Goal: Transaction & Acquisition: Purchase product/service

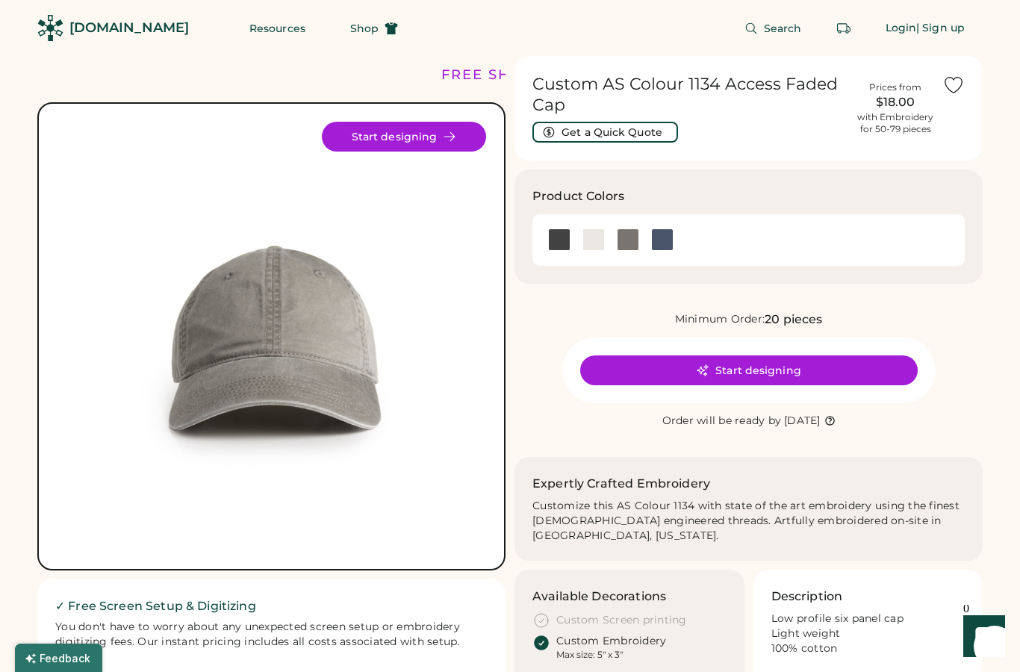
click at [579, 244] on div at bounding box center [593, 240] width 34 height 22
click at [673, 237] on div at bounding box center [662, 240] width 22 height 22
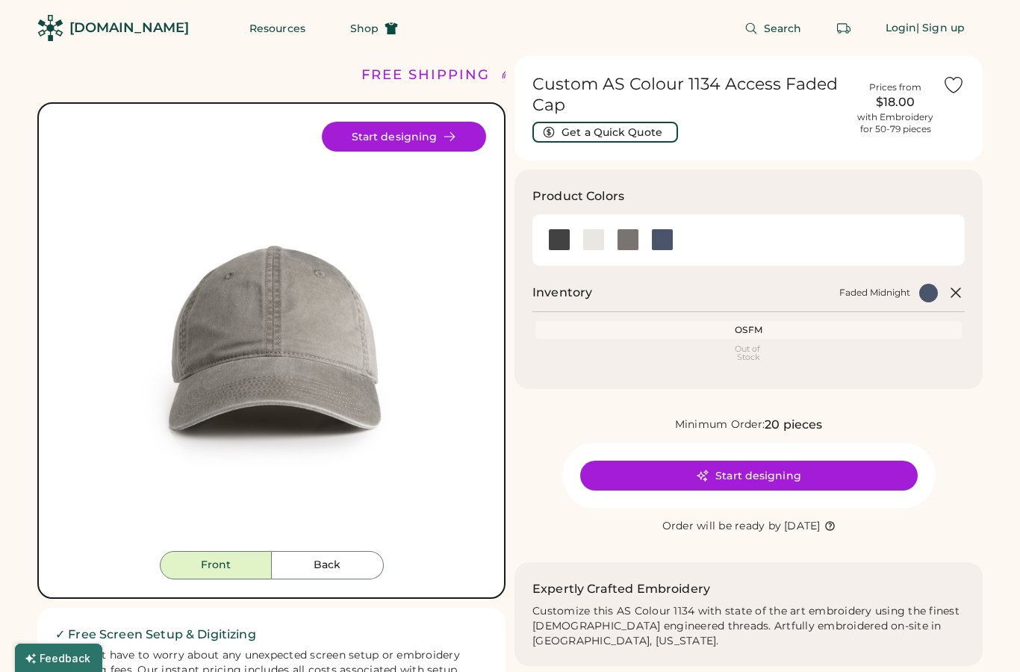
click at [632, 235] on div at bounding box center [628, 240] width 22 height 22
click at [593, 236] on div at bounding box center [594, 240] width 22 height 22
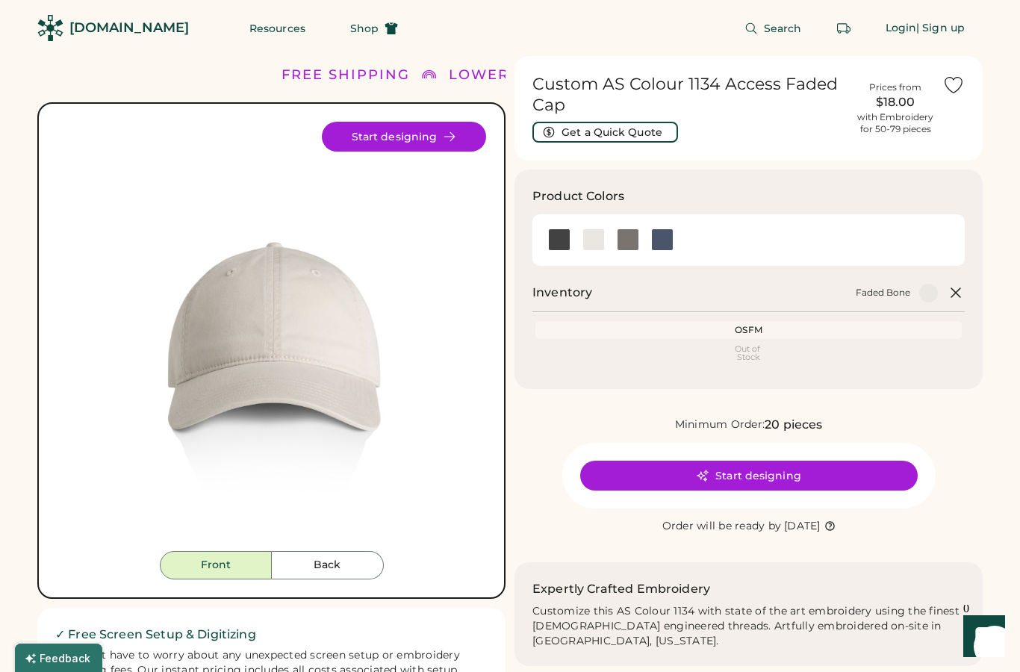
click at [564, 238] on div at bounding box center [559, 240] width 22 height 22
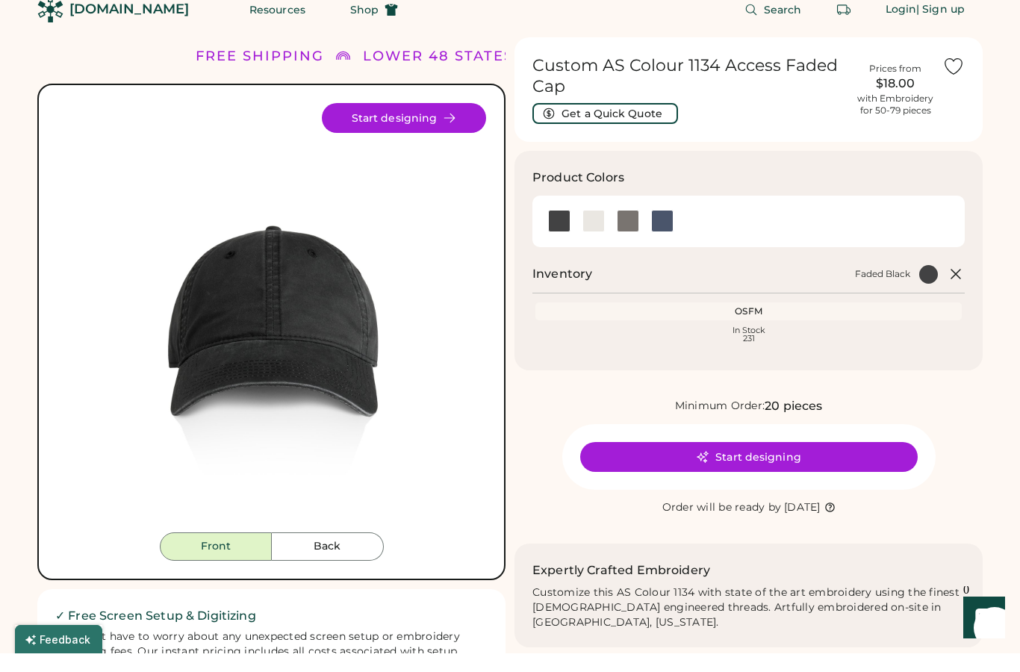
click at [350, 551] on button "Back" at bounding box center [328, 565] width 112 height 28
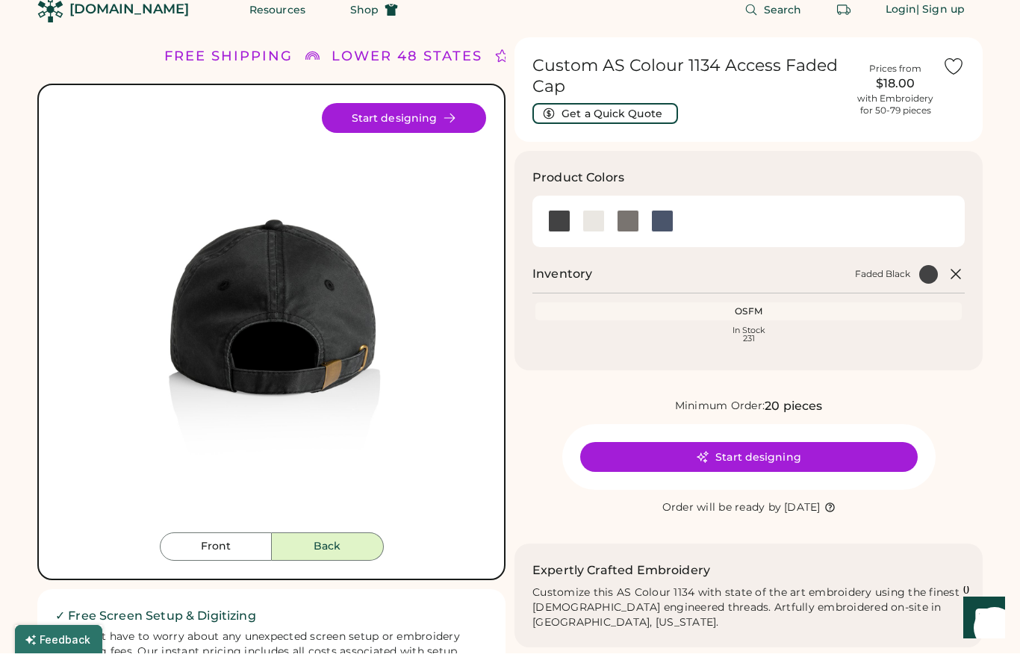
click at [248, 551] on button "Front" at bounding box center [216, 565] width 112 height 28
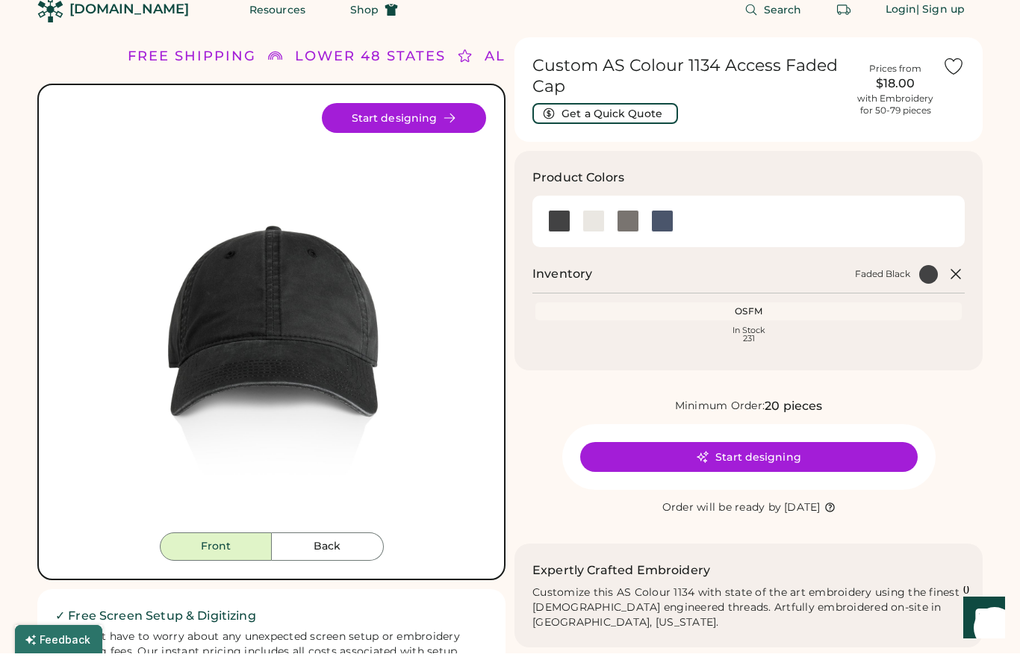
click at [358, 124] on button "Start designing" at bounding box center [404, 137] width 164 height 30
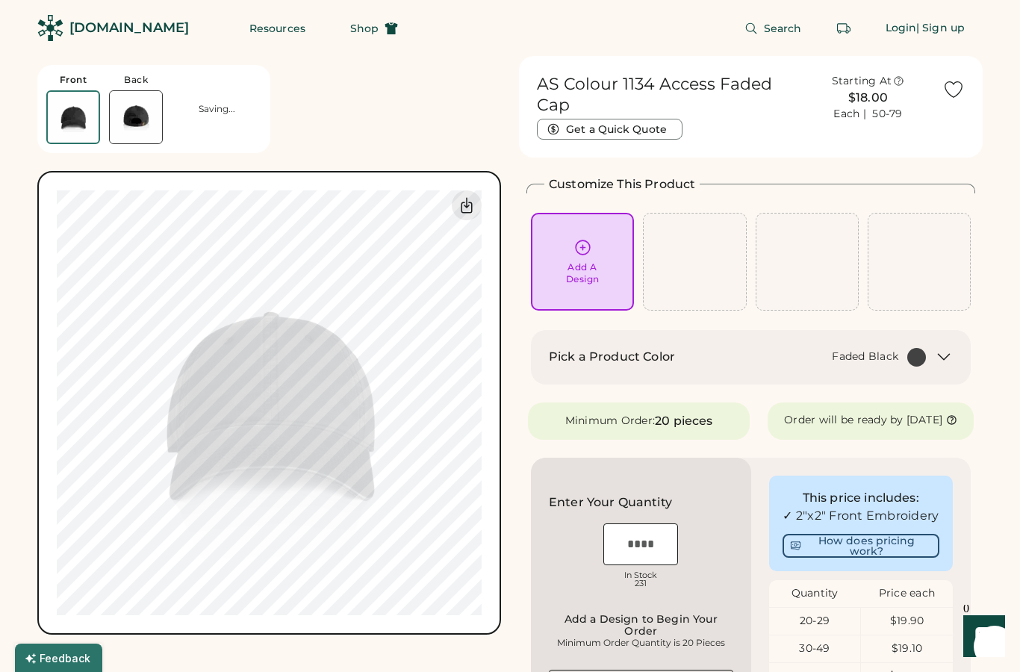
click at [600, 255] on div "Add A Design" at bounding box center [583, 261] width 82 height 47
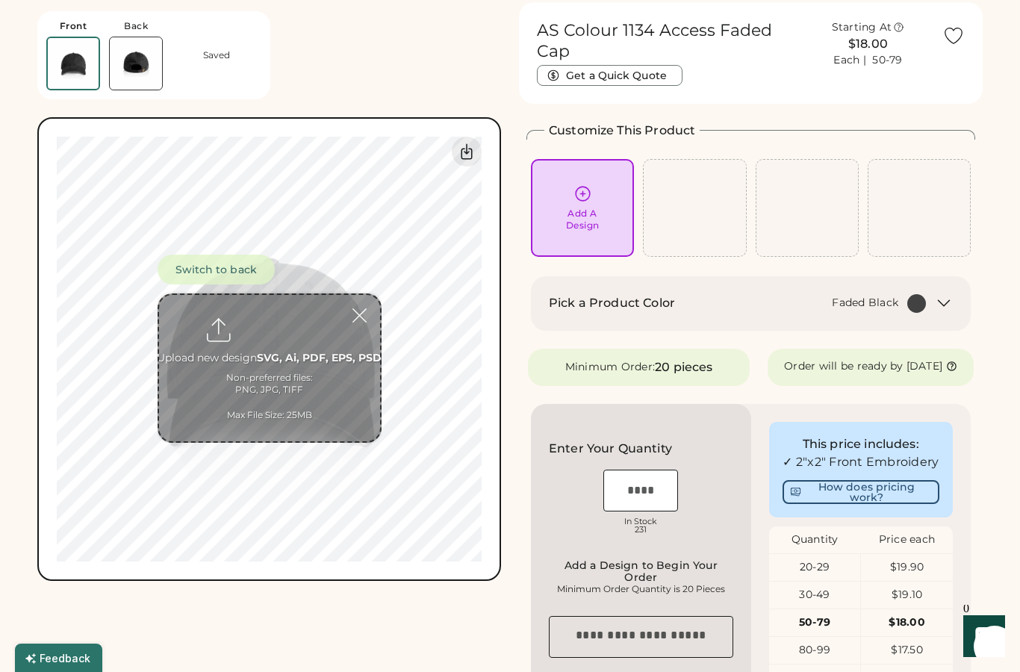
scroll to position [56, 0]
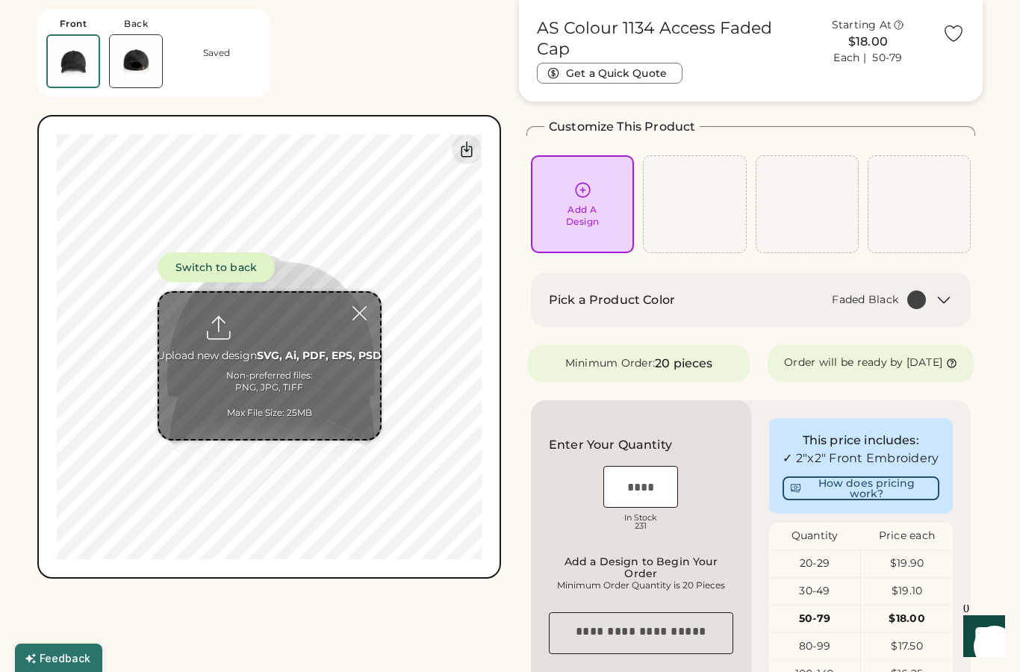
click at [237, 364] on input "file" at bounding box center [269, 366] width 221 height 146
type input "**********"
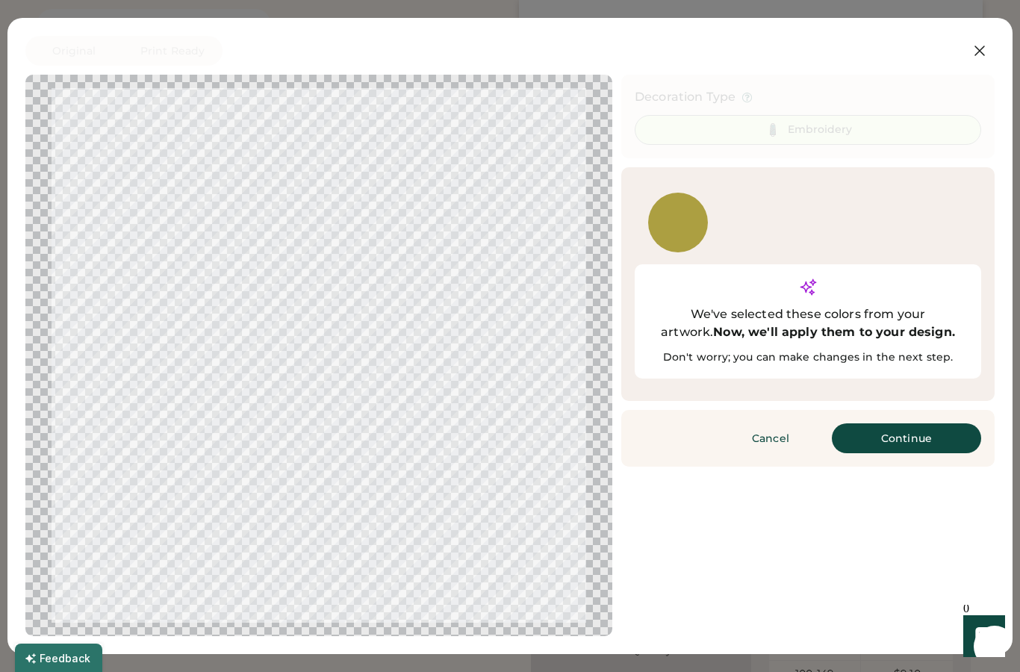
click at [929, 424] on button "Continue" at bounding box center [906, 439] width 149 height 30
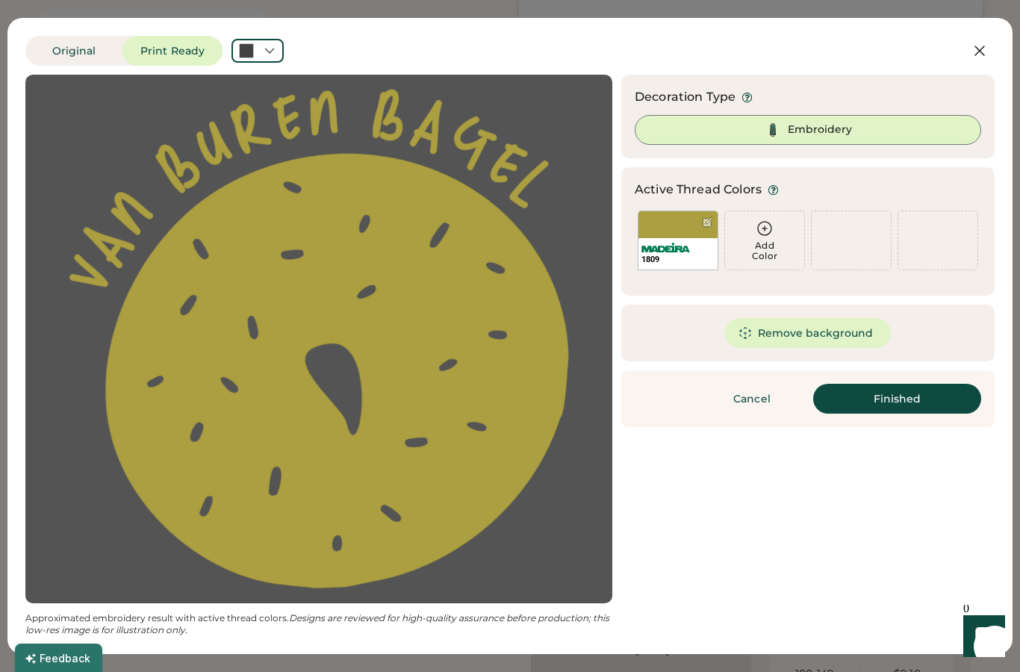
scroll to position [0, 0]
click at [117, 144] on div at bounding box center [319, 339] width 560 height 502
click at [249, 52] on div at bounding box center [246, 50] width 15 height 15
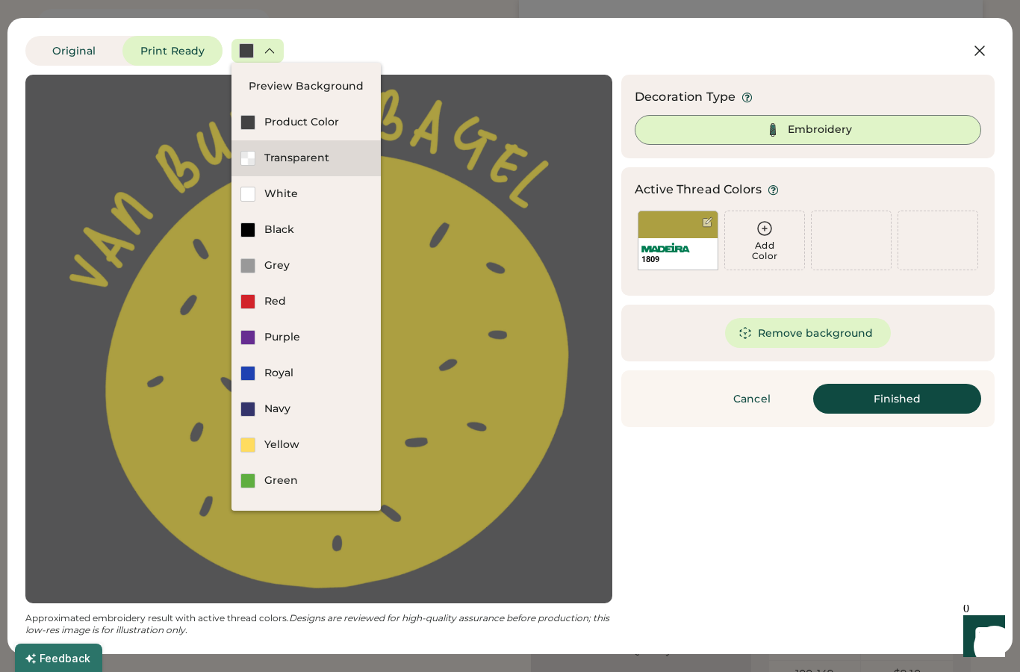
click at [255, 159] on div "Transparent" at bounding box center [306, 158] width 149 height 36
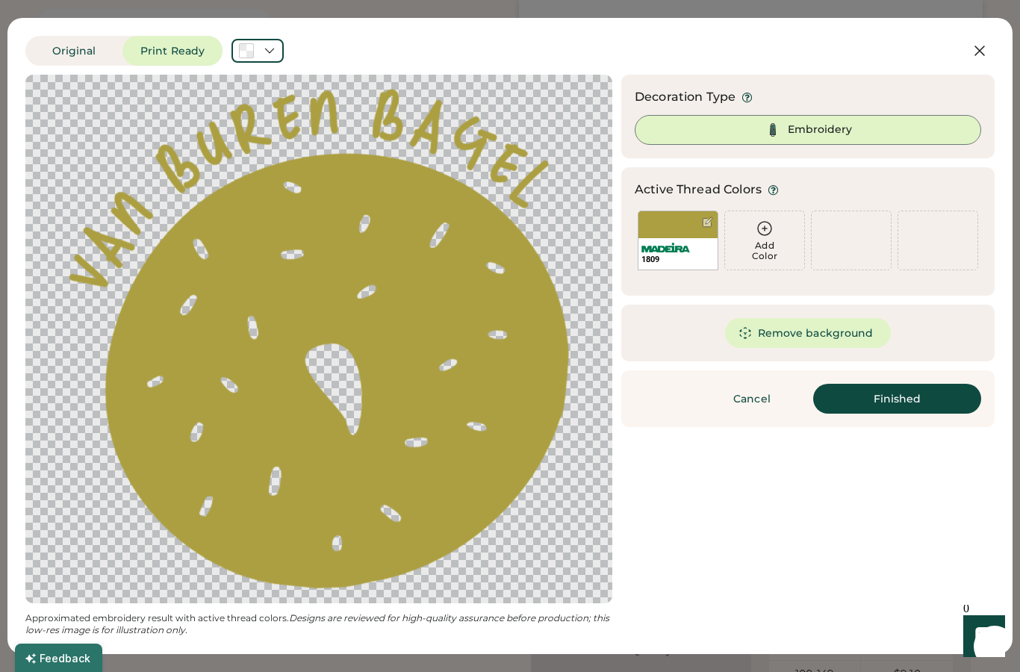
click at [691, 232] on div "1809" at bounding box center [678, 241] width 81 height 60
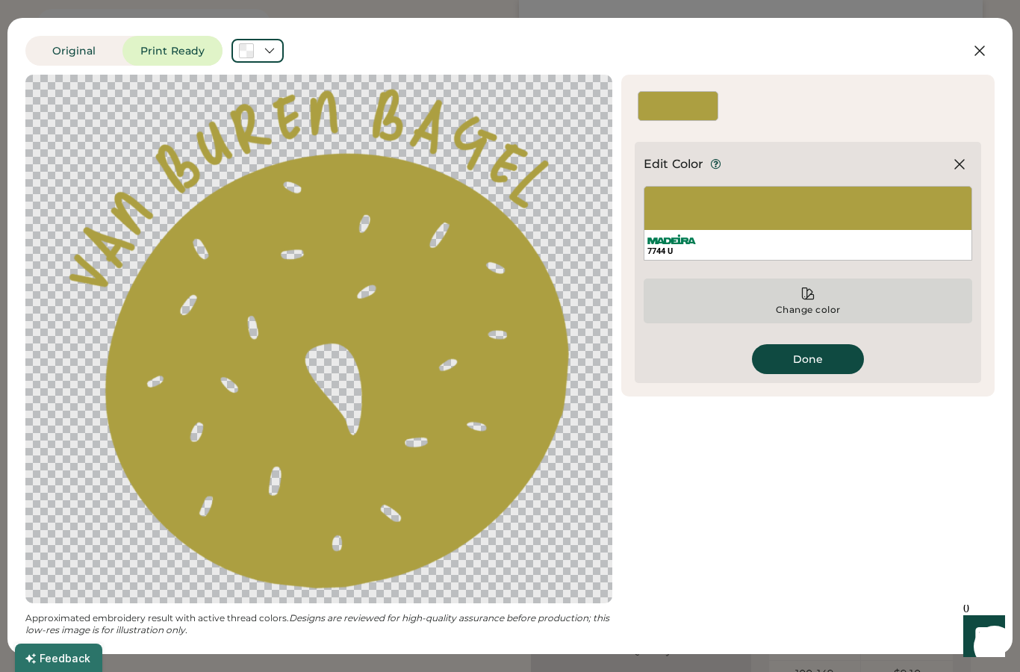
click at [816, 309] on div "Change color" at bounding box center [808, 310] width 66 height 12
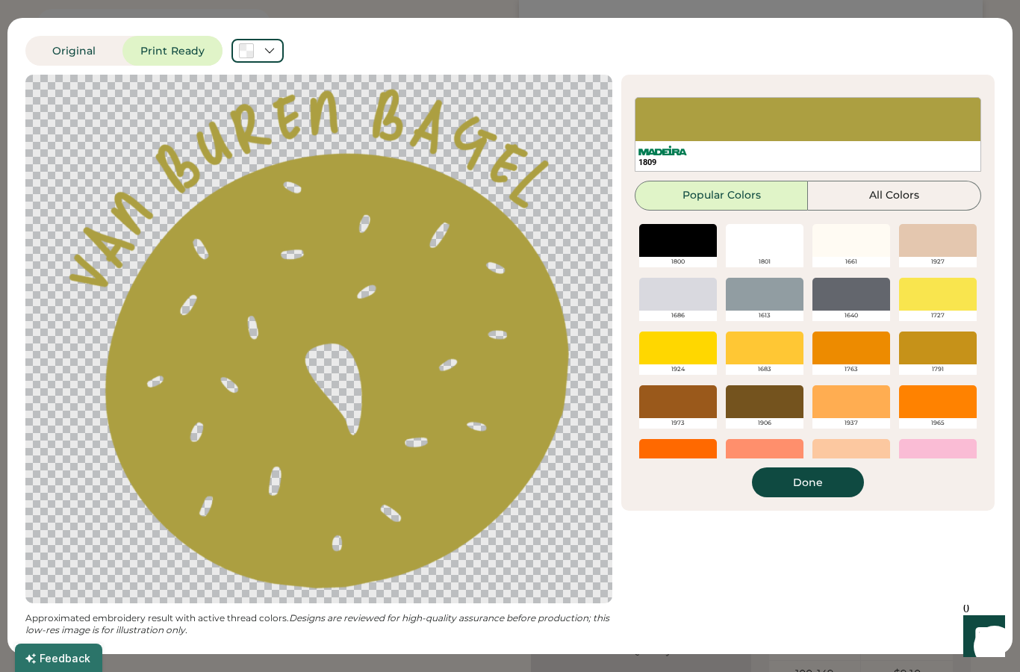
click at [893, 545] on div "Updating Image Approximated embroidery result with active thread colors. Design…" at bounding box center [510, 356] width 970 height 562
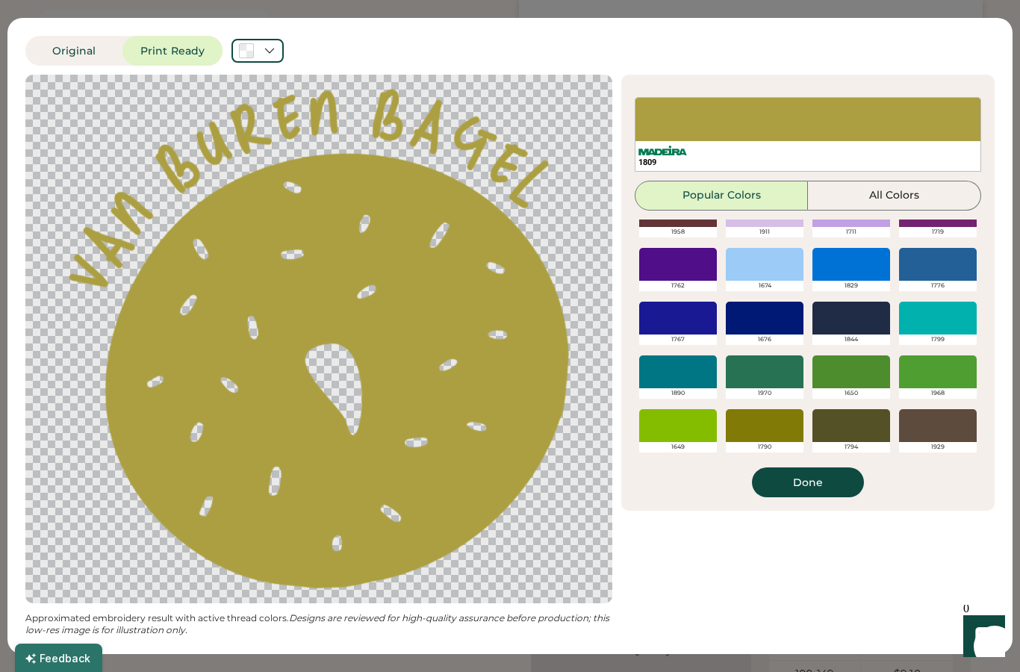
scroll to position [353, 0]
click at [702, 430] on div at bounding box center [678, 425] width 78 height 33
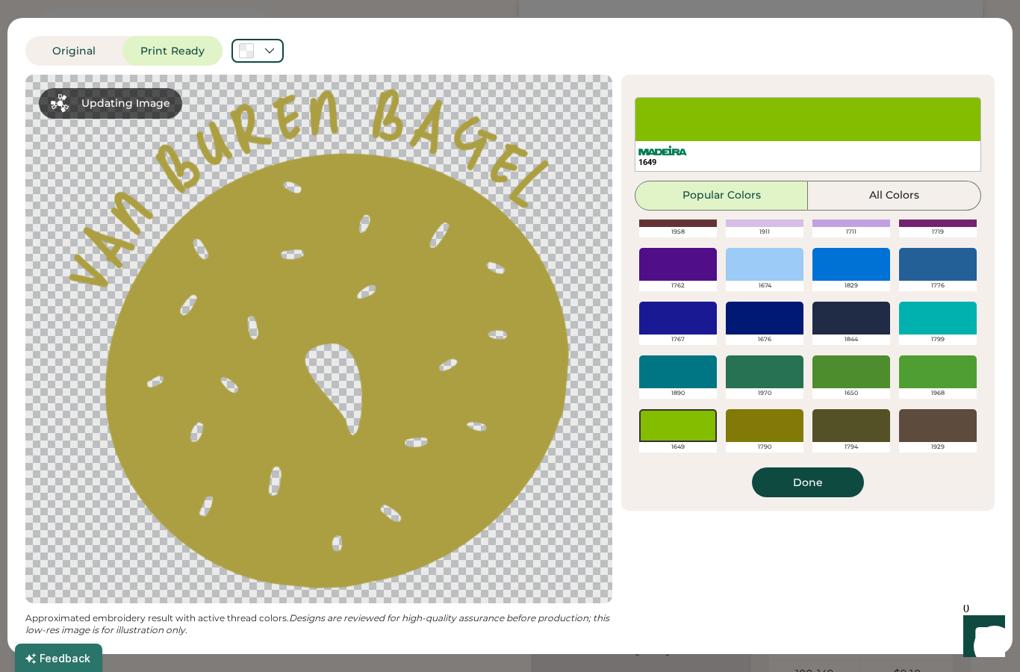
click at [912, 208] on button "All Colors" at bounding box center [894, 196] width 173 height 30
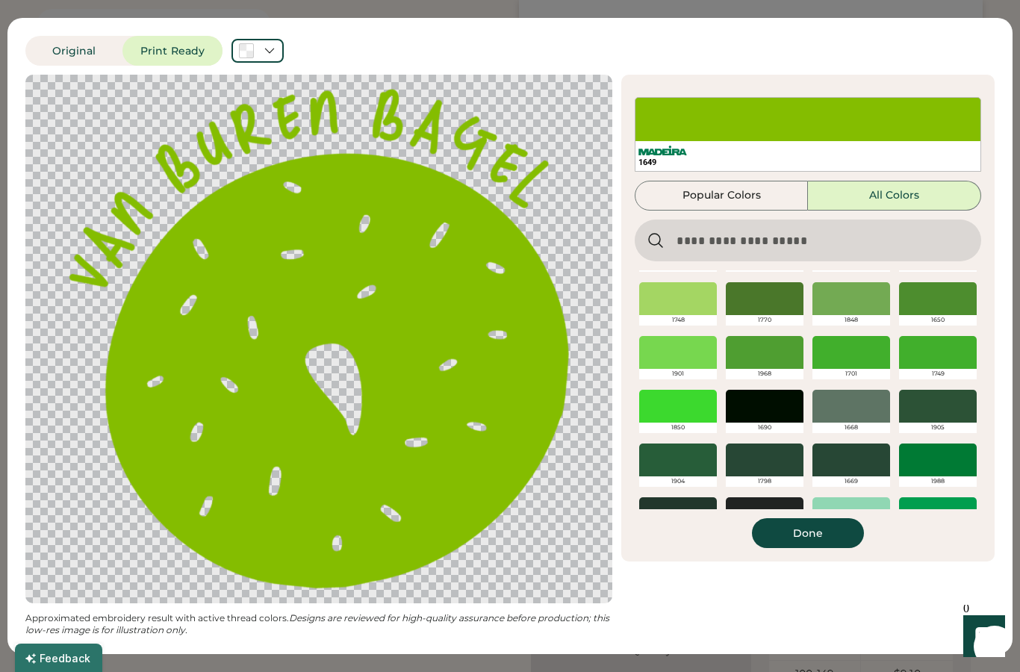
scroll to position [1605, 0]
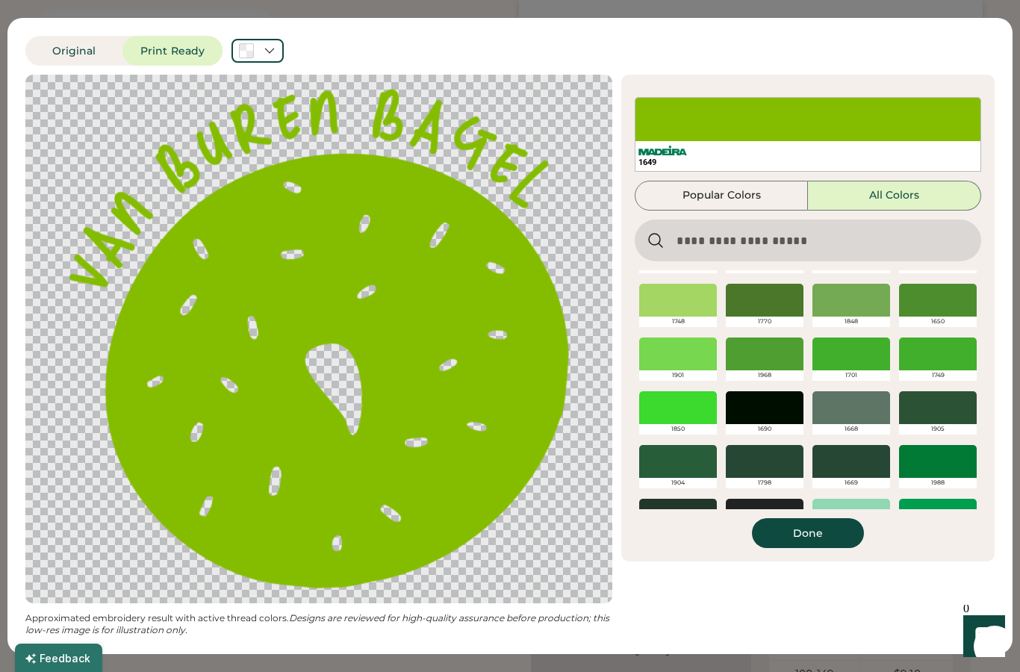
click at [699, 373] on div "1901" at bounding box center [678, 376] width 78 height 10
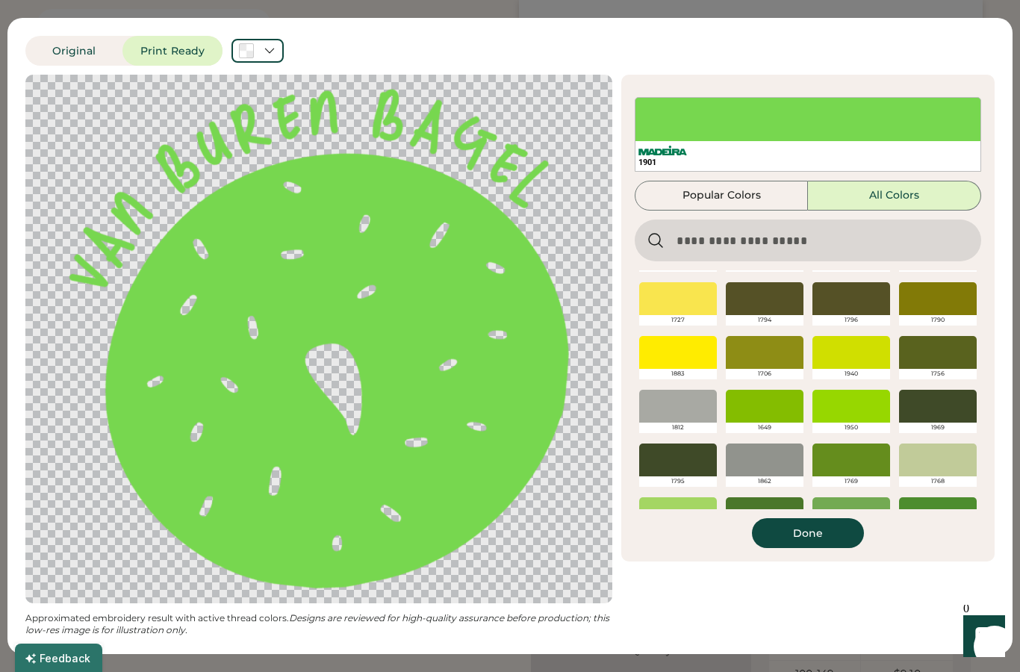
scroll to position [1383, 0]
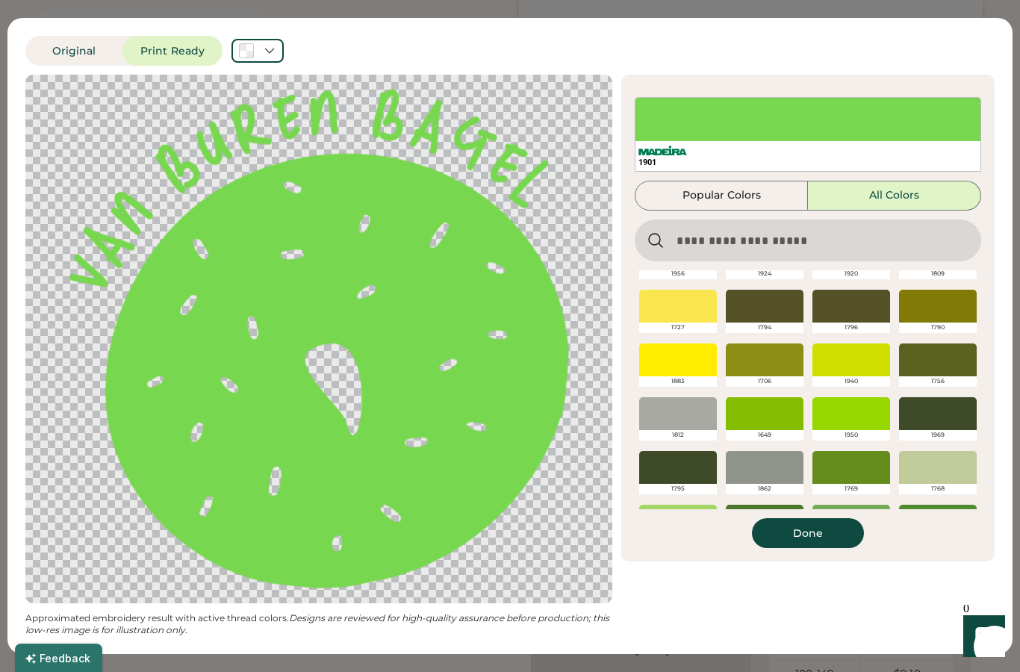
click at [867, 365] on div at bounding box center [852, 360] width 78 height 33
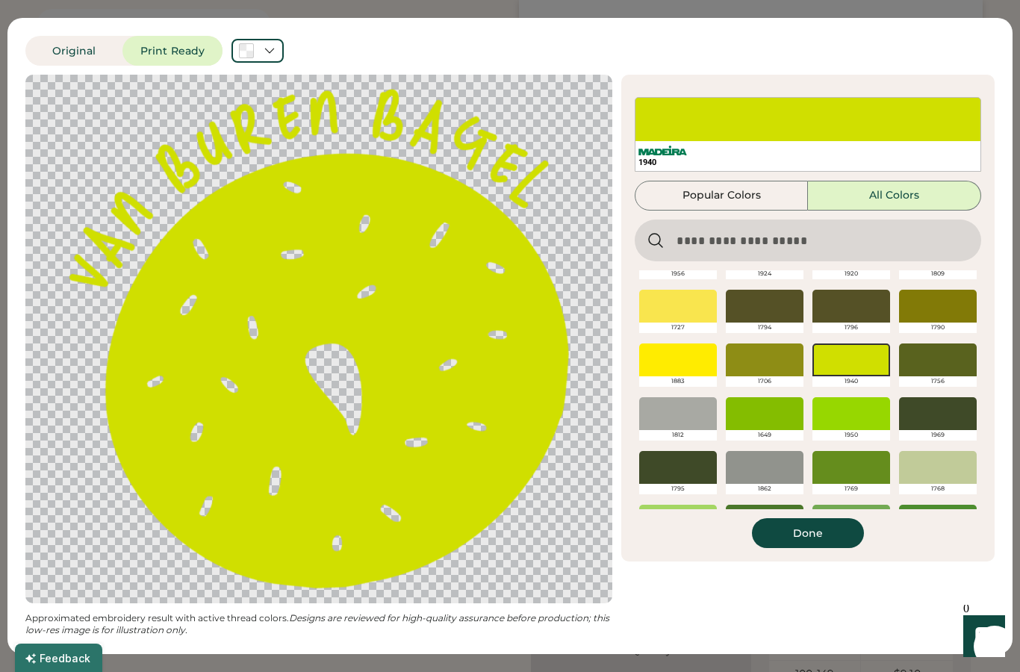
click at [840, 536] on button "Done" at bounding box center [808, 533] width 112 height 30
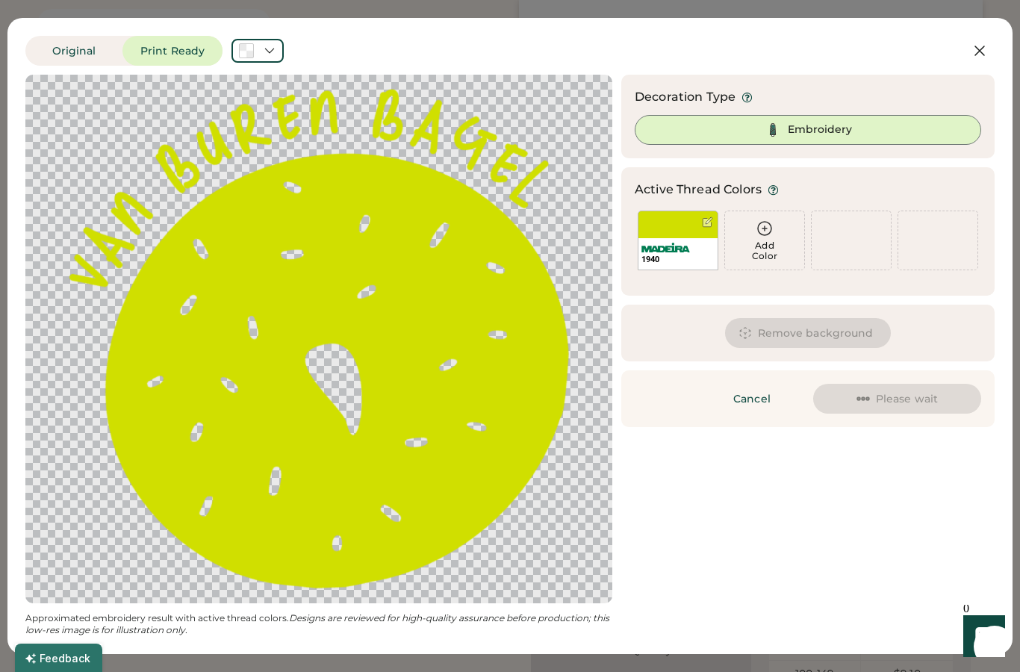
scroll to position [0, 0]
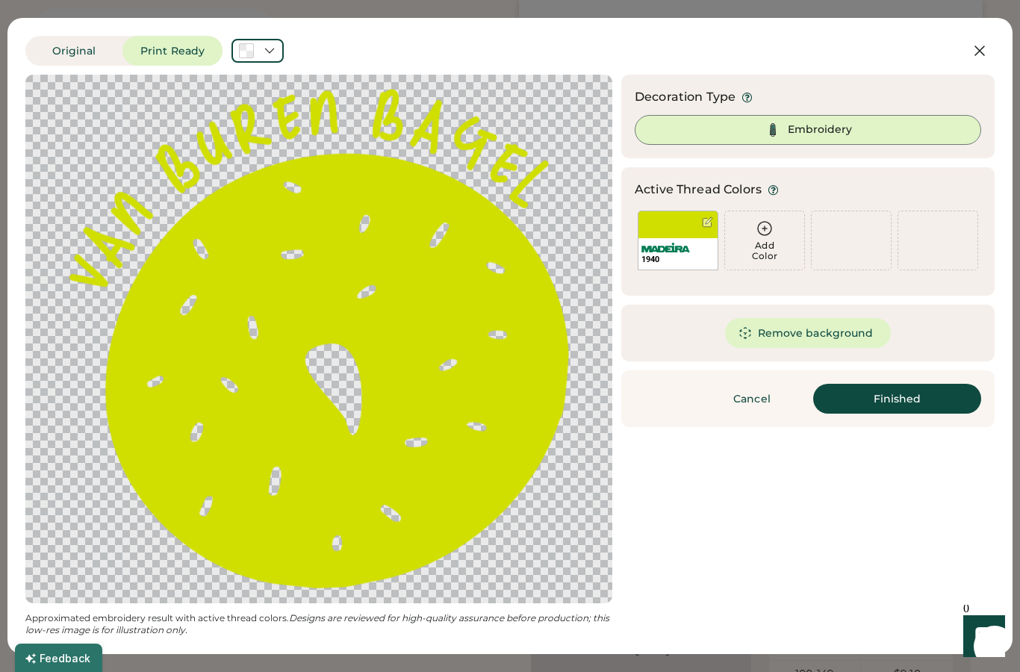
click at [938, 407] on button "Finished" at bounding box center [898, 399] width 168 height 30
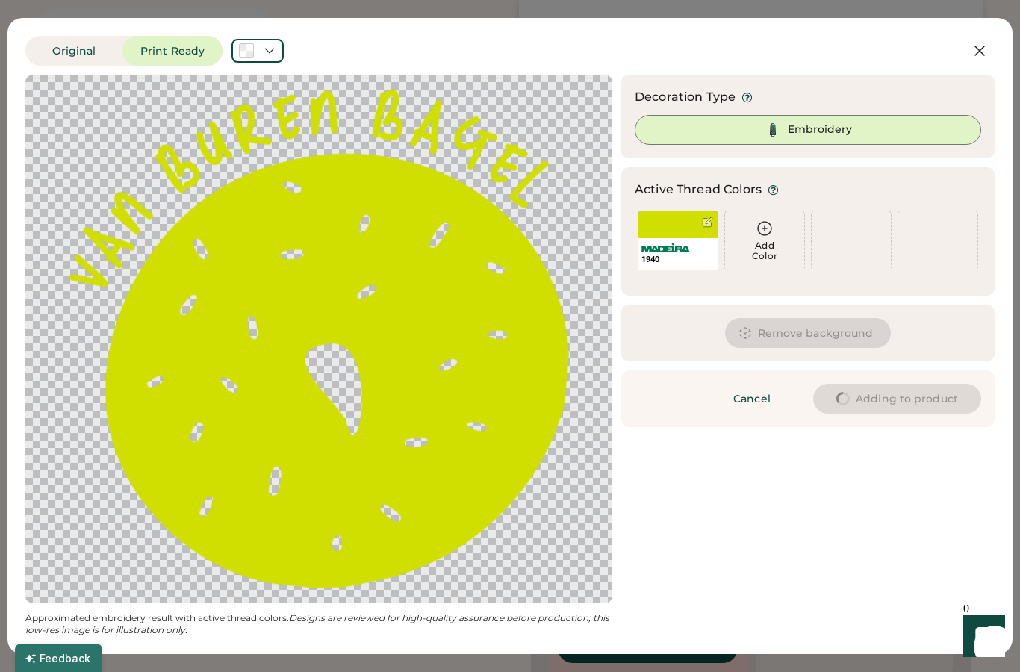
type input "****"
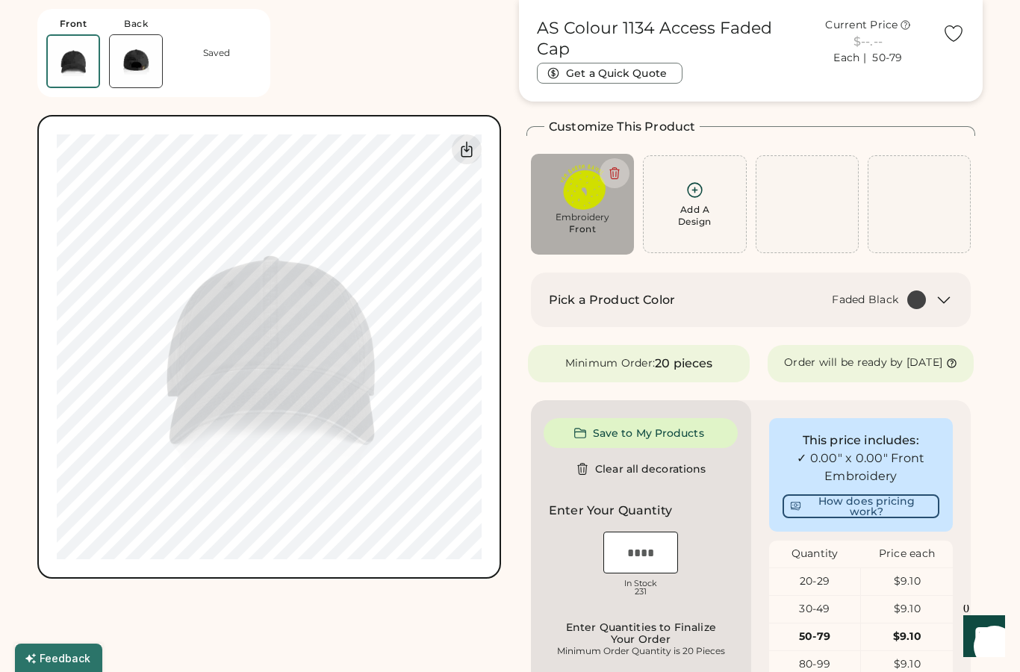
type input "****"
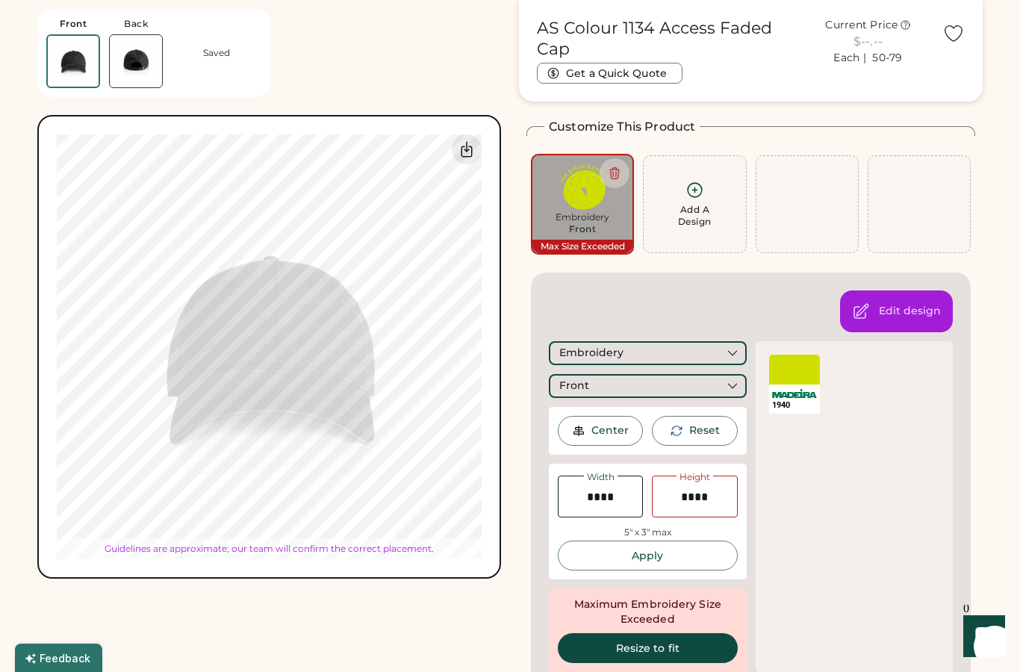
type input "****"
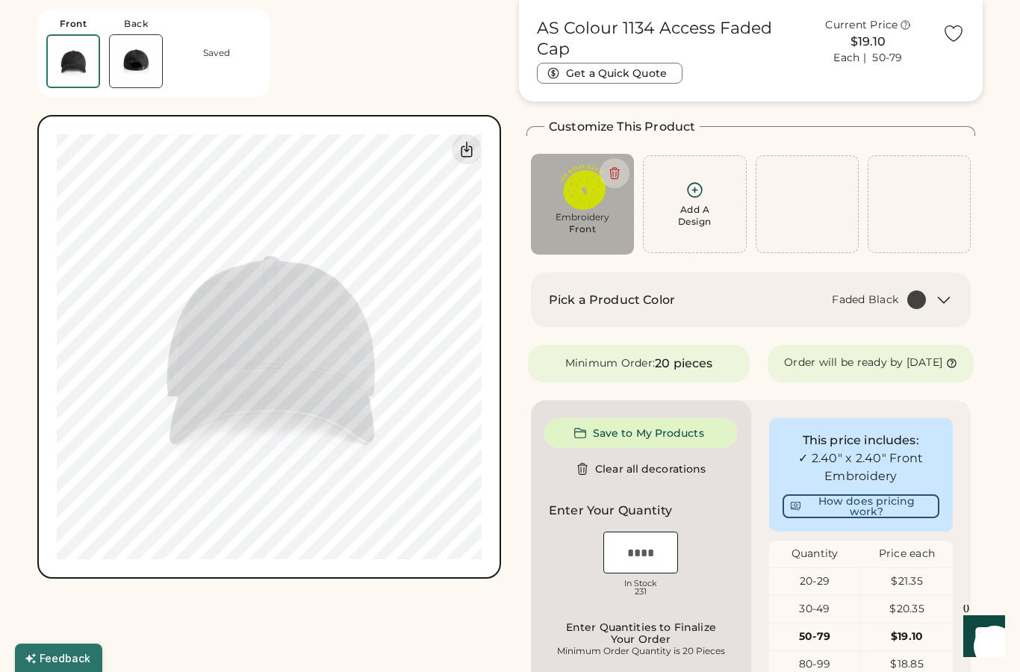
type input "****"
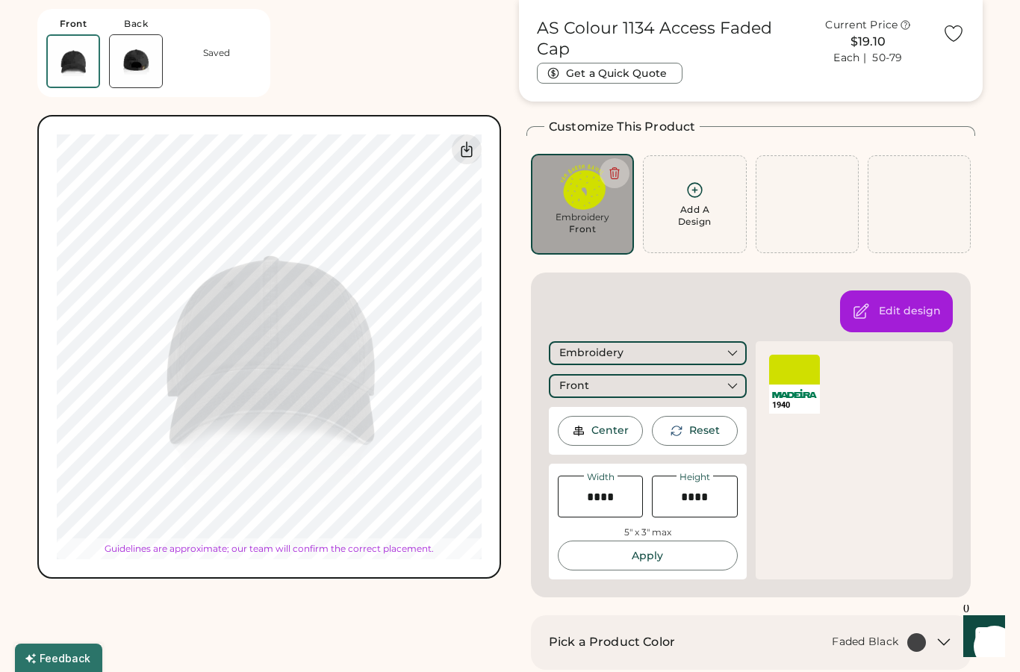
type input "****"
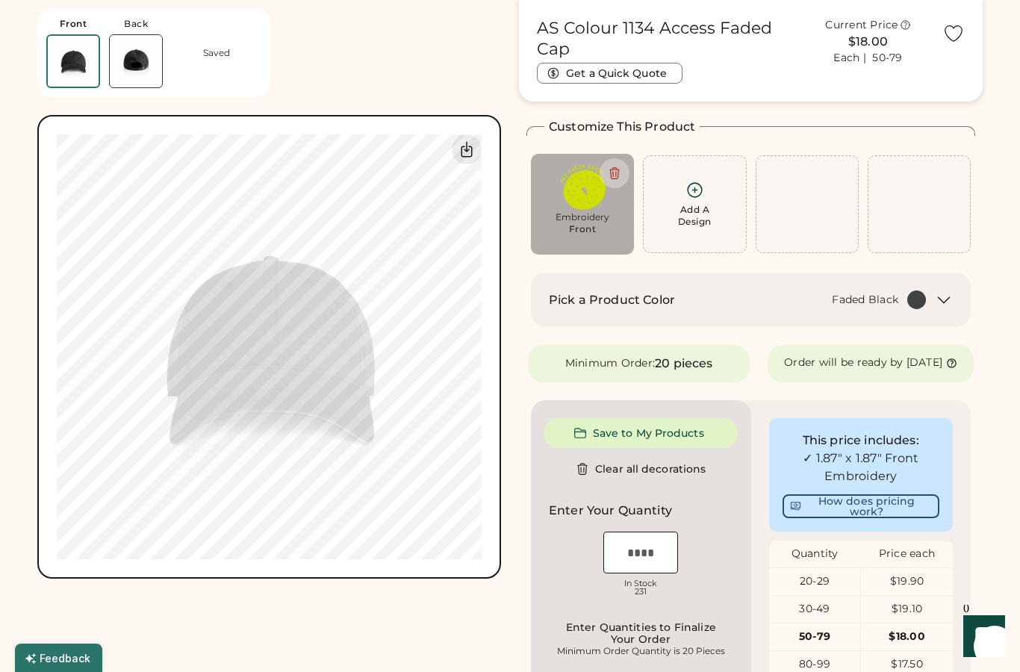
type input "****"
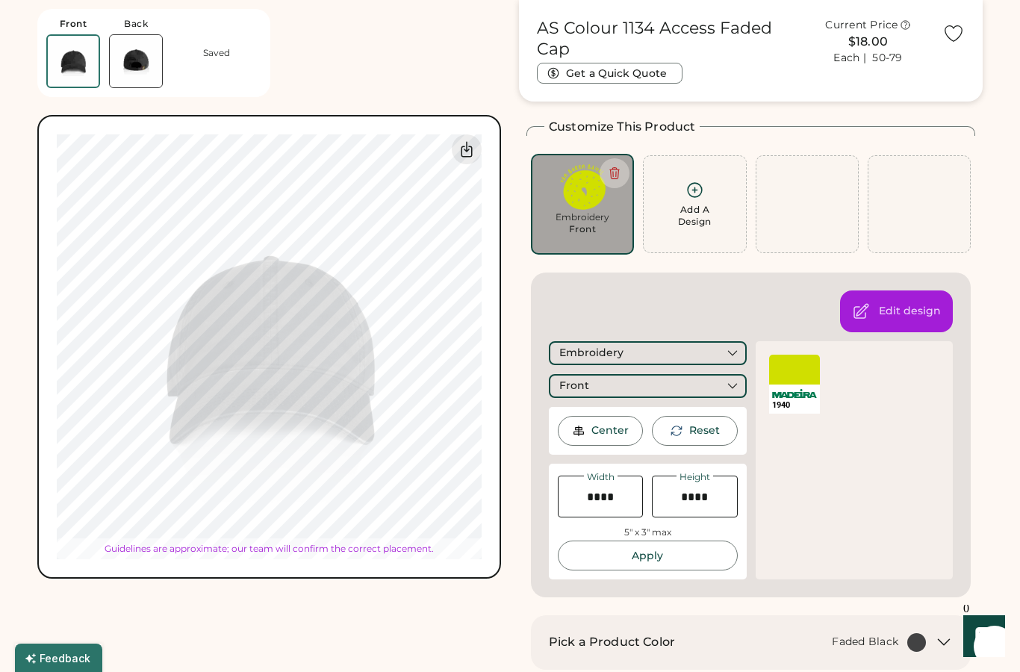
type input "****"
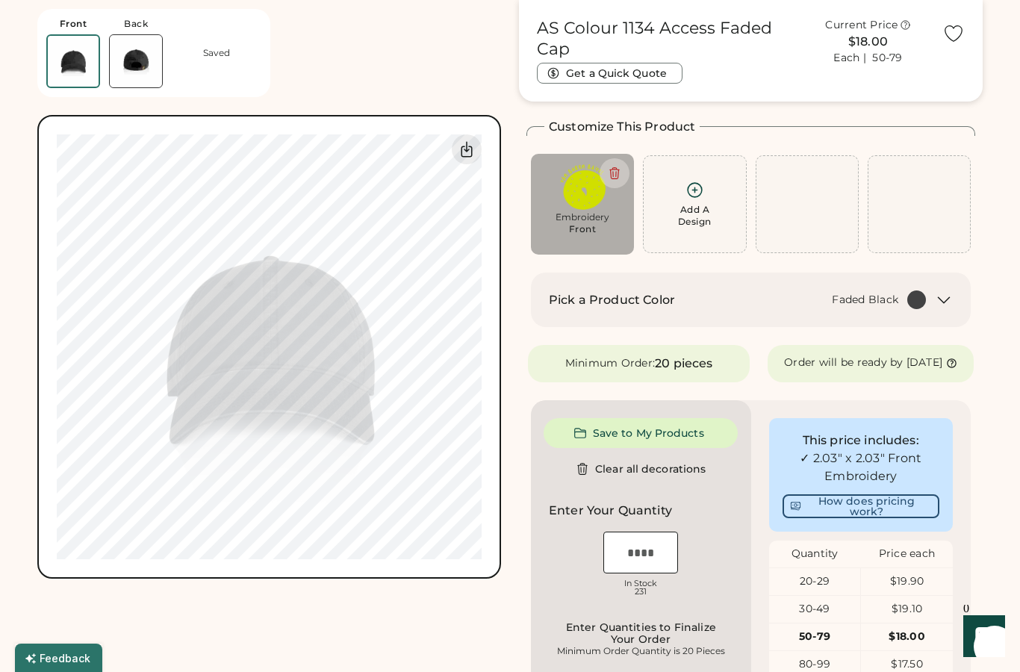
type input "****"
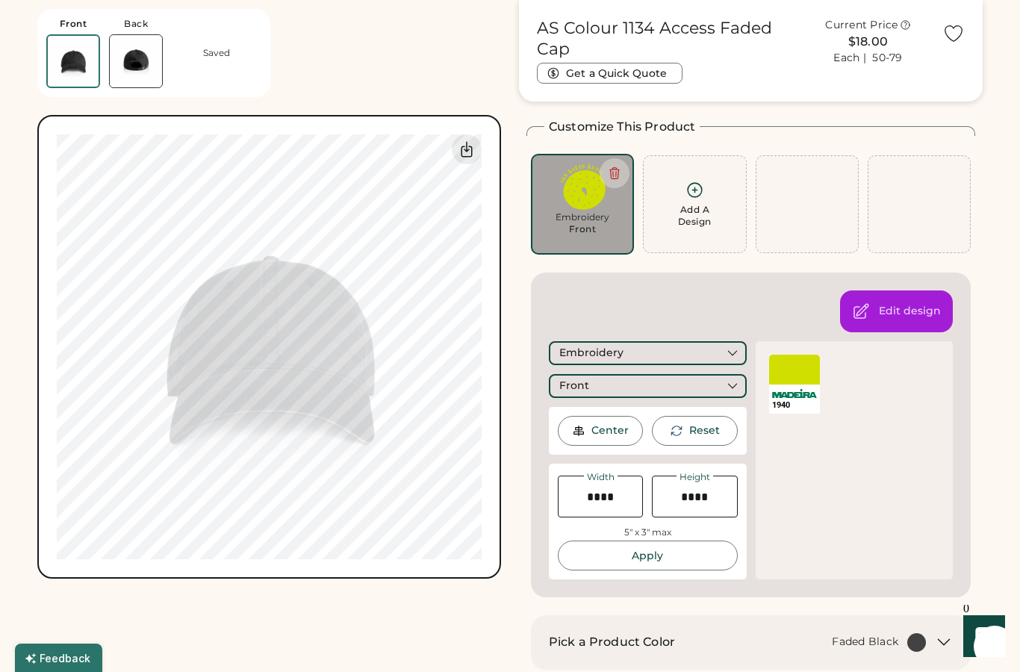
click at [254, 87] on div "Front Back Saved" at bounding box center [153, 53] width 233 height 88
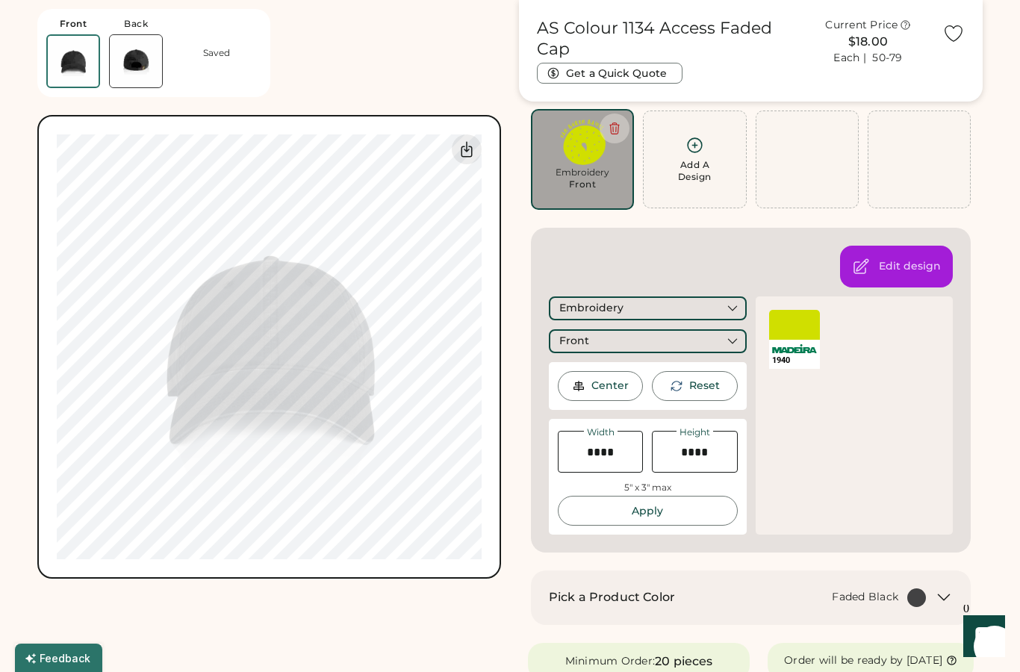
scroll to position [103, 0]
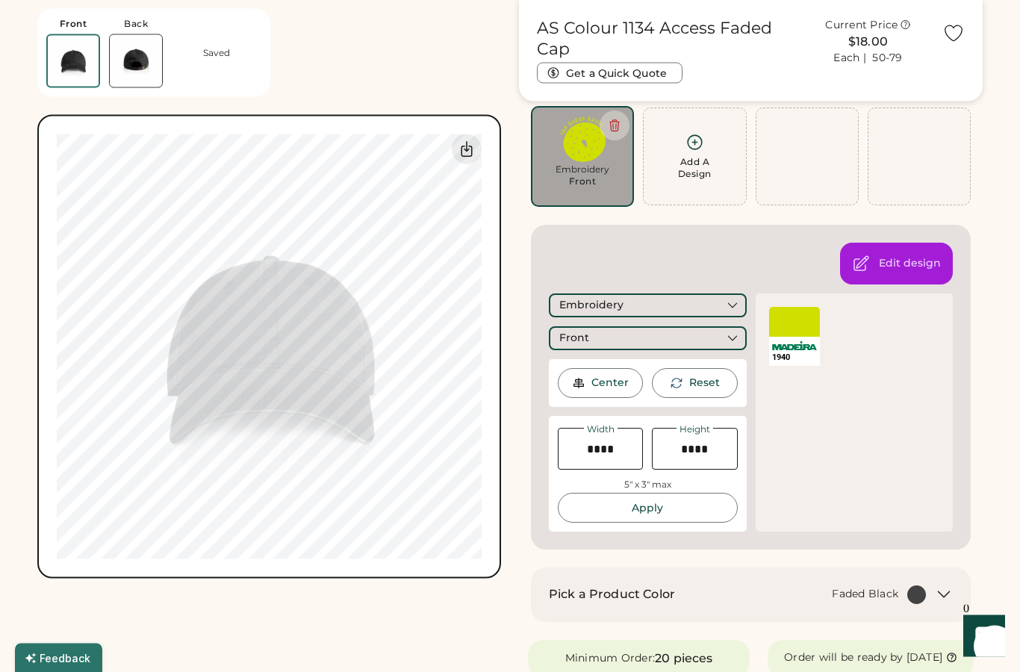
click at [751, 258] on div "Edit design Embroidery Front Center Reset Width Height 5" x 3" max Apply Maximu…" at bounding box center [751, 388] width 440 height 325
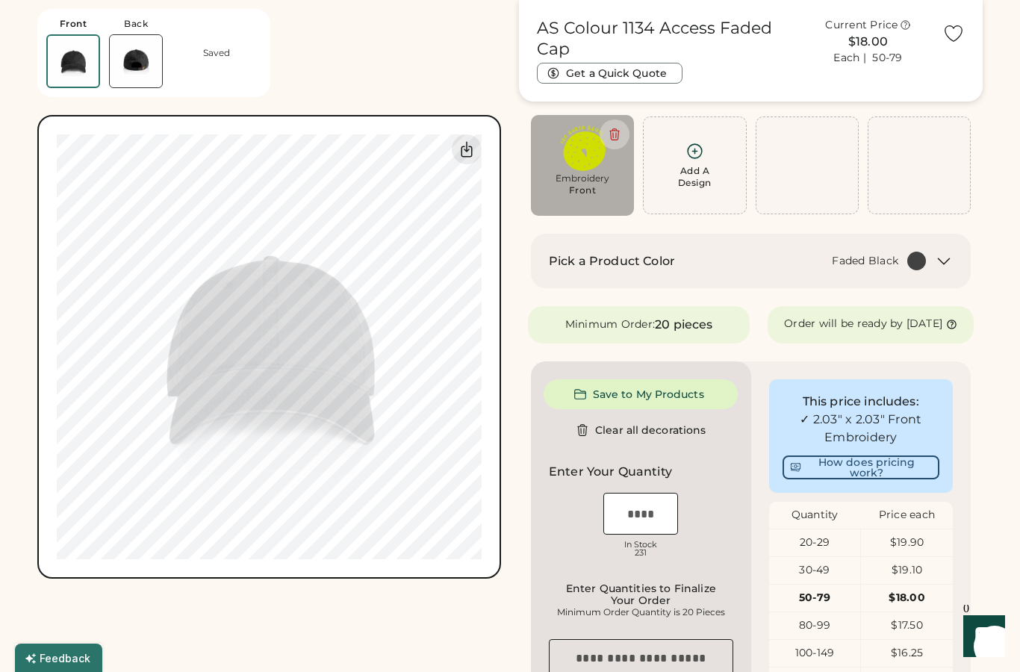
click at [710, 192] on div "Add A Design" at bounding box center [694, 166] width 103 height 98
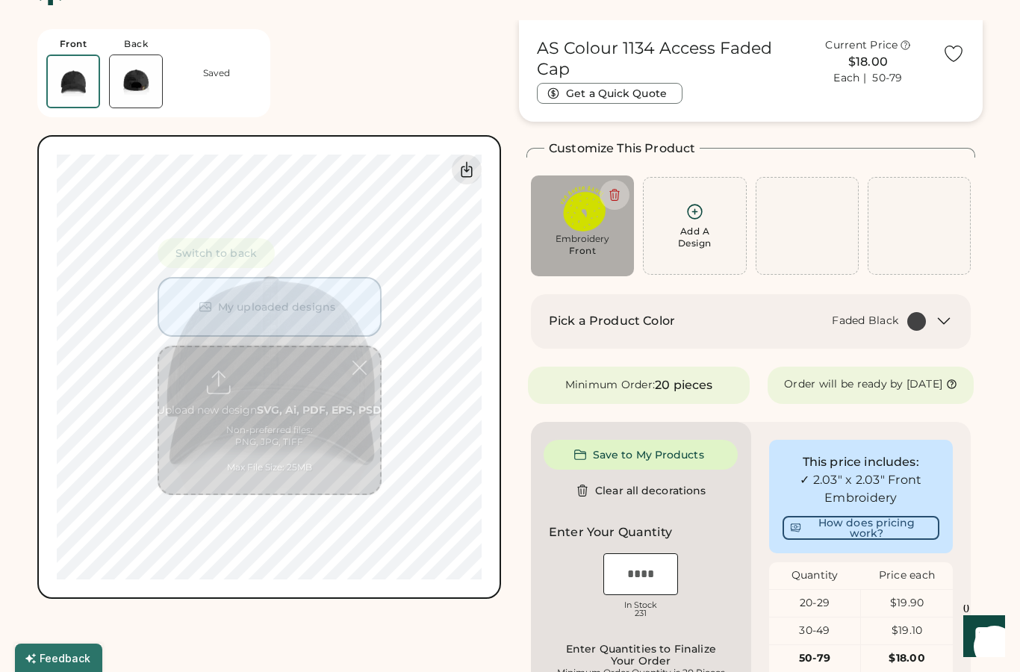
scroll to position [1, 0]
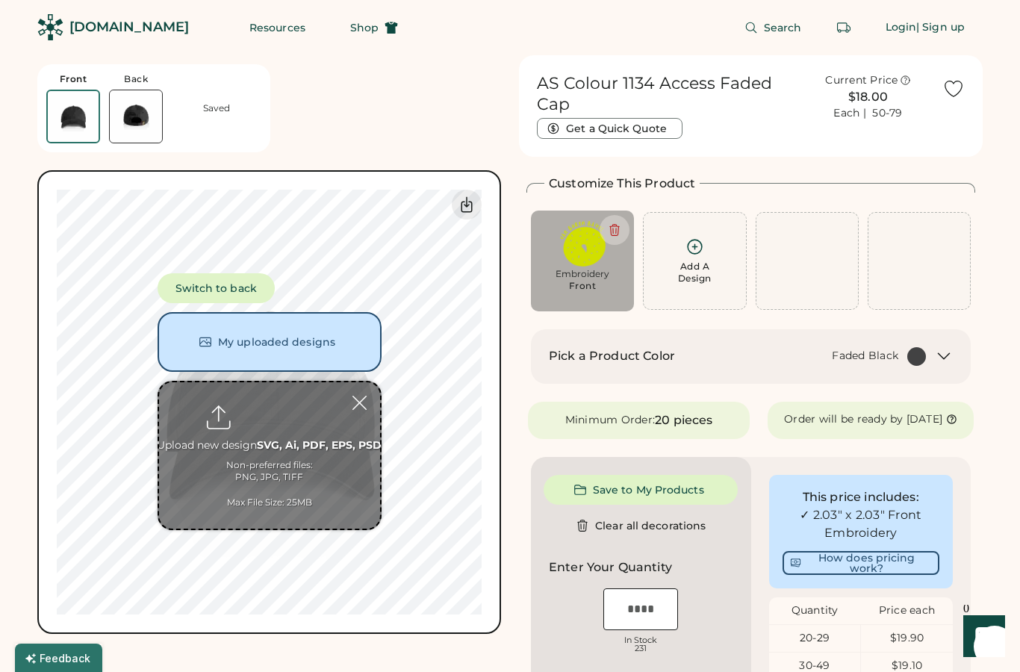
click at [186, 291] on button "Switch to back" at bounding box center [216, 288] width 117 height 30
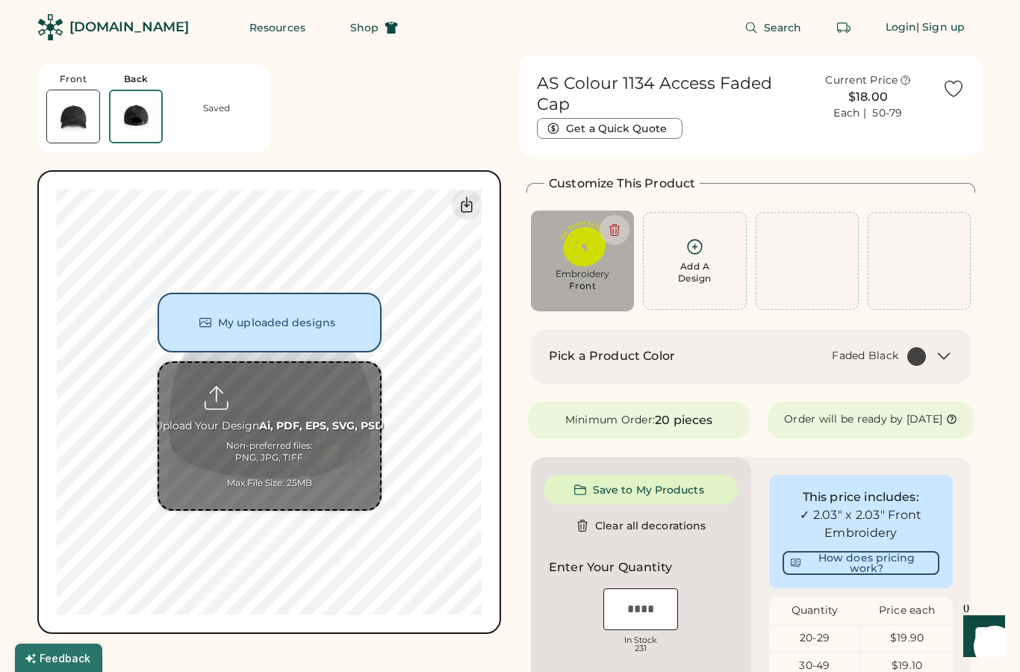
click at [226, 412] on input "file" at bounding box center [269, 436] width 221 height 146
type input "**********"
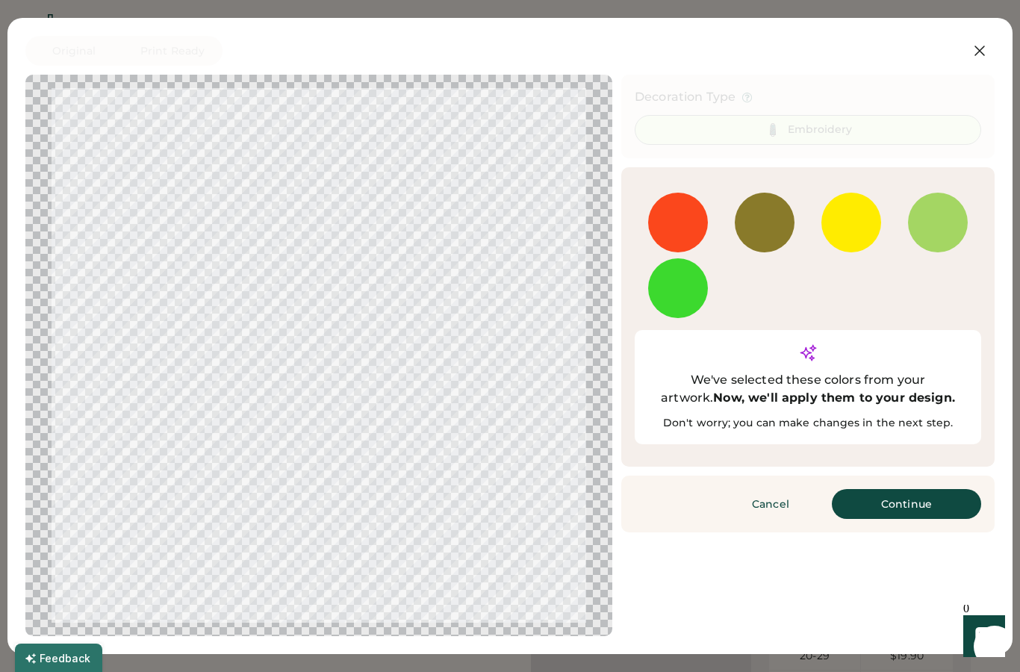
click at [940, 489] on button "Continue" at bounding box center [906, 504] width 149 height 30
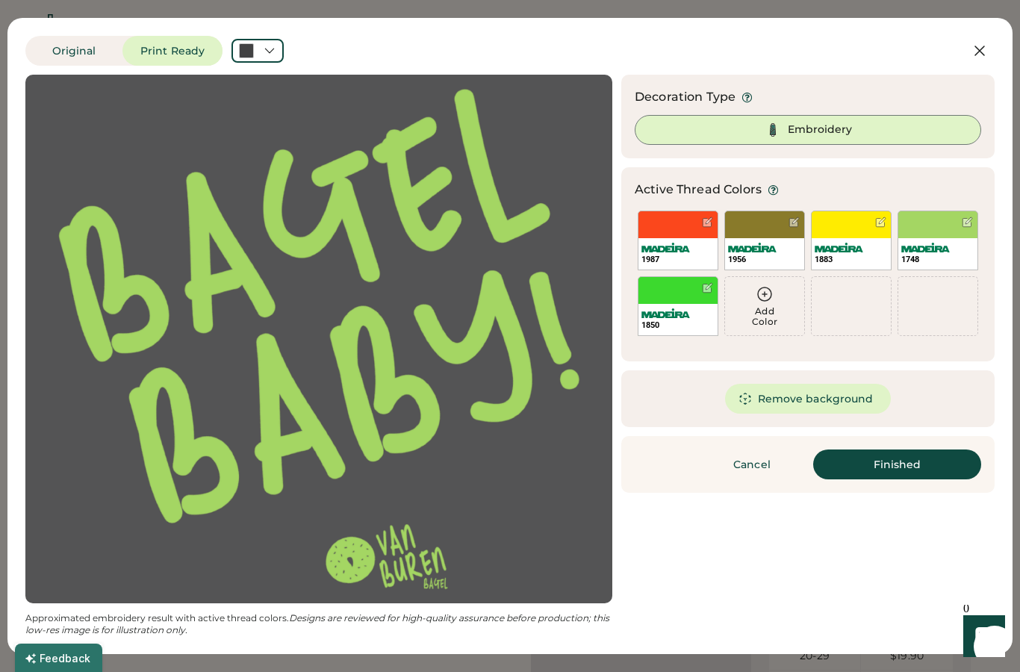
click at [267, 61] on div at bounding box center [258, 51] width 52 height 24
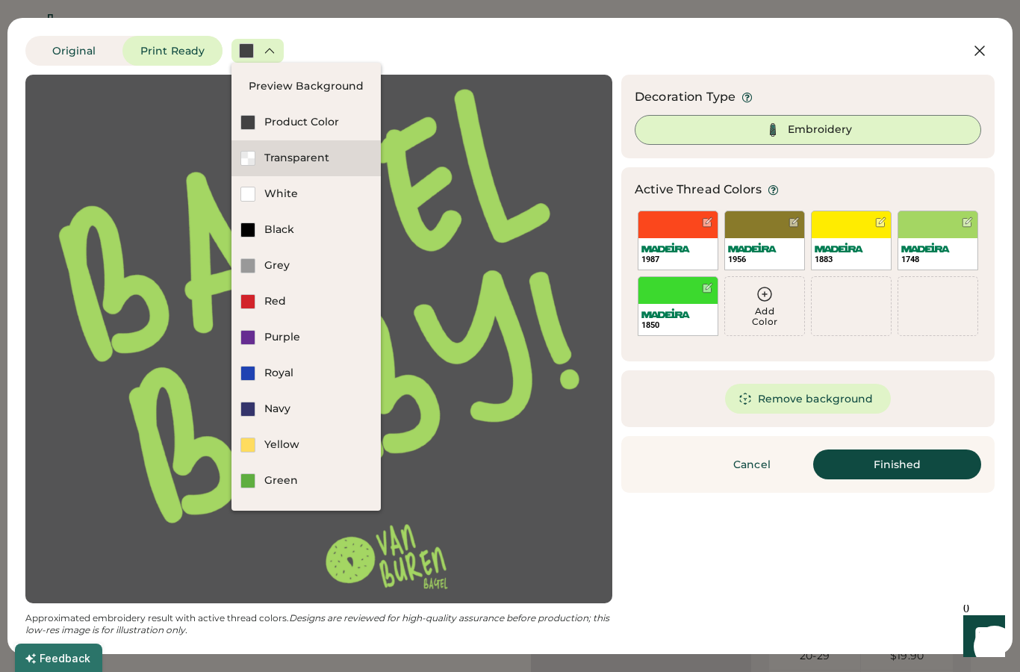
click at [243, 160] on div at bounding box center [248, 158] width 15 height 15
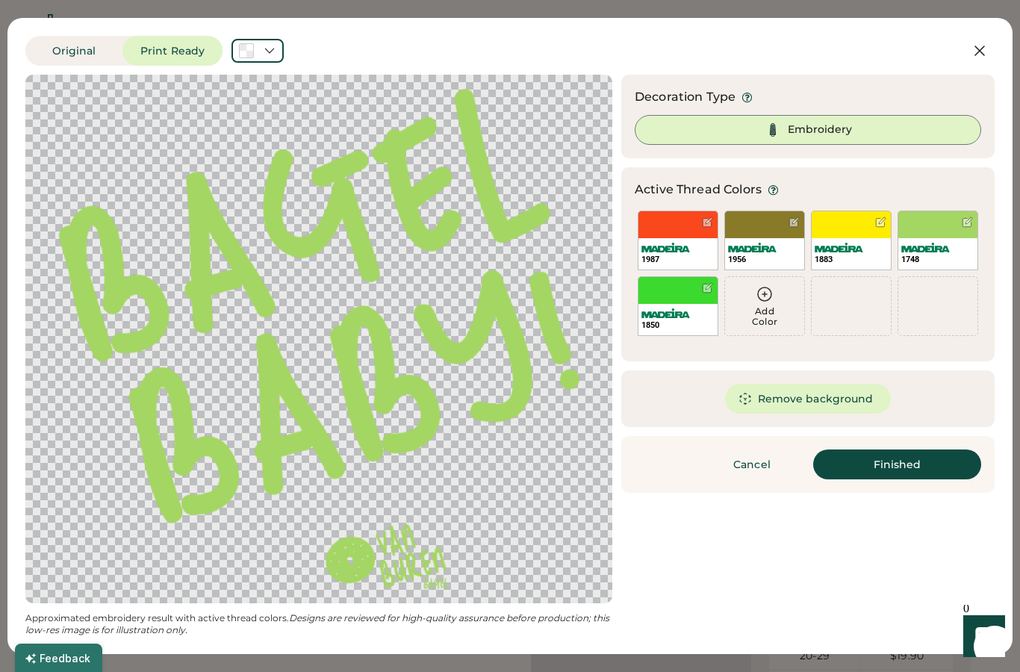
click at [948, 467] on button "Finished" at bounding box center [898, 465] width 168 height 30
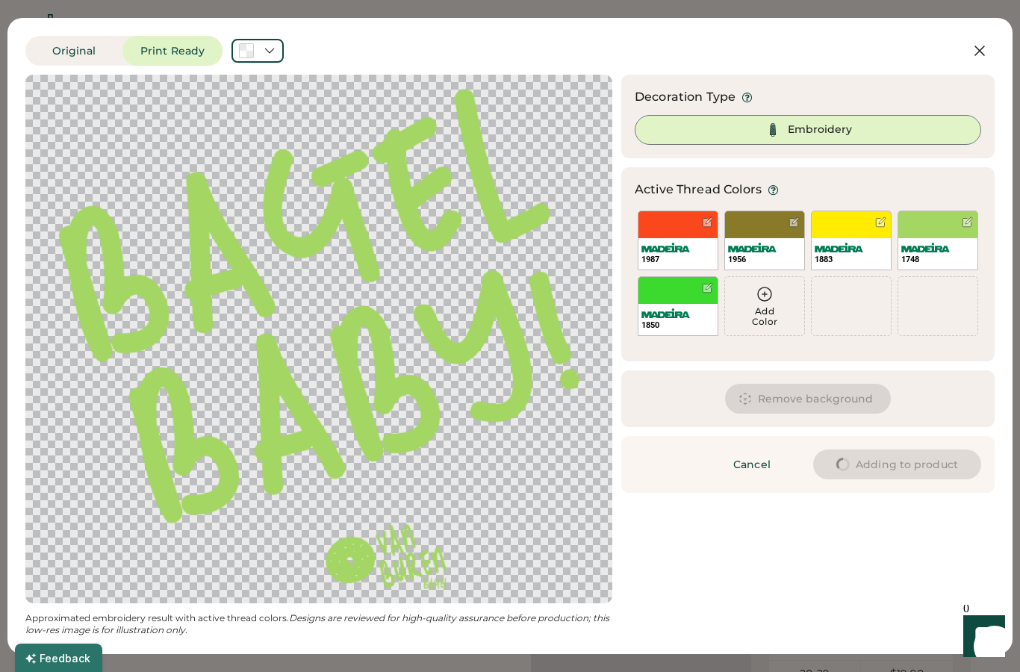
type input "****"
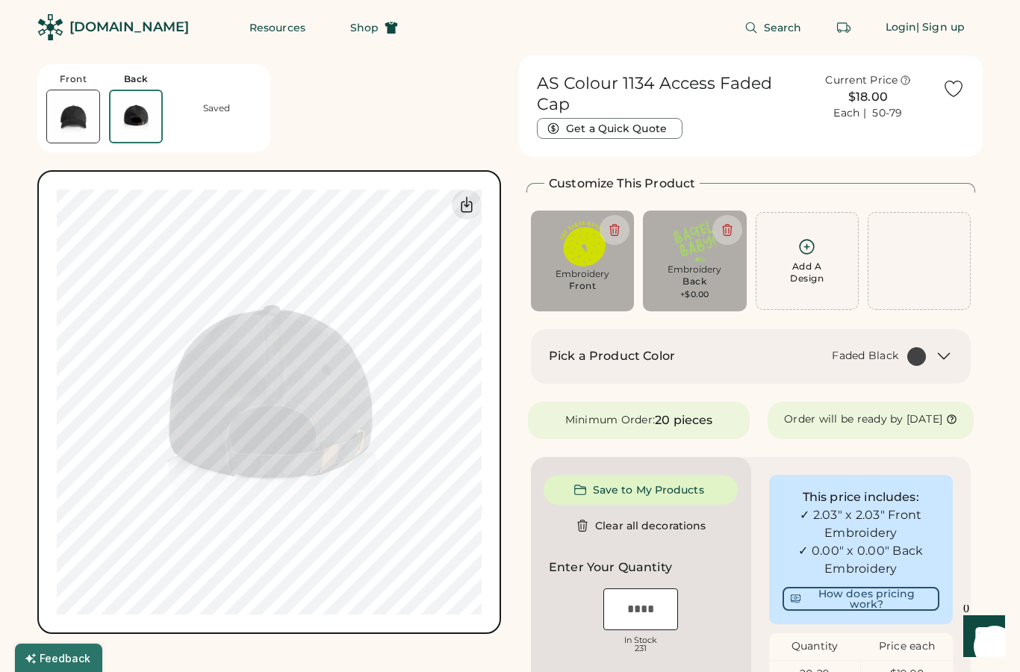
type input "****"
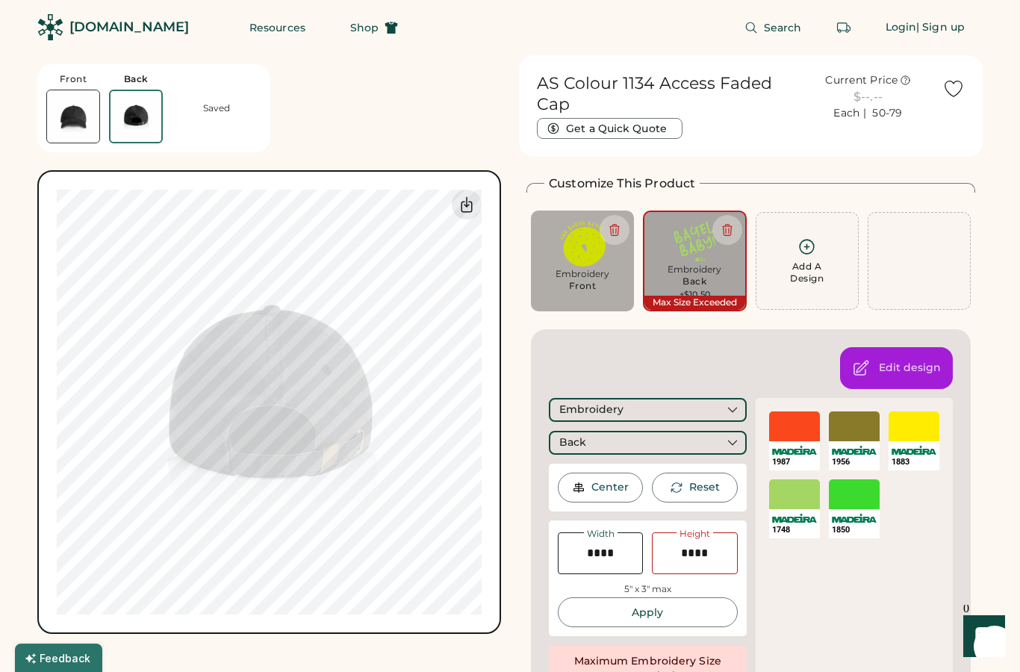
type input "****"
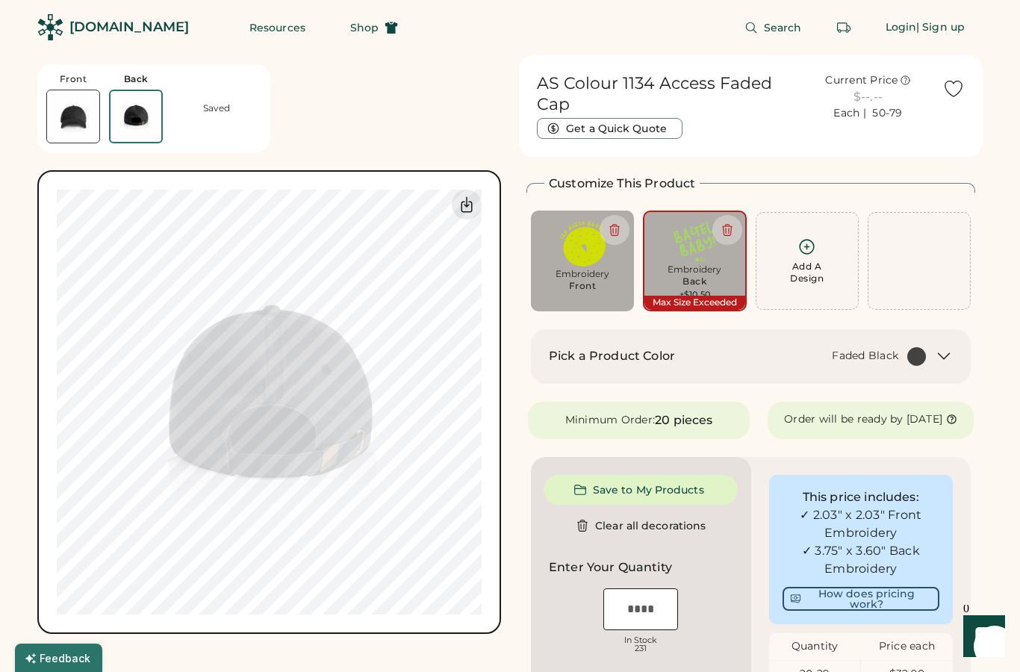
type input "****"
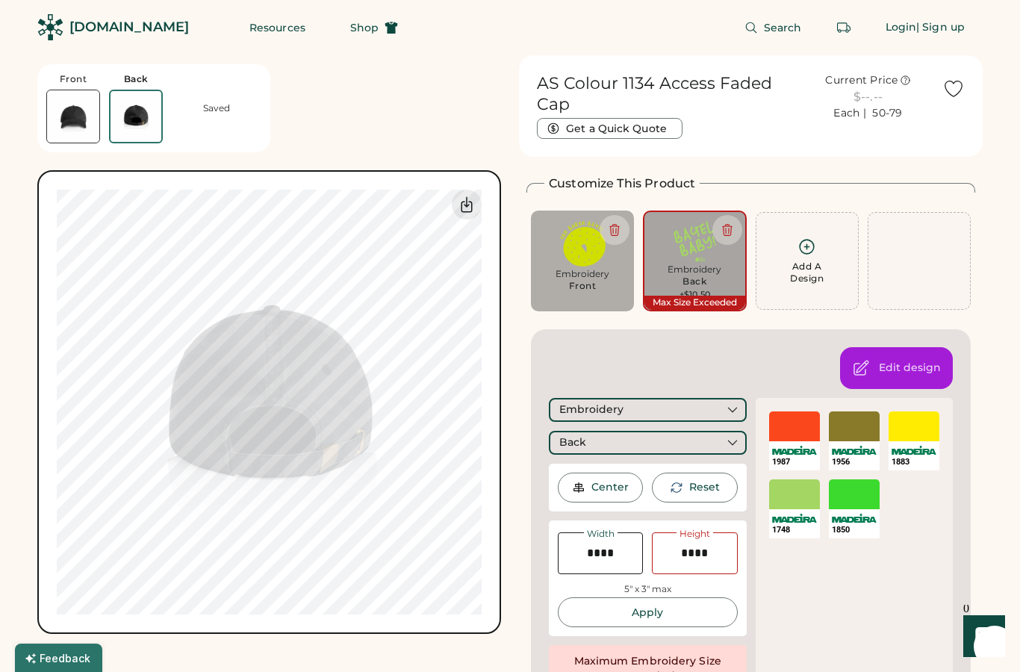
click at [938, 361] on div "Edit design" at bounding box center [910, 368] width 62 height 15
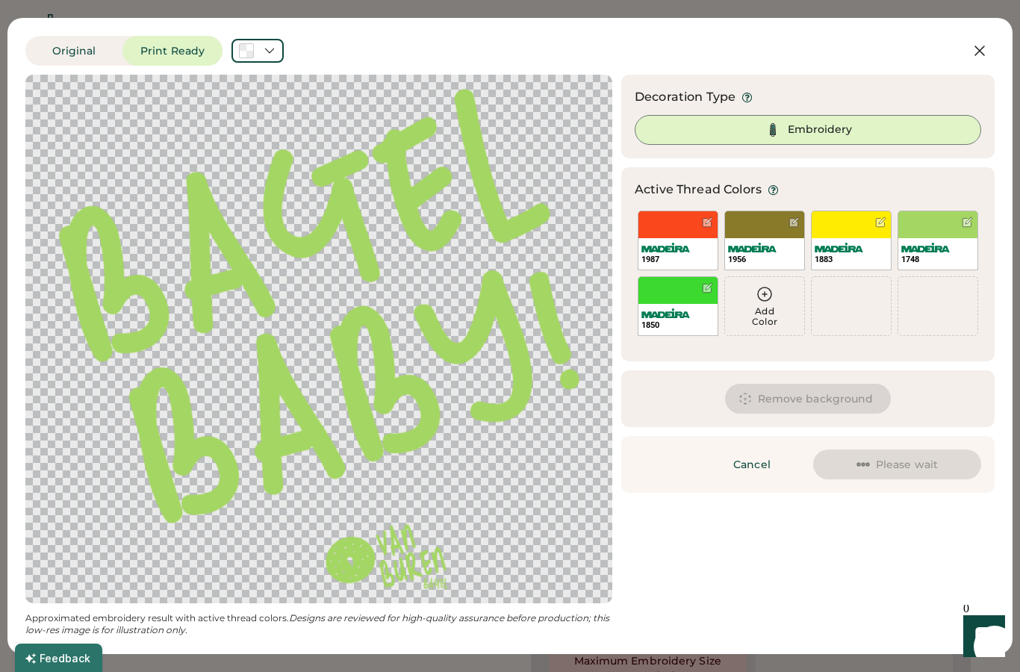
click at [984, 49] on icon at bounding box center [980, 51] width 18 height 18
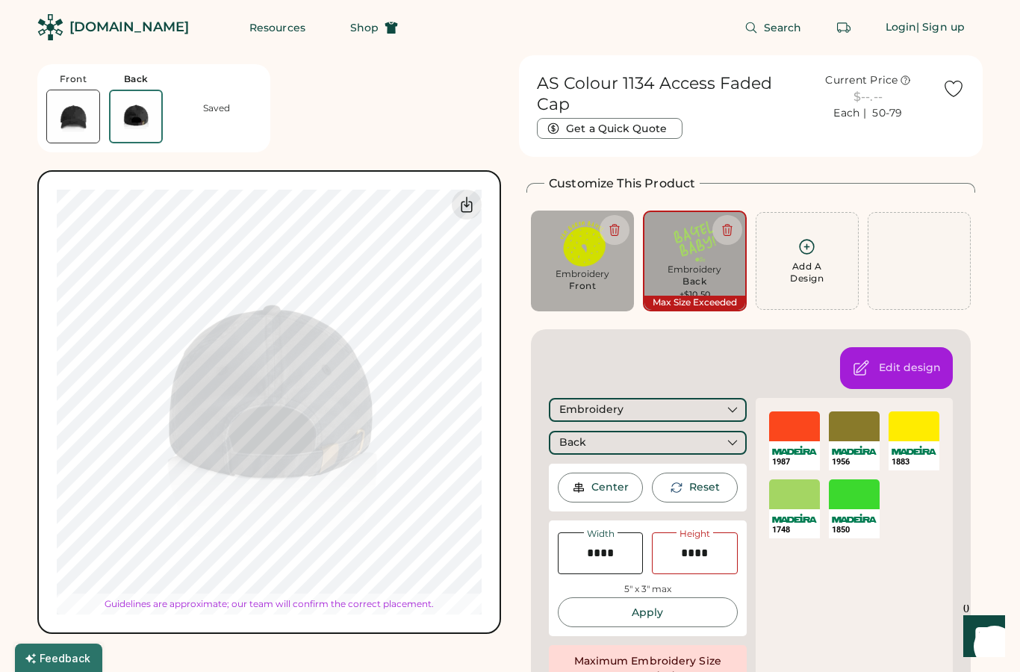
type input "****"
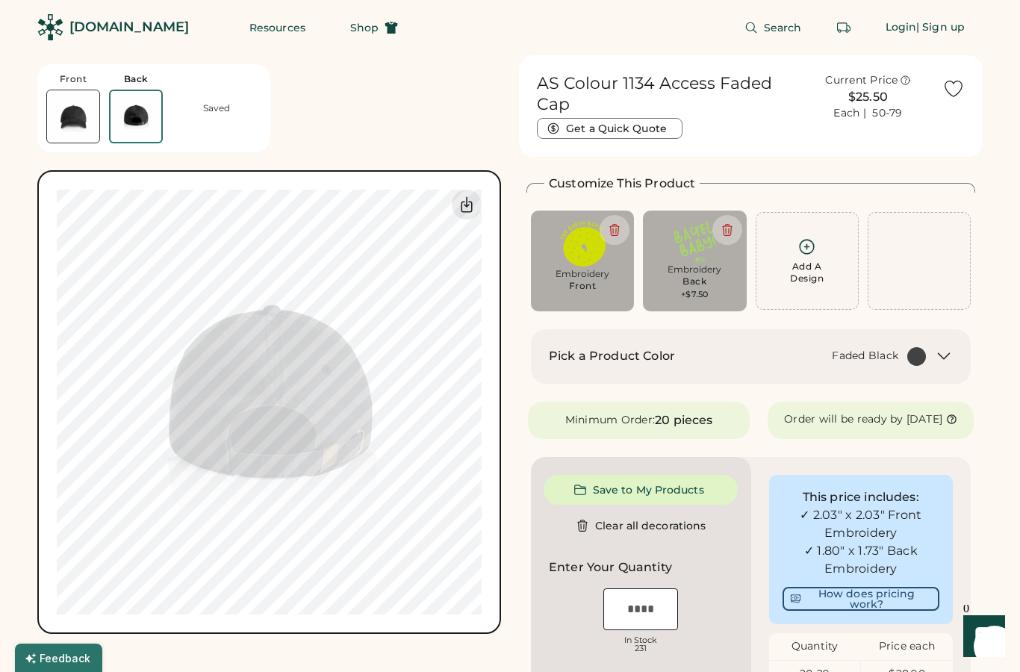
type input "****"
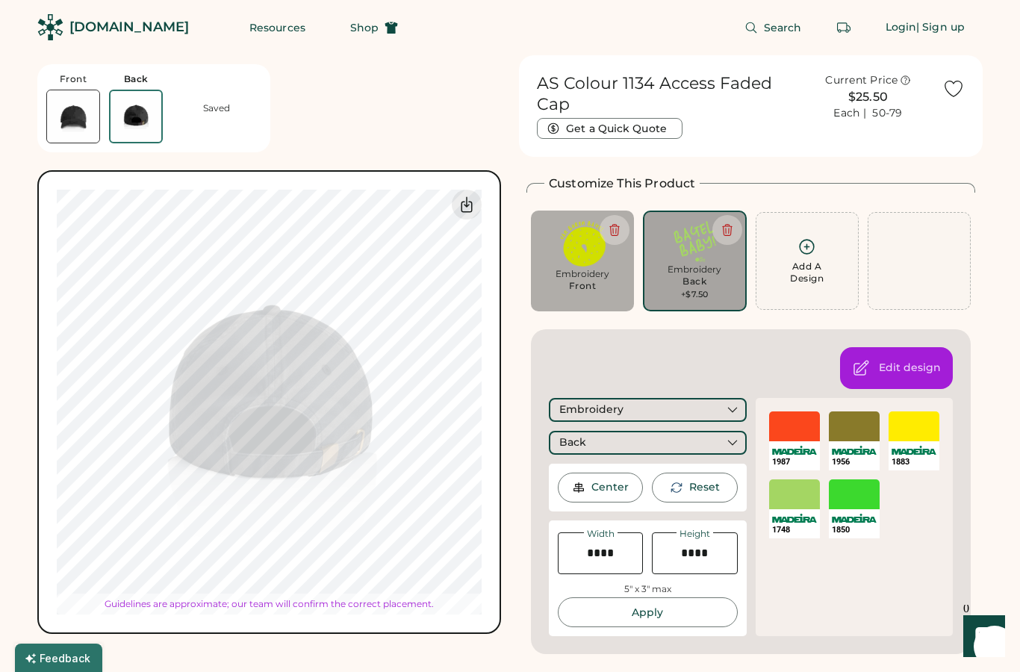
type input "****"
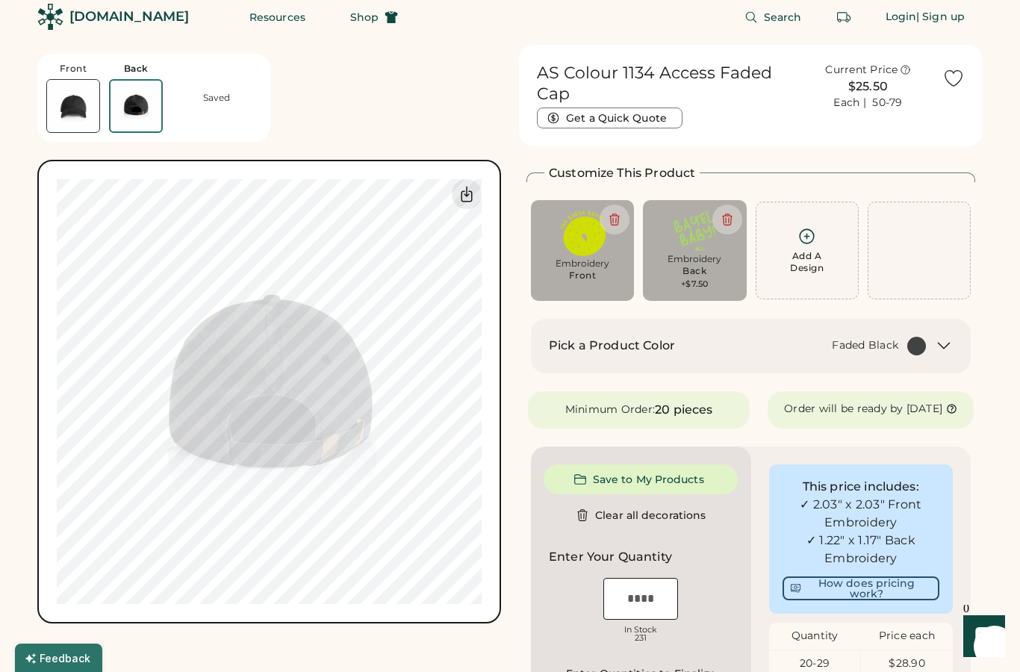
click at [828, 270] on div "Add A Design" at bounding box center [808, 250] width 84 height 47
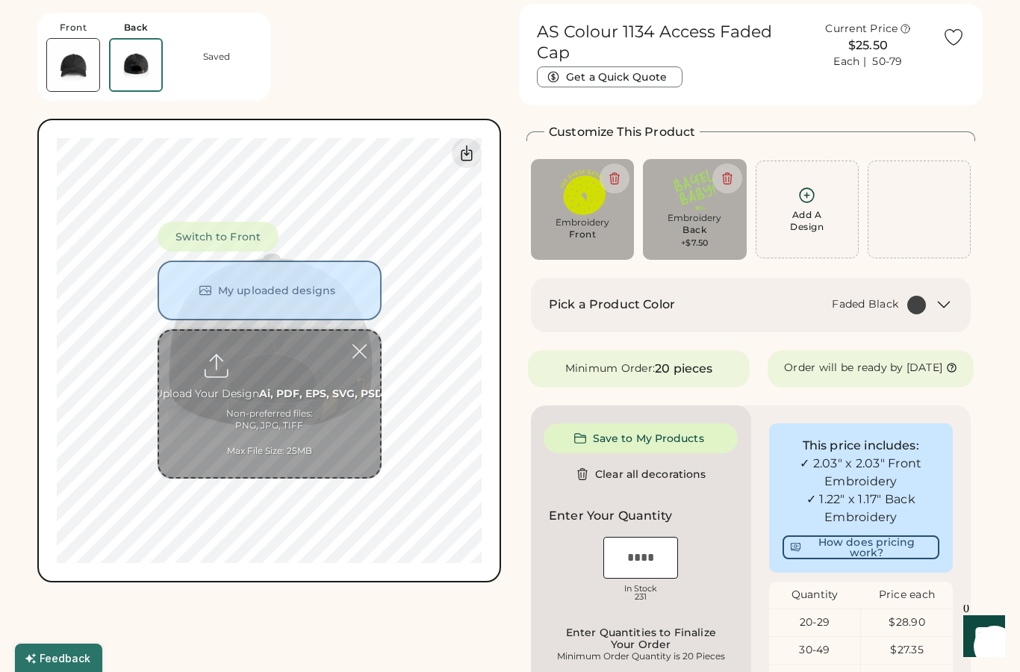
scroll to position [56, 0]
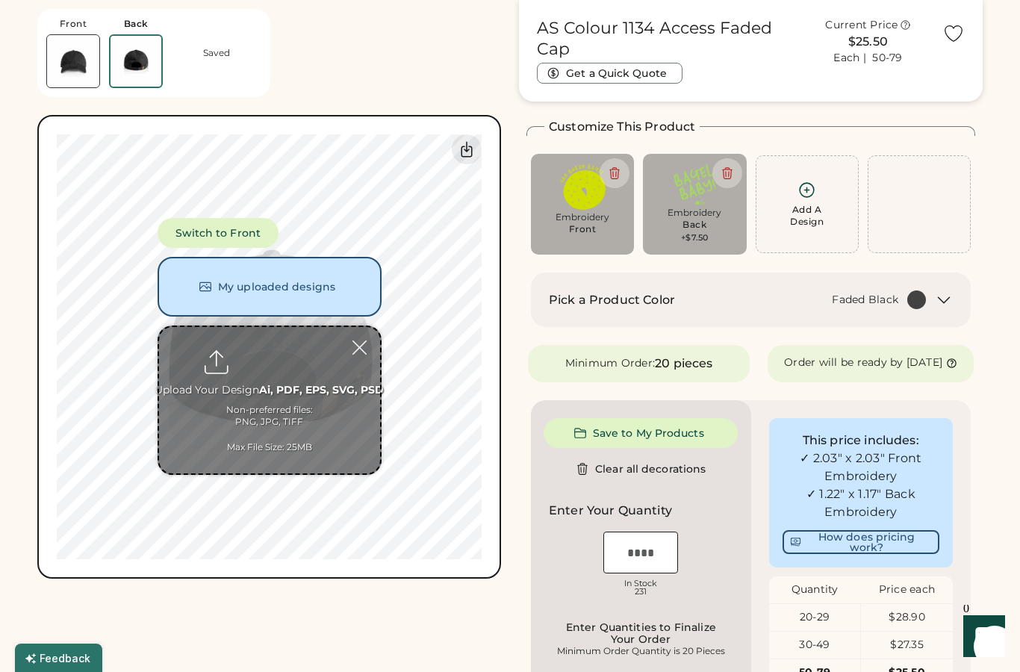
click at [189, 230] on button "Switch to Front" at bounding box center [219, 233] width 122 height 30
click at [351, 349] on div at bounding box center [360, 348] width 26 height 26
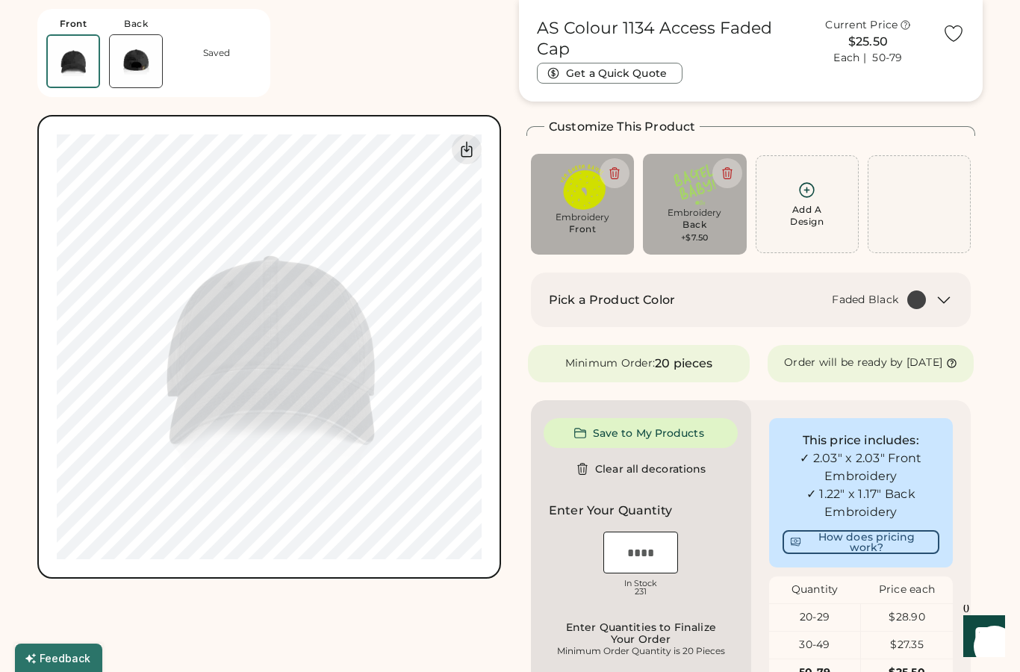
type input "****"
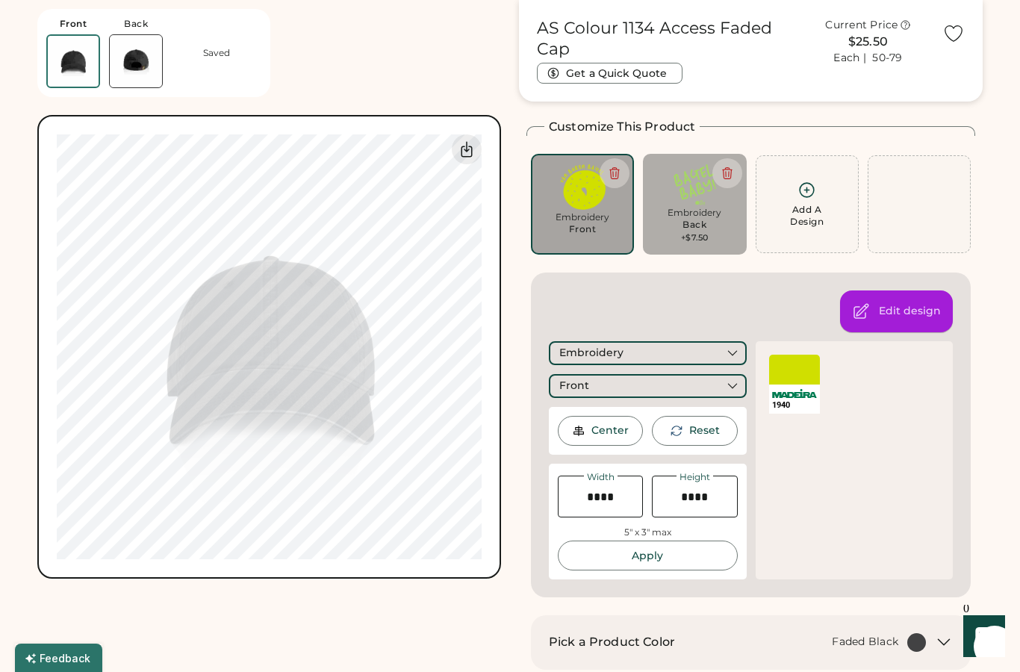
click at [929, 313] on div "Edit design" at bounding box center [910, 311] width 62 height 15
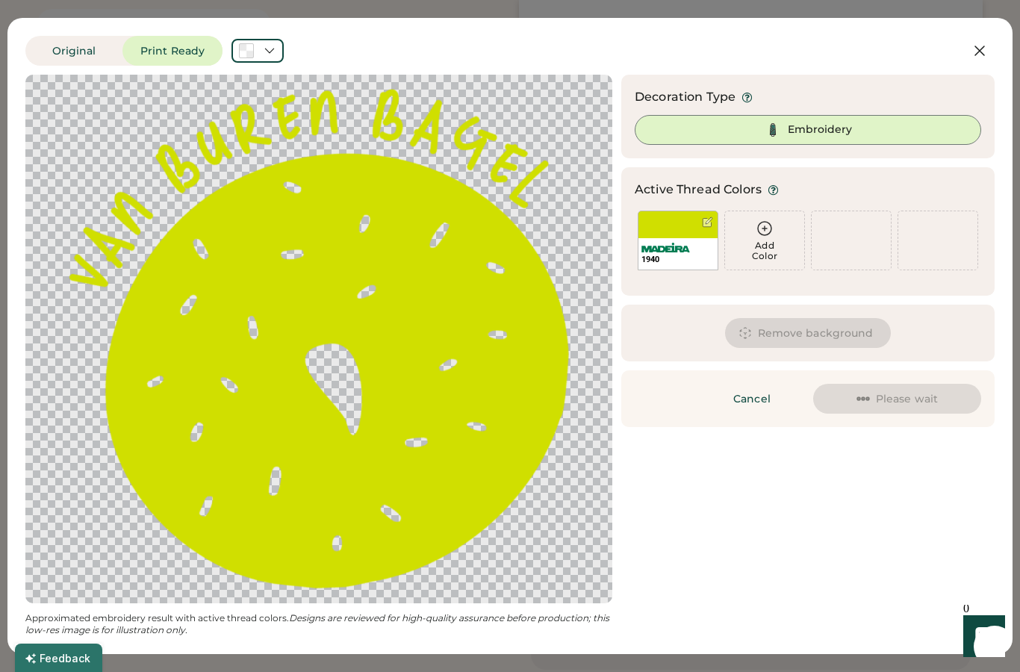
click at [80, 57] on button "Original" at bounding box center [73, 51] width 97 height 30
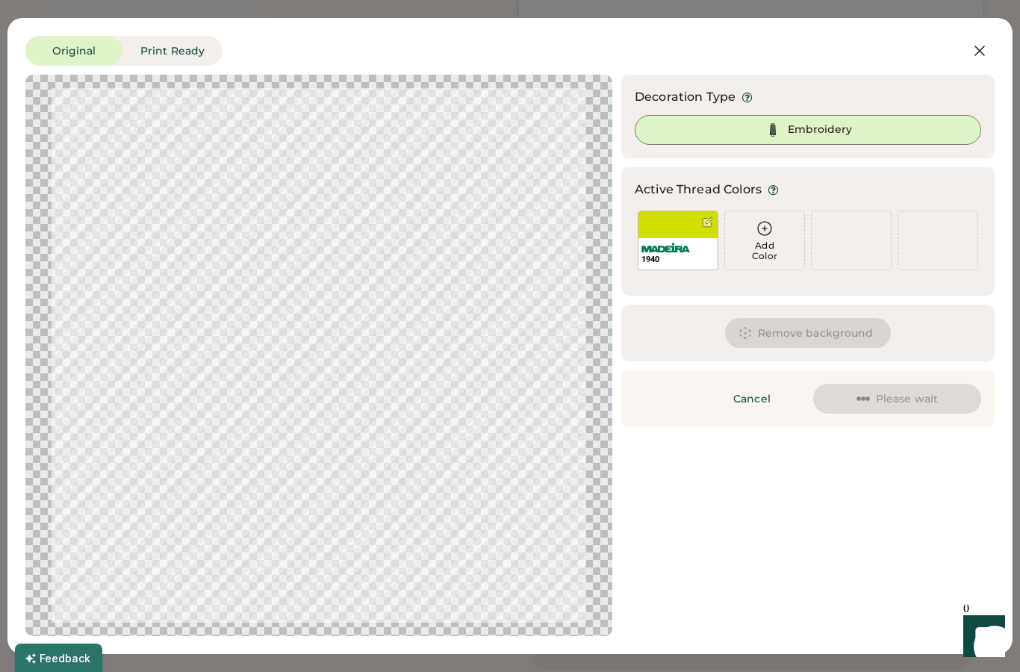
click at [152, 56] on button "Print Ready" at bounding box center [173, 51] width 100 height 30
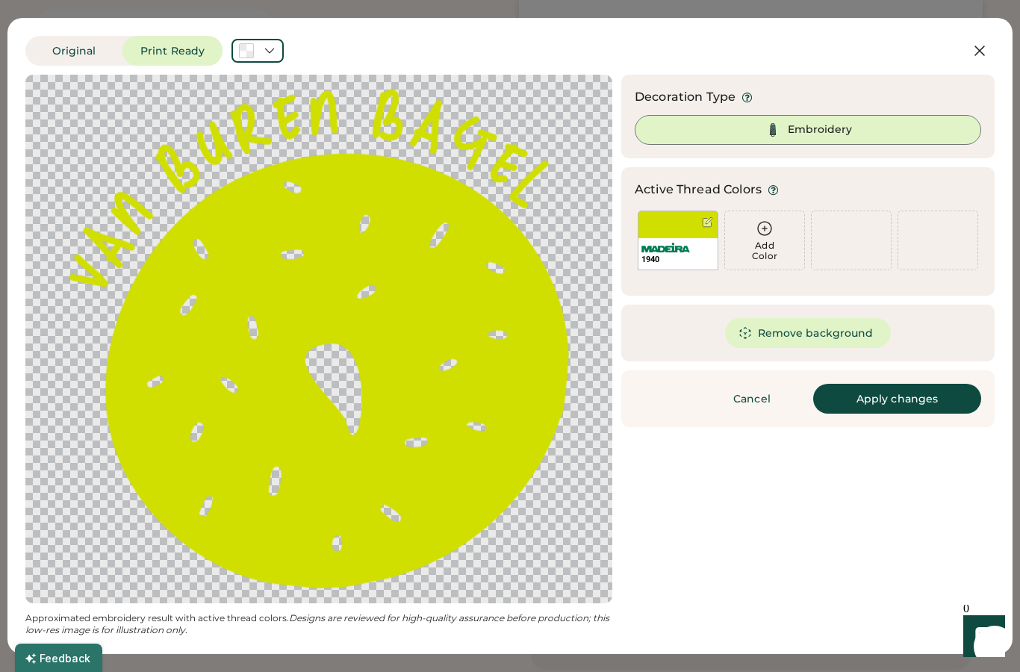
click at [93, 55] on button "Original" at bounding box center [73, 51] width 97 height 30
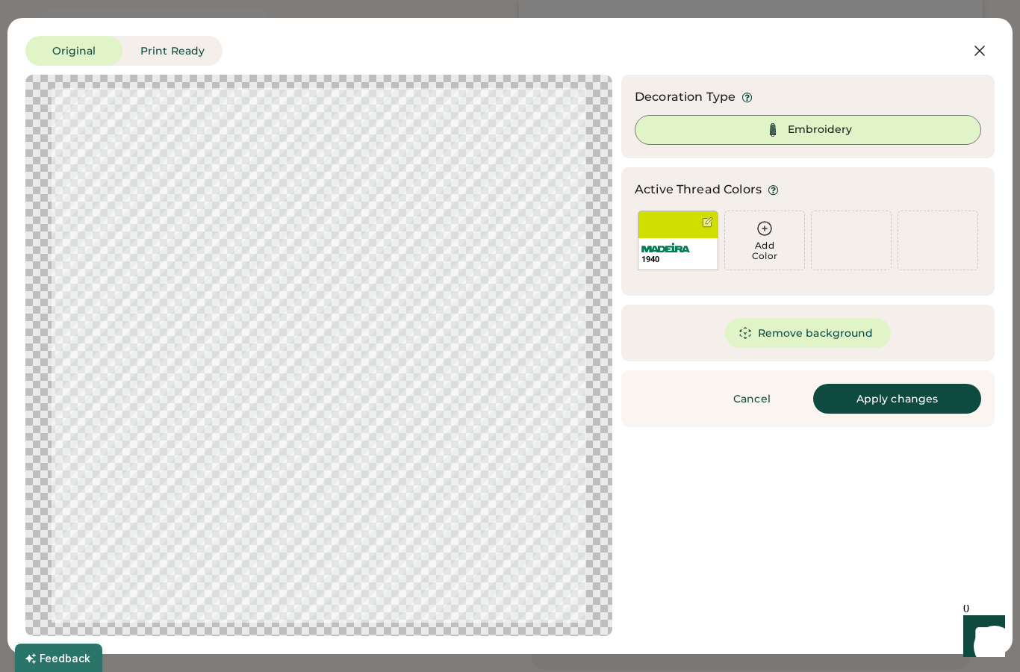
click at [168, 61] on button "Print Ready" at bounding box center [173, 51] width 100 height 30
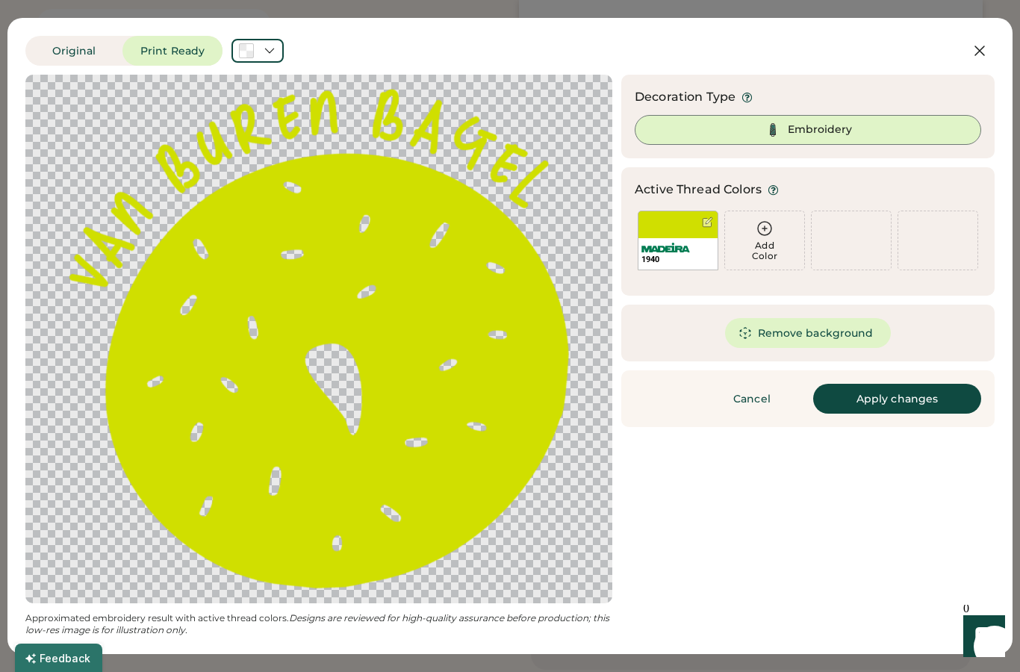
click at [982, 54] on icon at bounding box center [980, 50] width 9 height 9
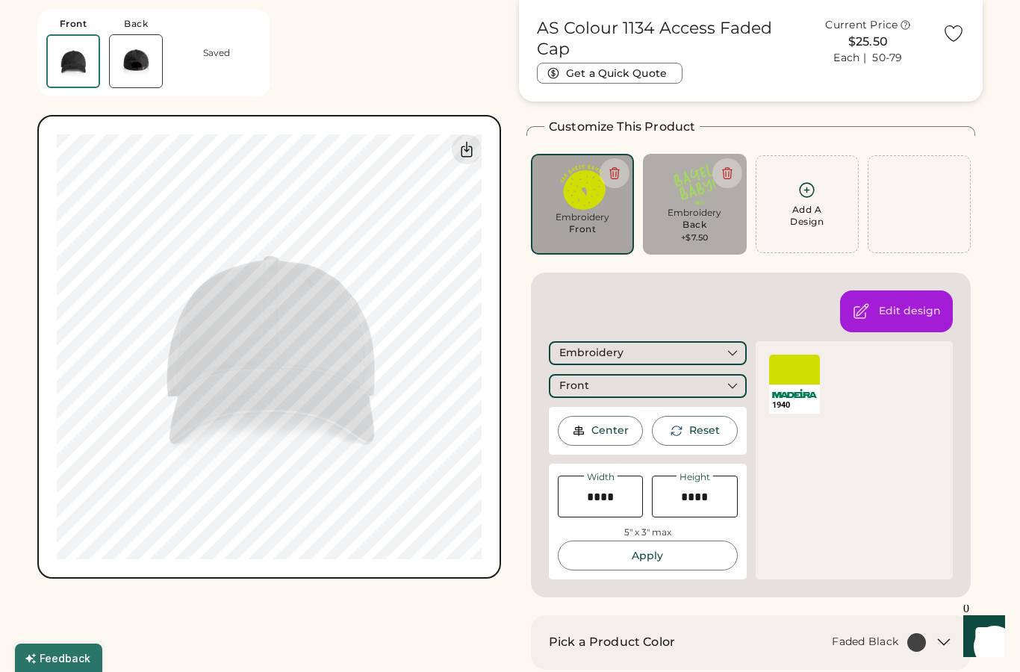
click at [618, 170] on icon at bounding box center [614, 173] width 9 height 11
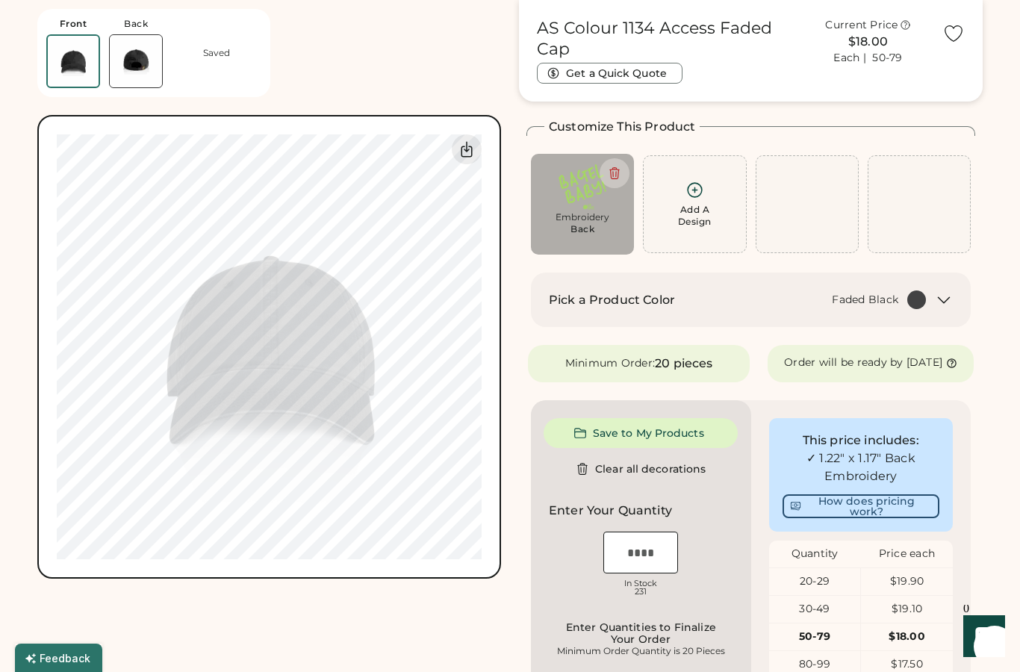
click at [697, 205] on div "Add A Design" at bounding box center [695, 216] width 34 height 24
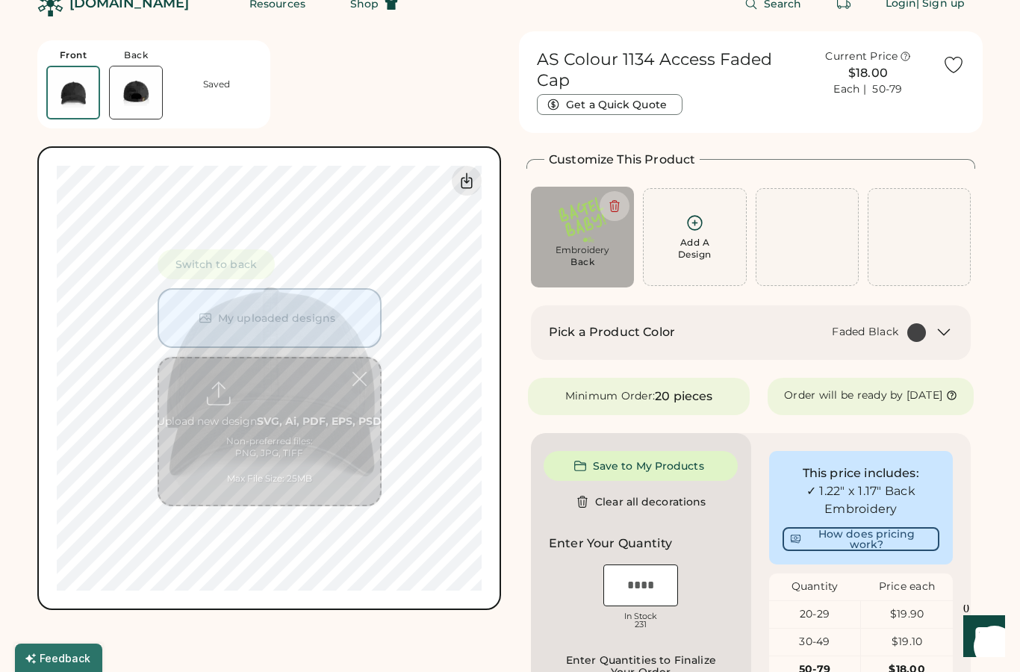
scroll to position [0, 0]
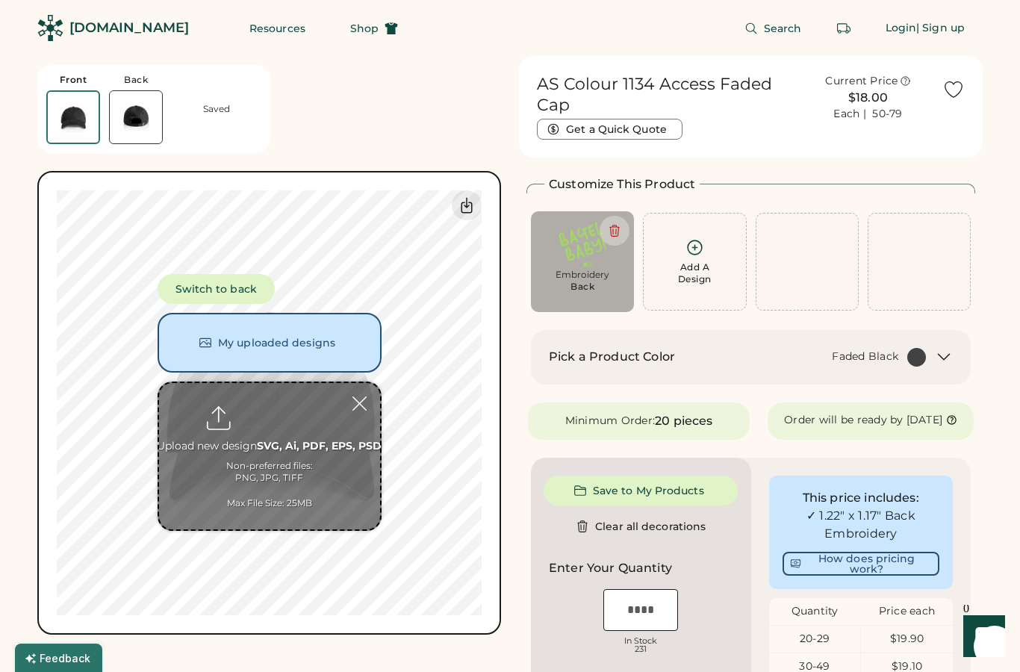
click at [205, 335] on button "My uploaded designs" at bounding box center [270, 343] width 224 height 60
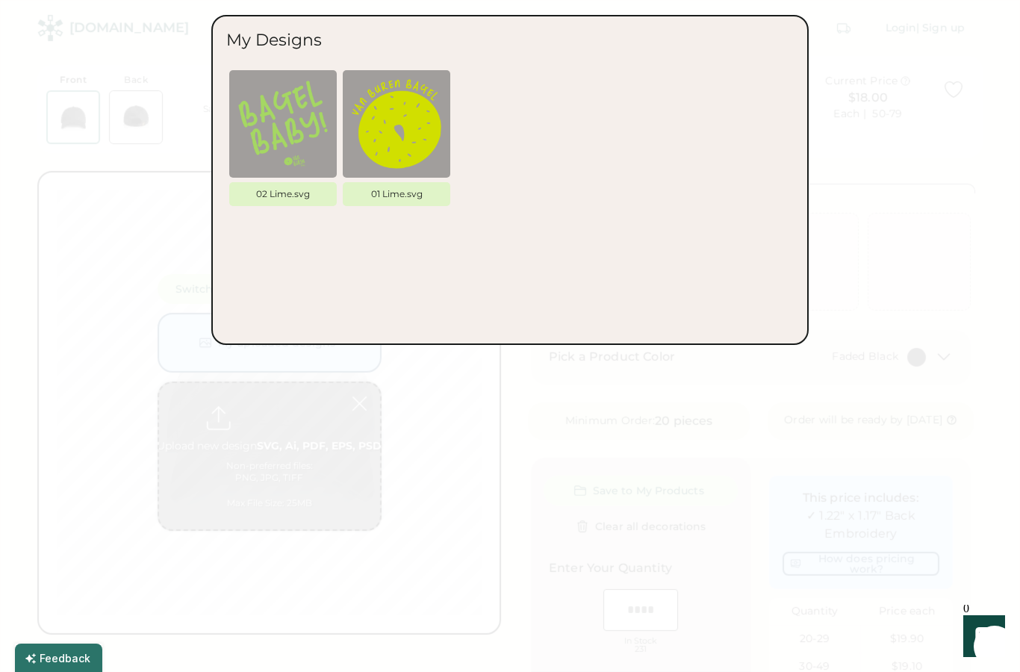
click at [158, 253] on div at bounding box center [510, 336] width 1020 height 672
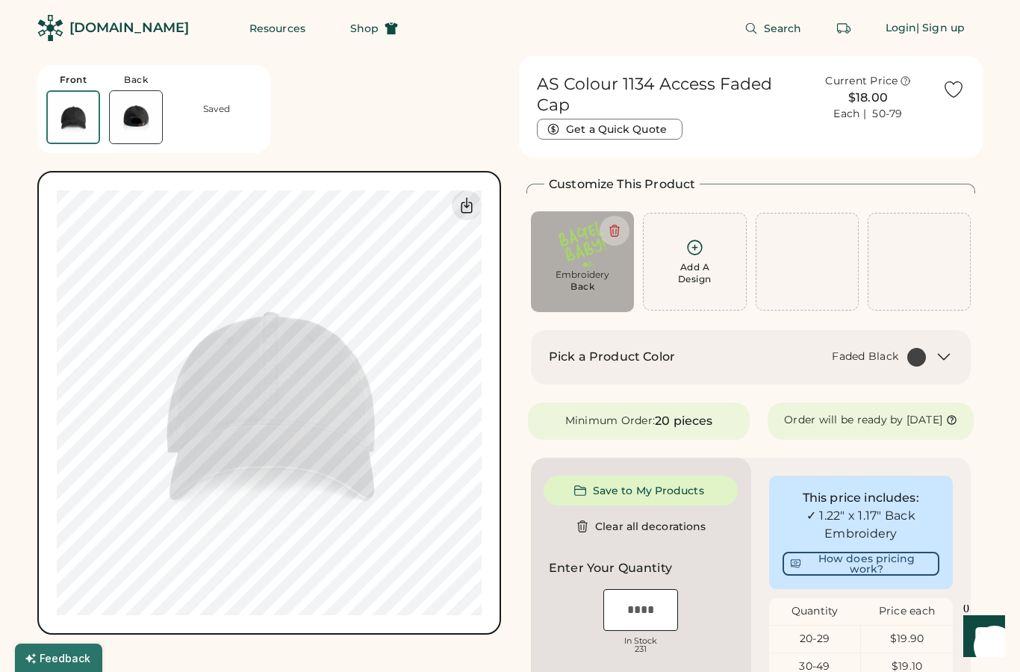
click at [707, 258] on div "Add A Design" at bounding box center [695, 261] width 84 height 47
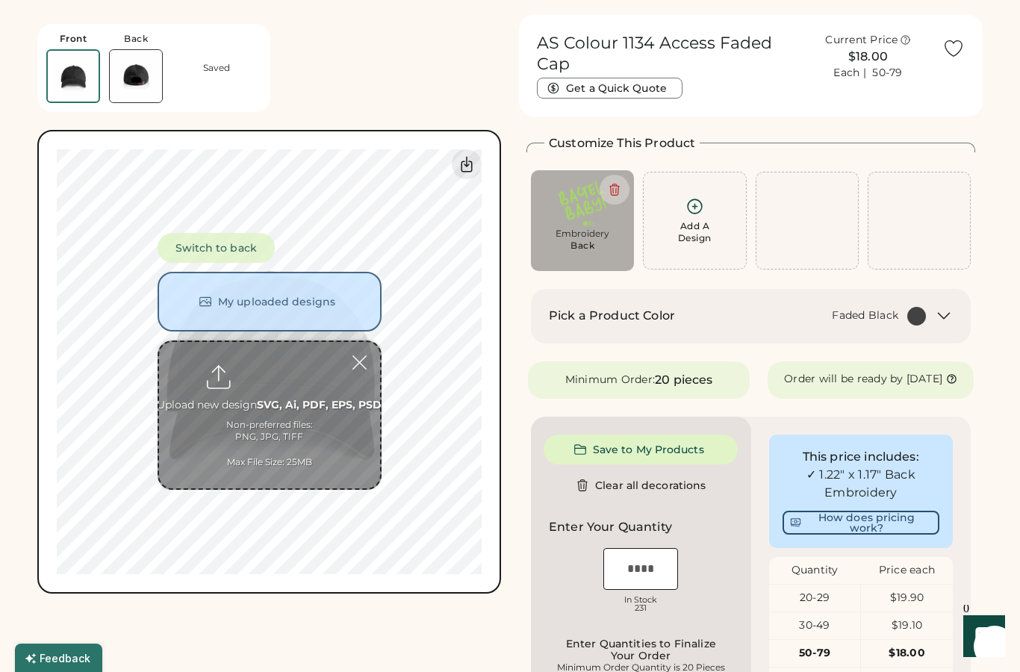
scroll to position [56, 0]
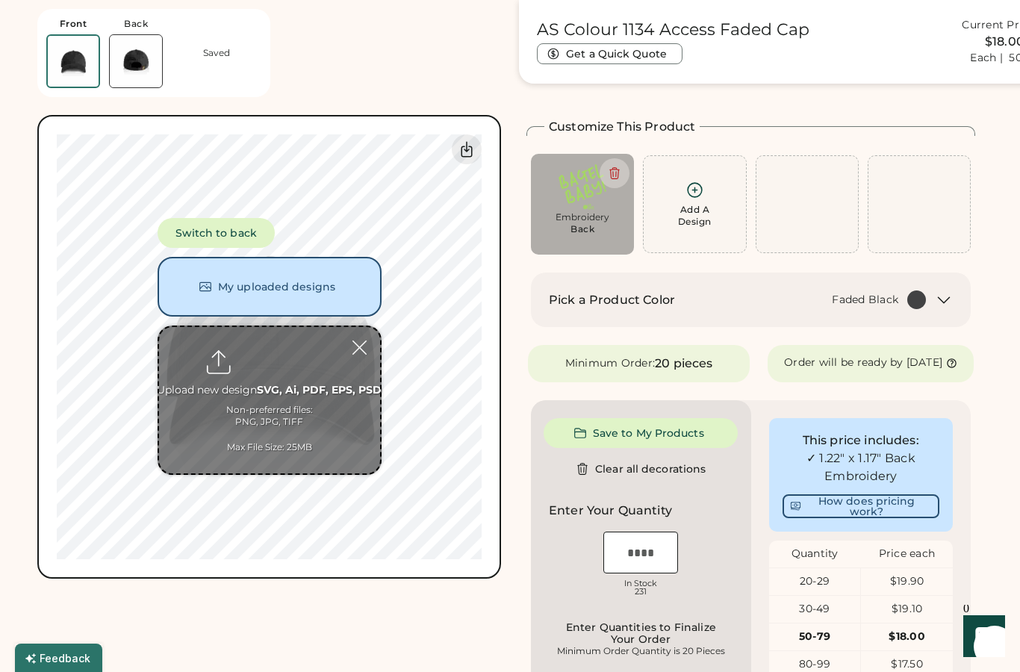
click at [235, 413] on input "file" at bounding box center [269, 400] width 221 height 146
type input "**********"
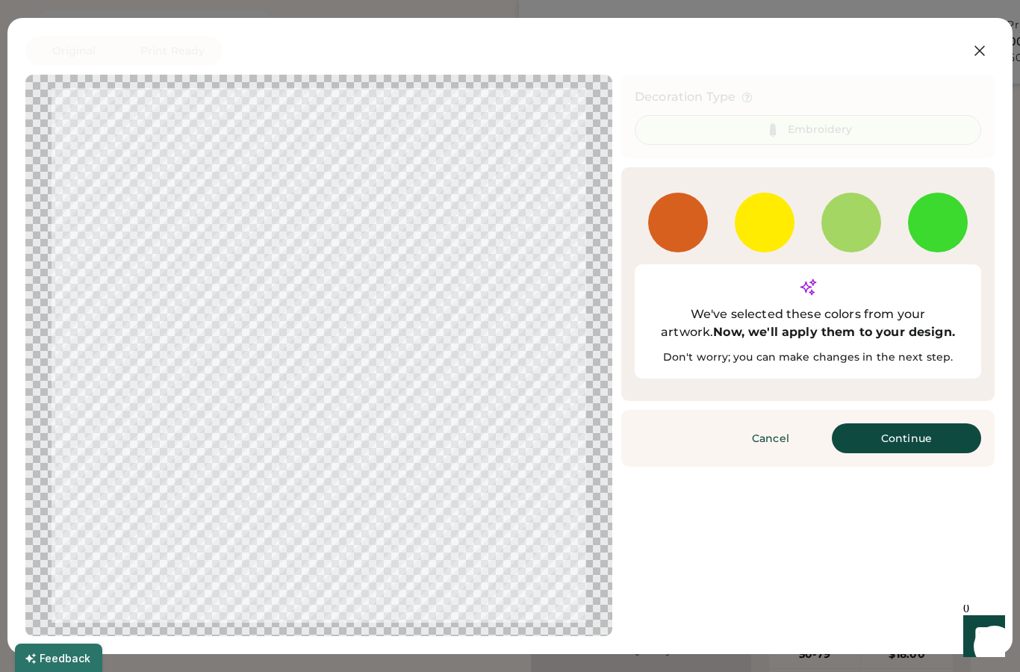
click at [941, 424] on button "Continue" at bounding box center [906, 439] width 149 height 30
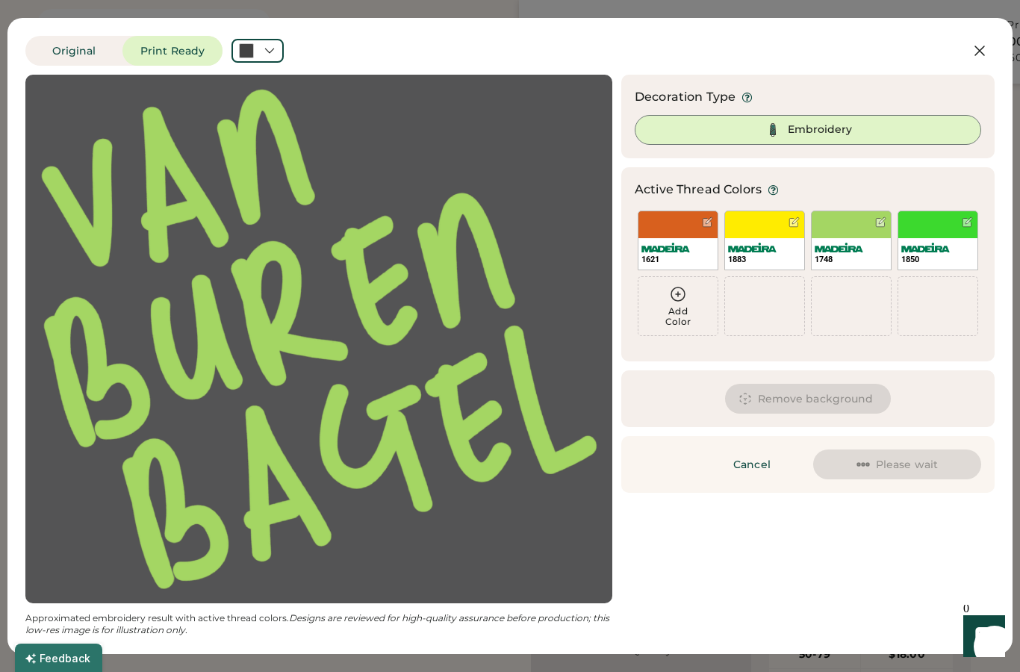
click at [267, 58] on div at bounding box center [258, 51] width 52 height 24
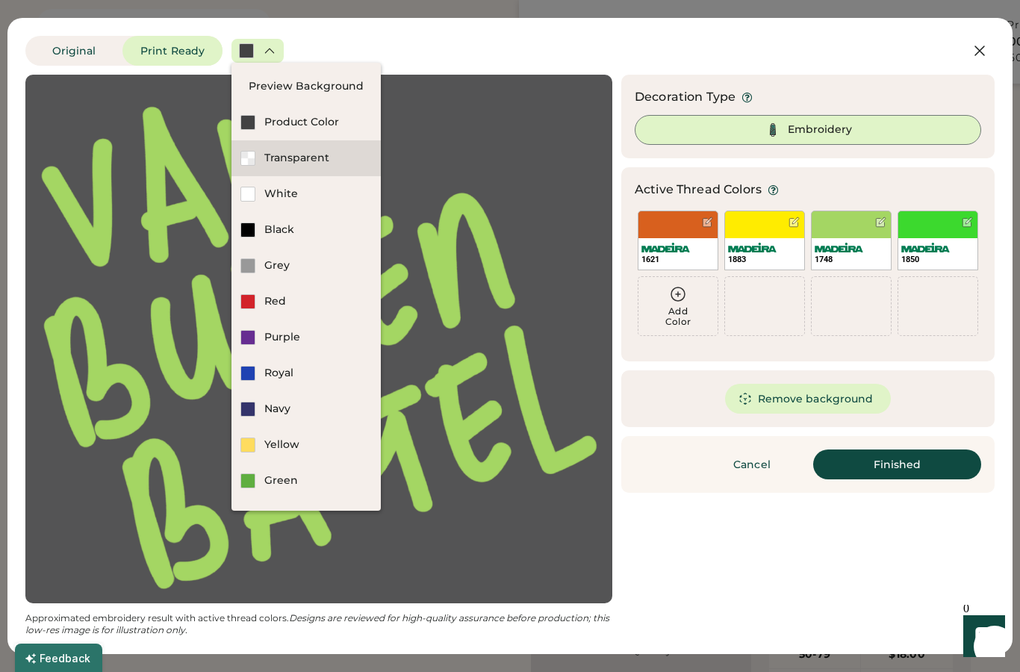
click at [242, 158] on div at bounding box center [248, 158] width 15 height 15
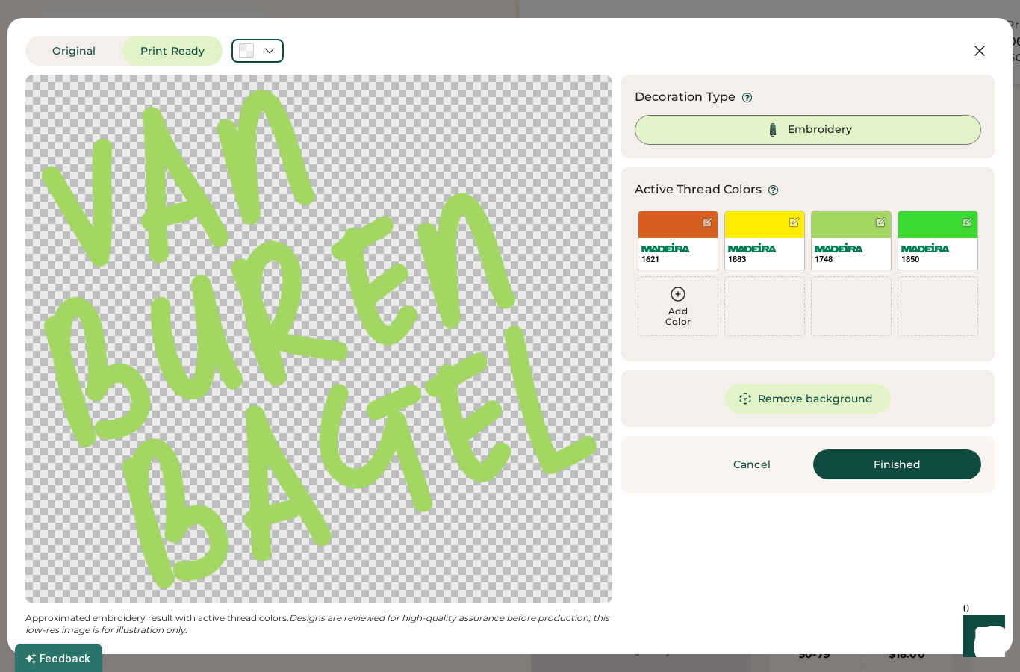
click at [947, 462] on button "Finished" at bounding box center [898, 465] width 168 height 30
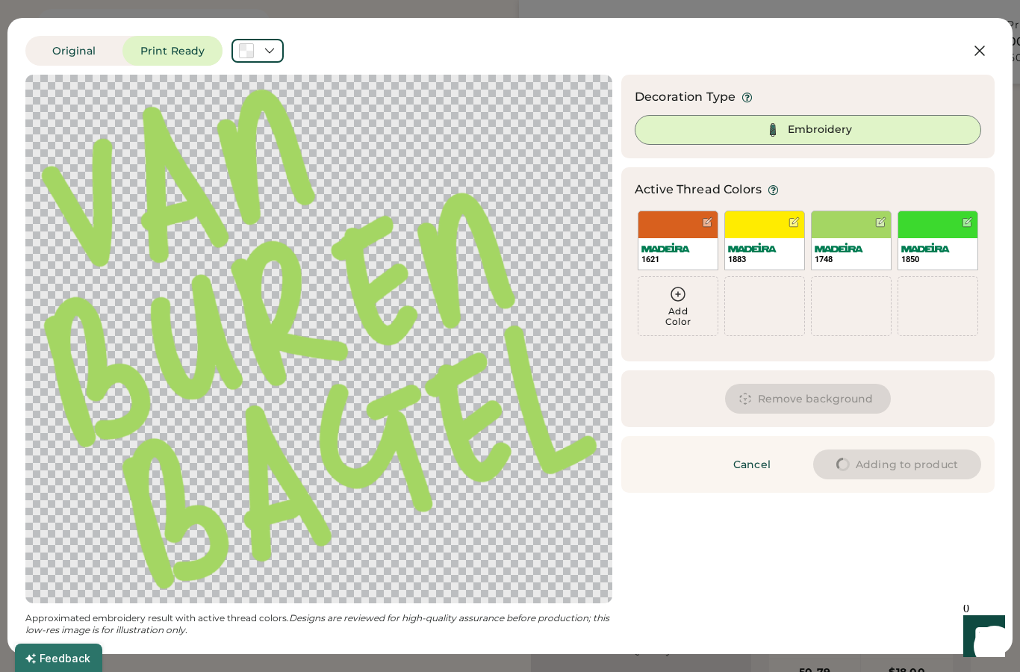
type input "****"
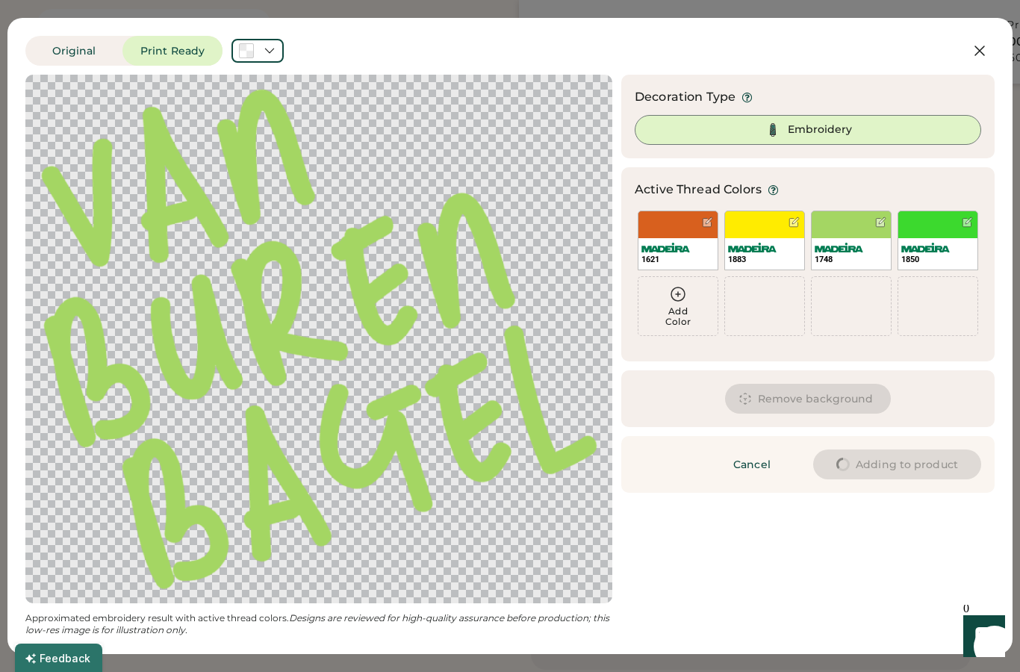
type input "****"
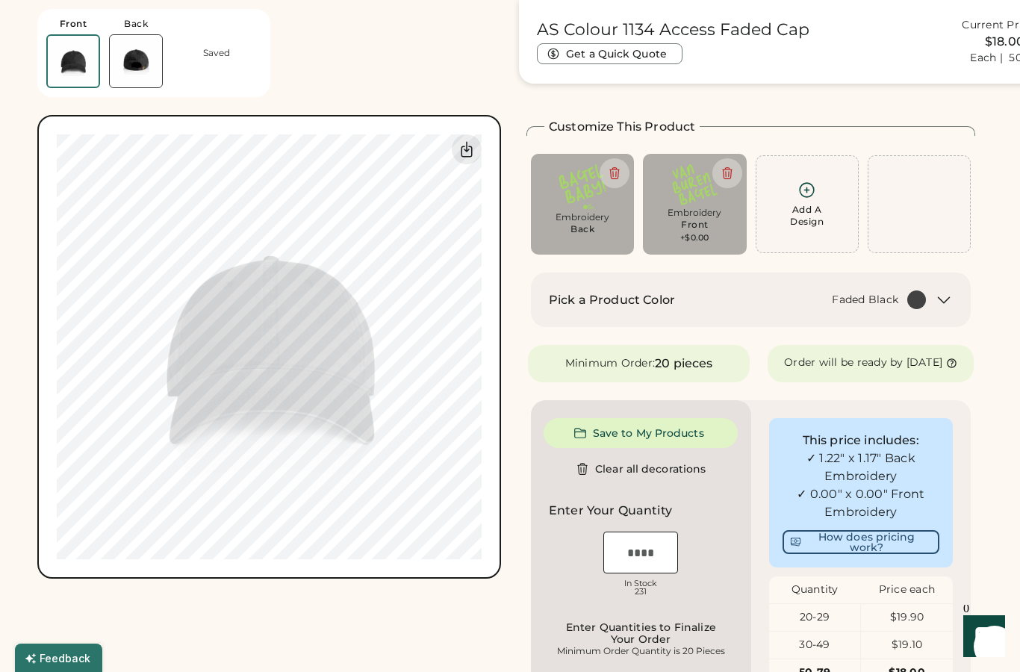
type input "****"
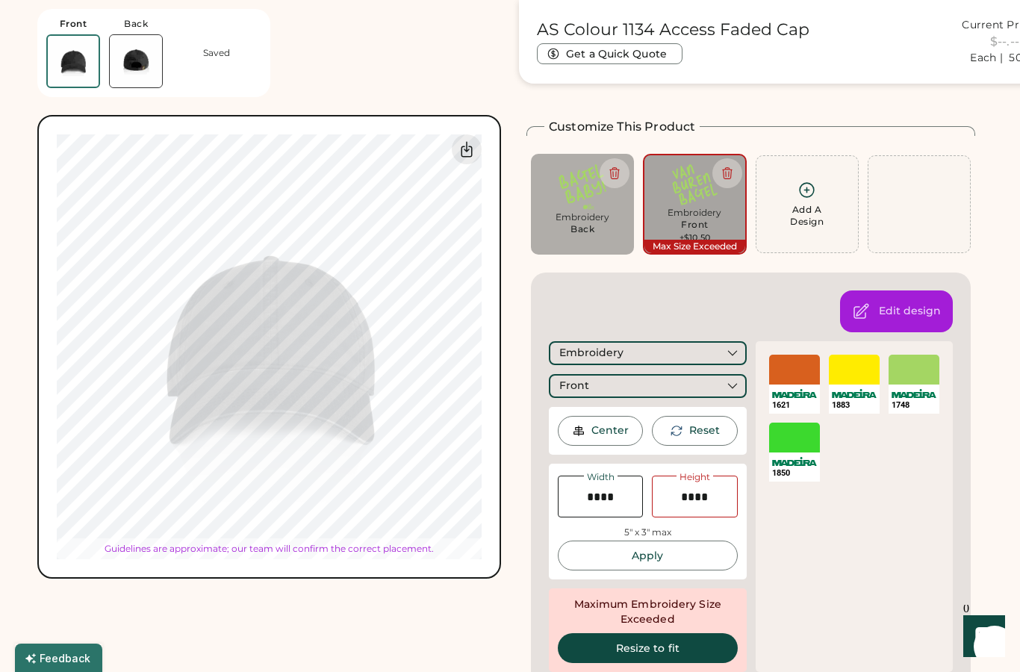
type input "****"
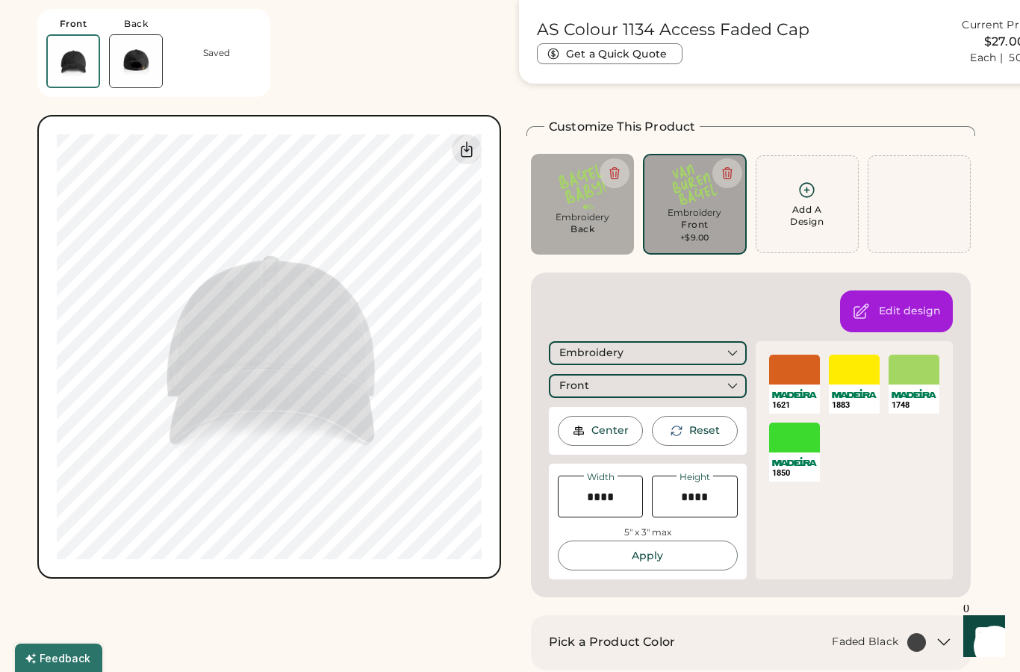
click at [324, 72] on div "Front Back Saved Switch to back My uploaded designs Upload new design SVG, Ai, …" at bounding box center [269, 289] width 464 height 579
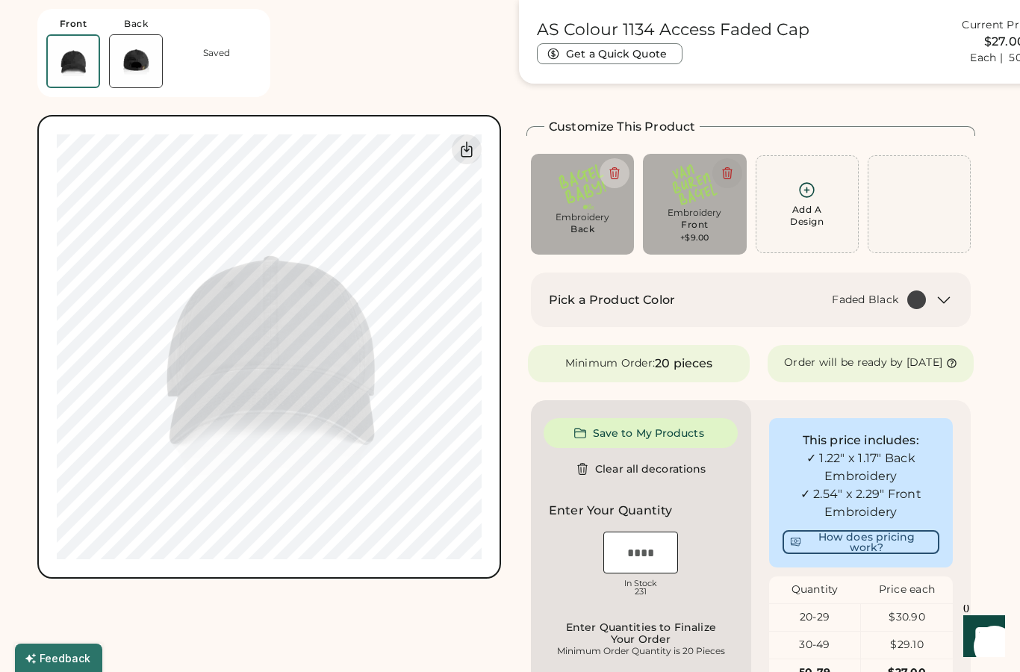
click at [729, 180] on button at bounding box center [728, 173] width 30 height 30
type input "****"
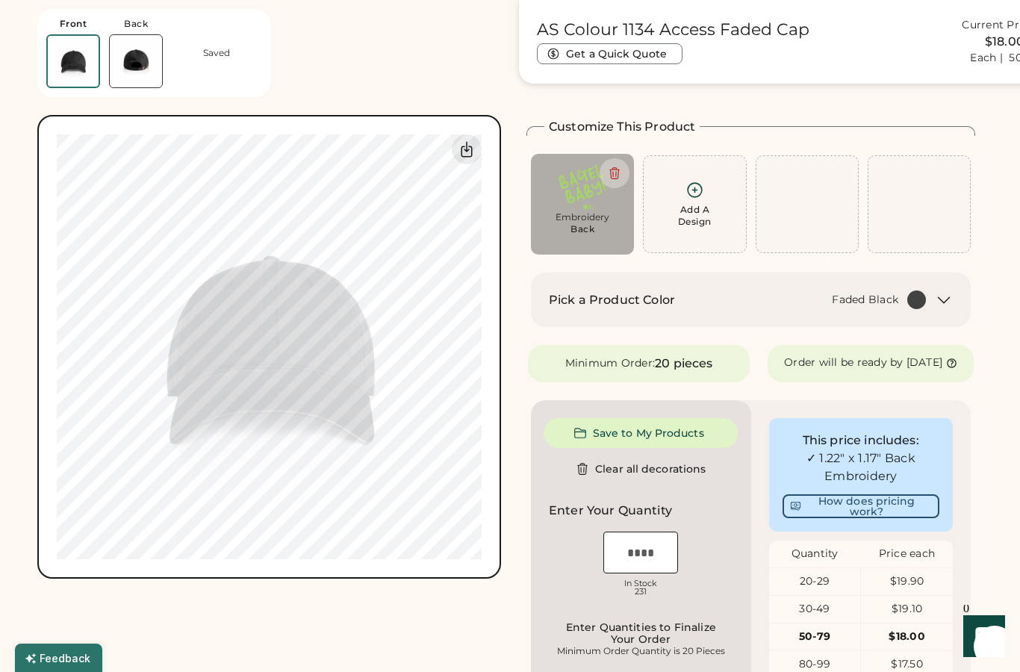
click at [712, 211] on div "Add A Design" at bounding box center [695, 216] width 34 height 24
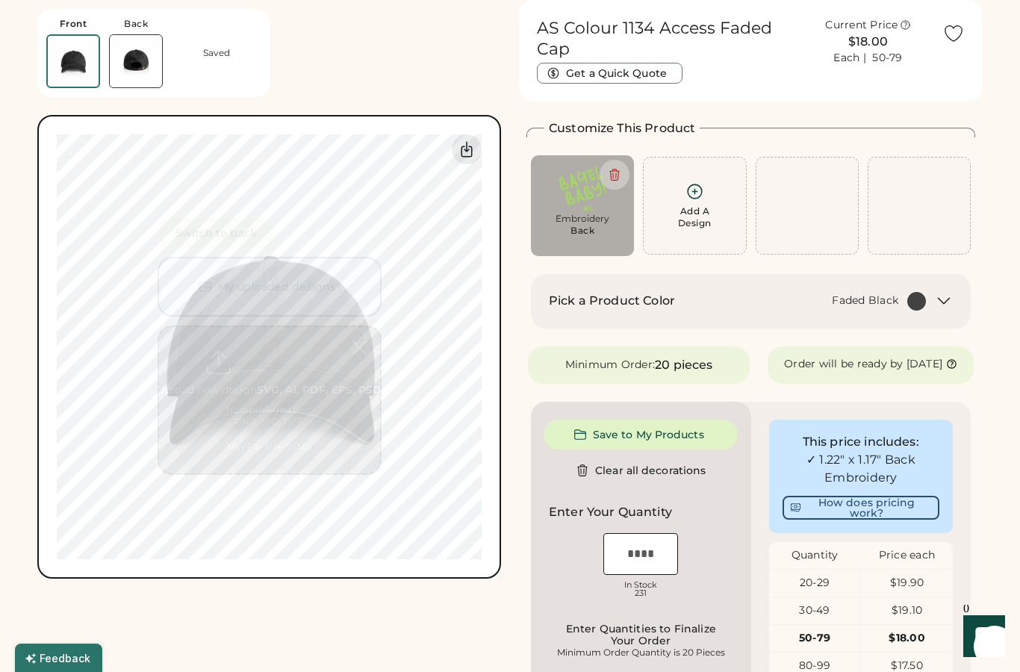
scroll to position [0, 0]
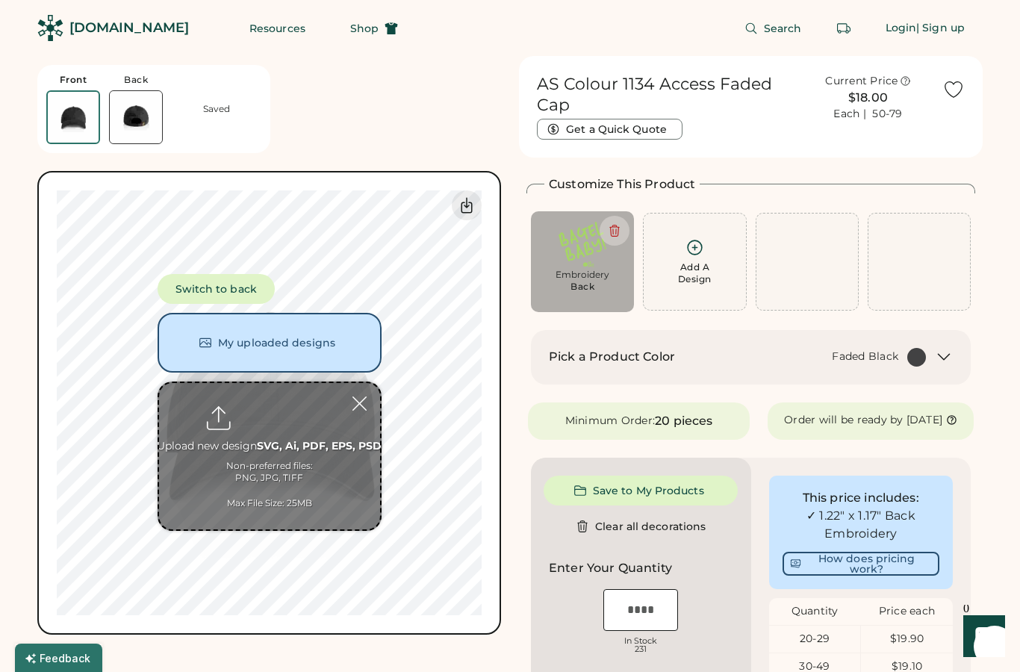
click at [202, 334] on button "My uploaded designs" at bounding box center [270, 343] width 224 height 60
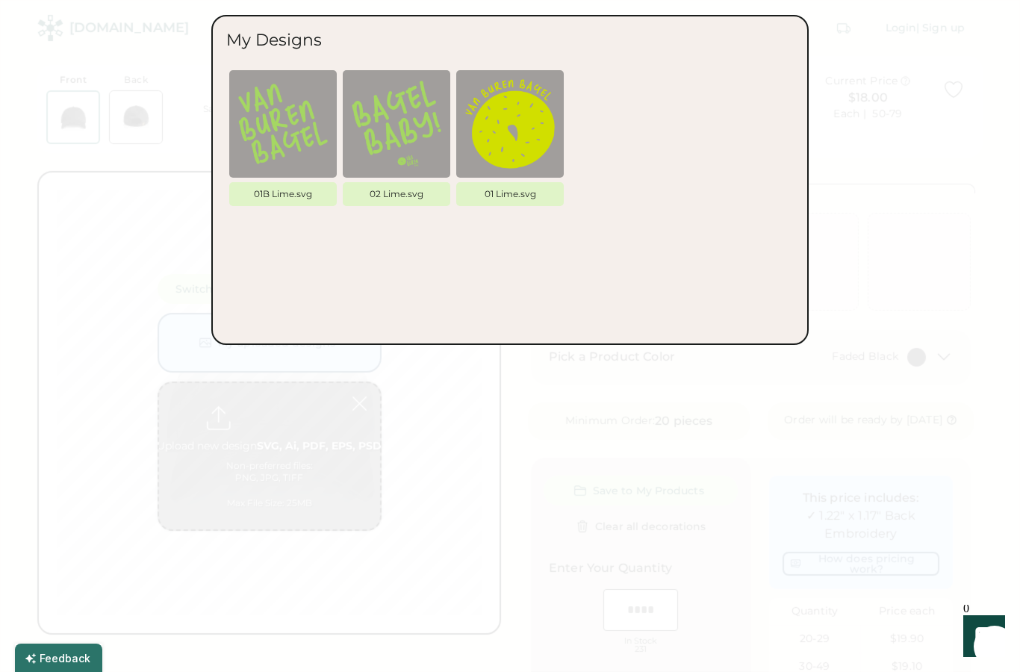
click at [542, 141] on img at bounding box center [510, 124] width 90 height 90
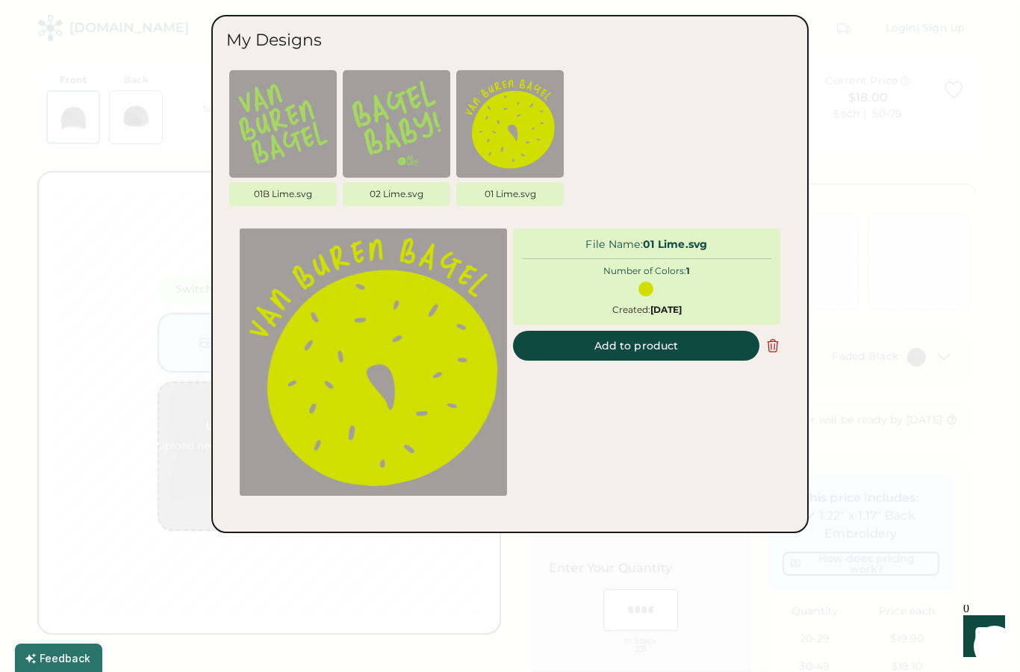
click at [704, 344] on button "Add to product" at bounding box center [636, 346] width 247 height 30
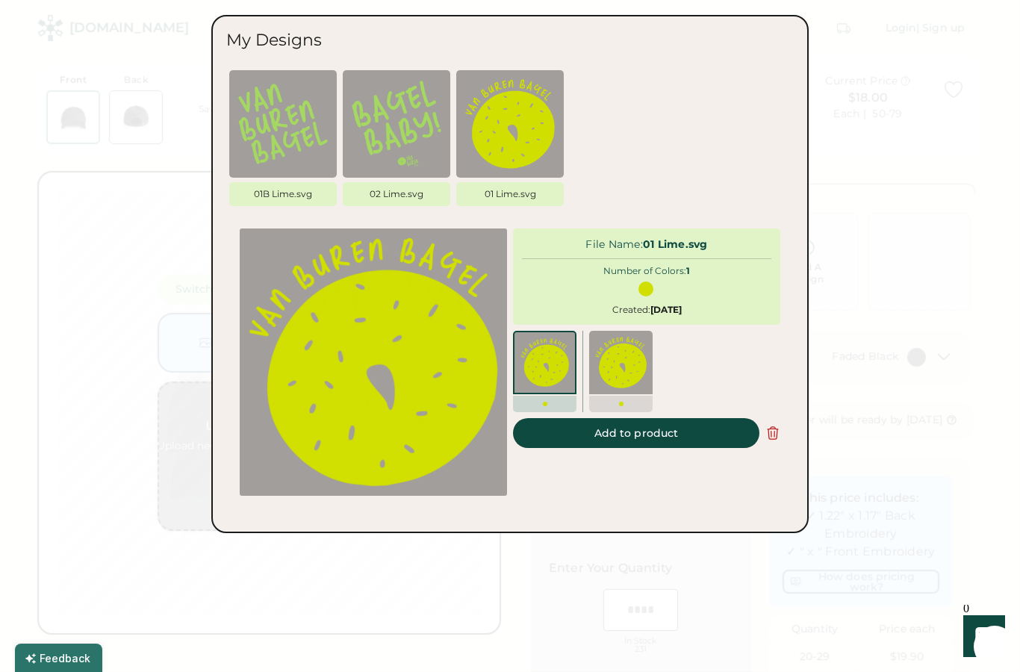
type input "****"
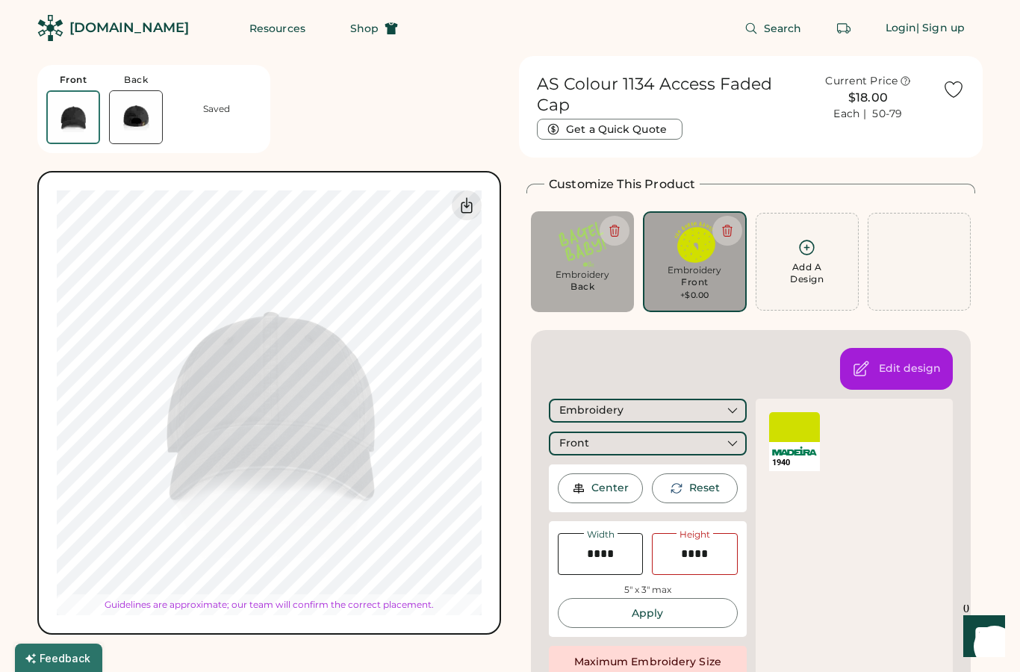
type input "****"
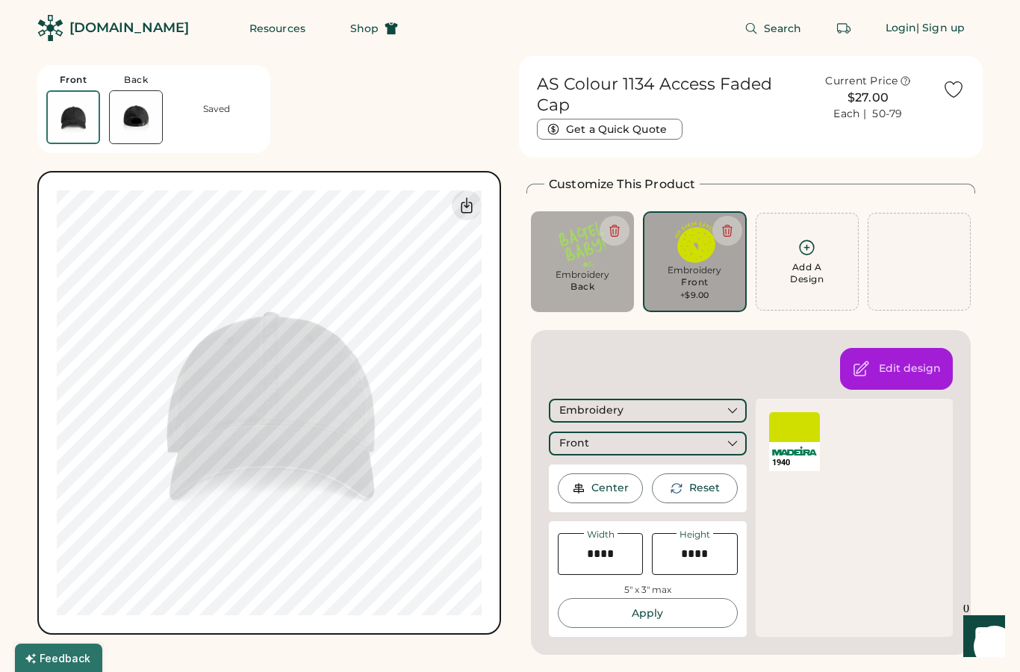
click at [437, 114] on div "Front Back Saved Switch to back My uploaded designs Upload new design SVG, Ai, …" at bounding box center [269, 345] width 464 height 579
click at [433, 107] on div "Front Back Saved Switch to back My uploaded designs Upload new design SVG, Ai, …" at bounding box center [269, 345] width 464 height 579
click at [533, 333] on div "Customize This Product Add A Design Embroidery Back Max Size Exceeded Add A Des…" at bounding box center [751, 416] width 449 height 480
click at [474, 123] on div "Front Back Saved Switch to back My uploaded designs Upload new design SVG, Ai, …" at bounding box center [269, 345] width 464 height 579
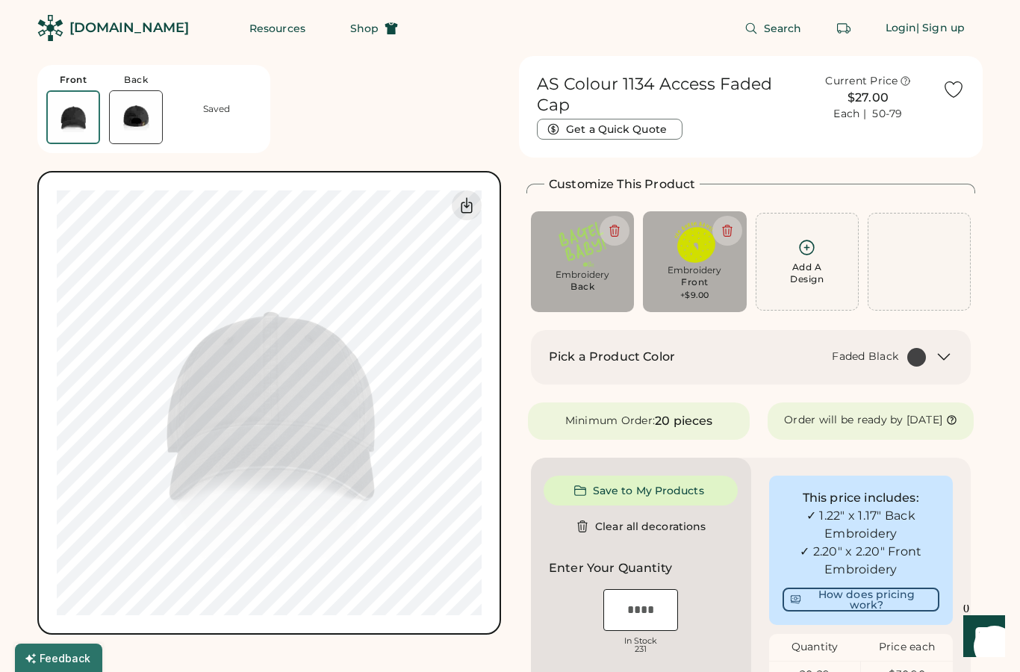
click at [605, 282] on div "Embroidery Back" at bounding box center [583, 285] width 82 height 33
type input "****"
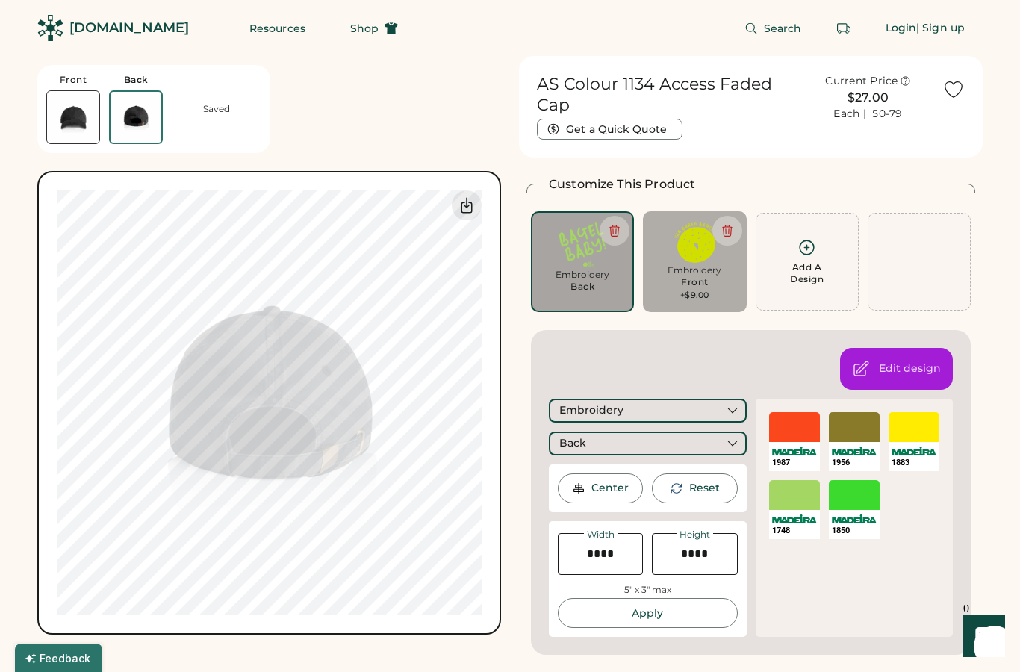
click at [483, 138] on div "Front Back Saved Switch to back My uploaded designs Upload new design SVG, Ai, …" at bounding box center [269, 345] width 464 height 579
click at [483, 126] on div "Front Back Saved Switch to back My uploaded designs Upload new design SVG, Ai, …" at bounding box center [269, 345] width 464 height 579
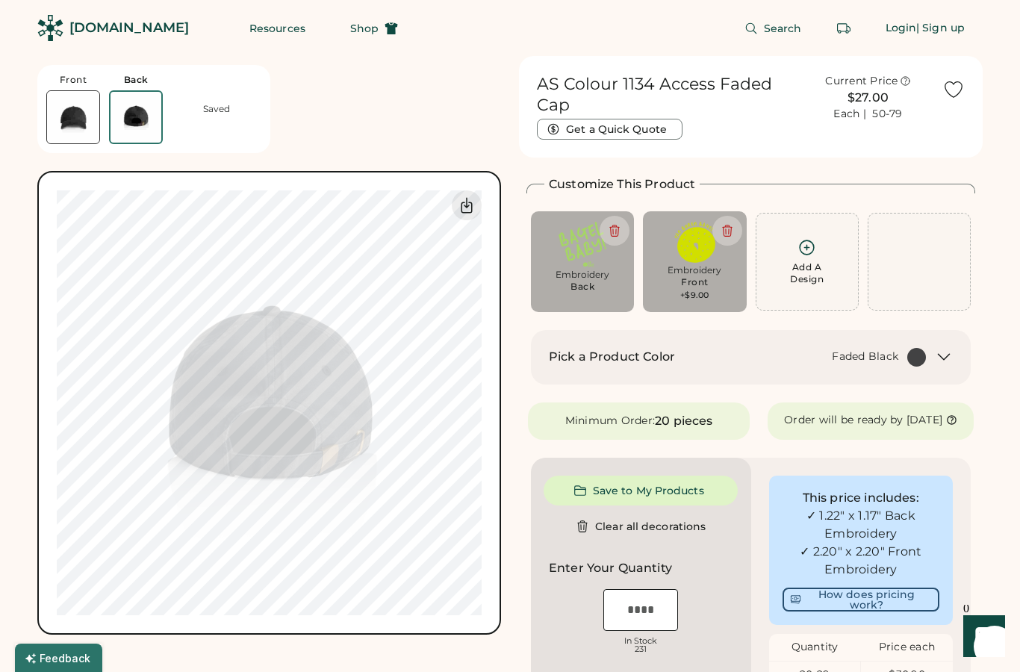
click at [706, 288] on div "Embroidery Front +$9.00" at bounding box center [695, 282] width 82 height 37
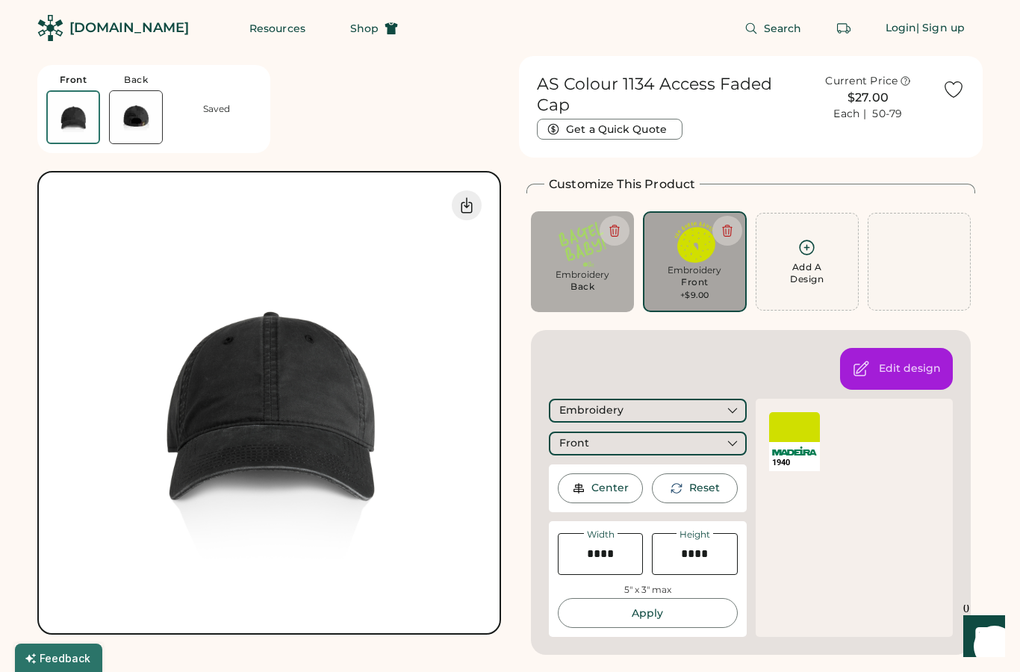
type input "****"
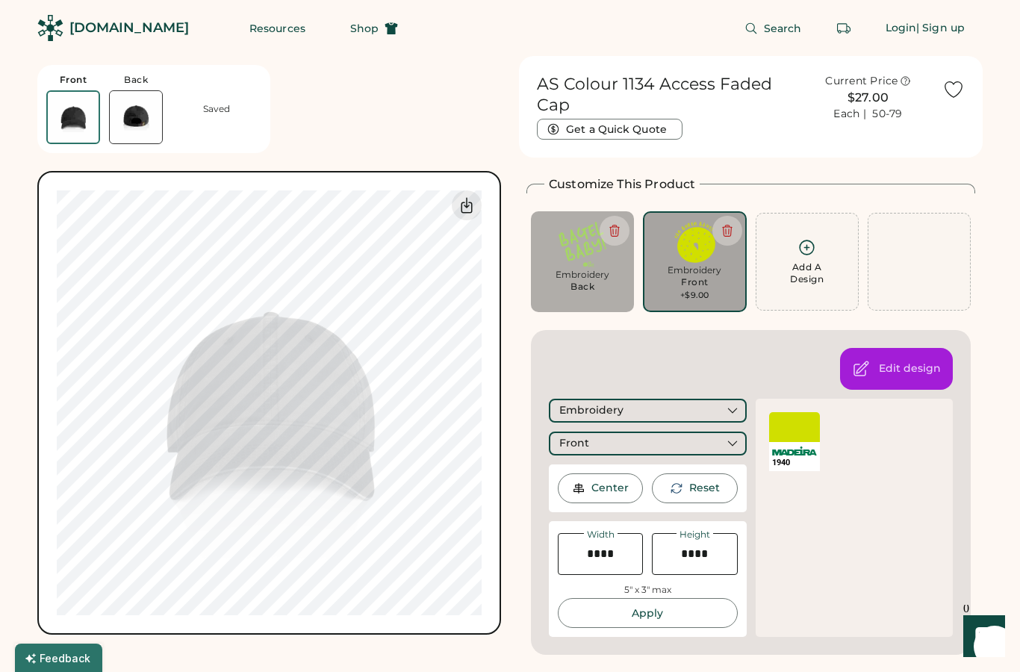
click at [736, 229] on button at bounding box center [728, 231] width 30 height 30
type input "****"
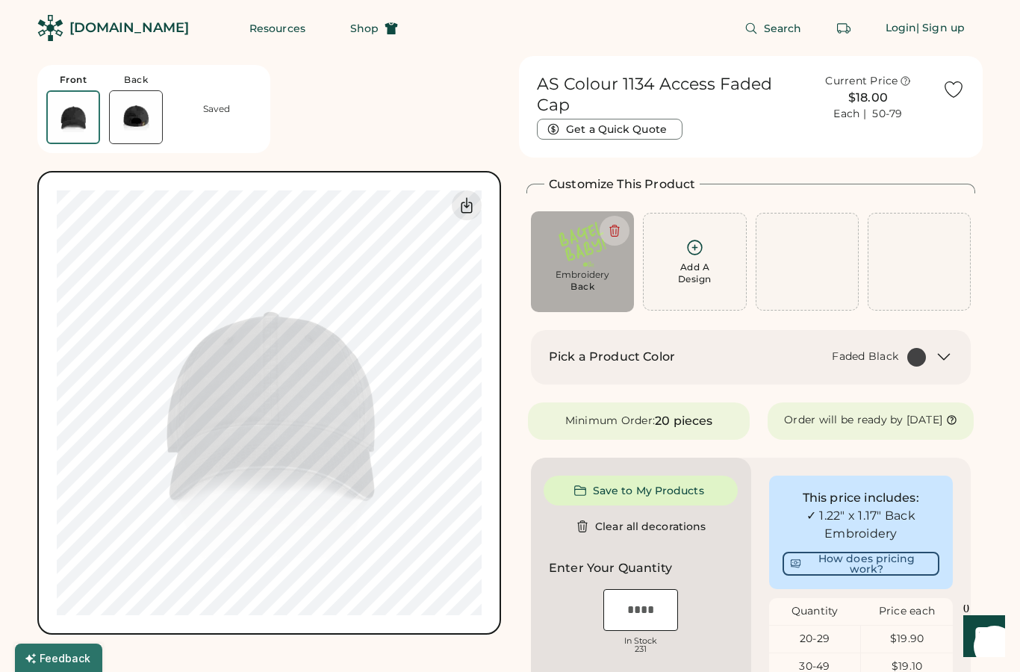
click at [722, 258] on div "Add A Design" at bounding box center [695, 261] width 84 height 47
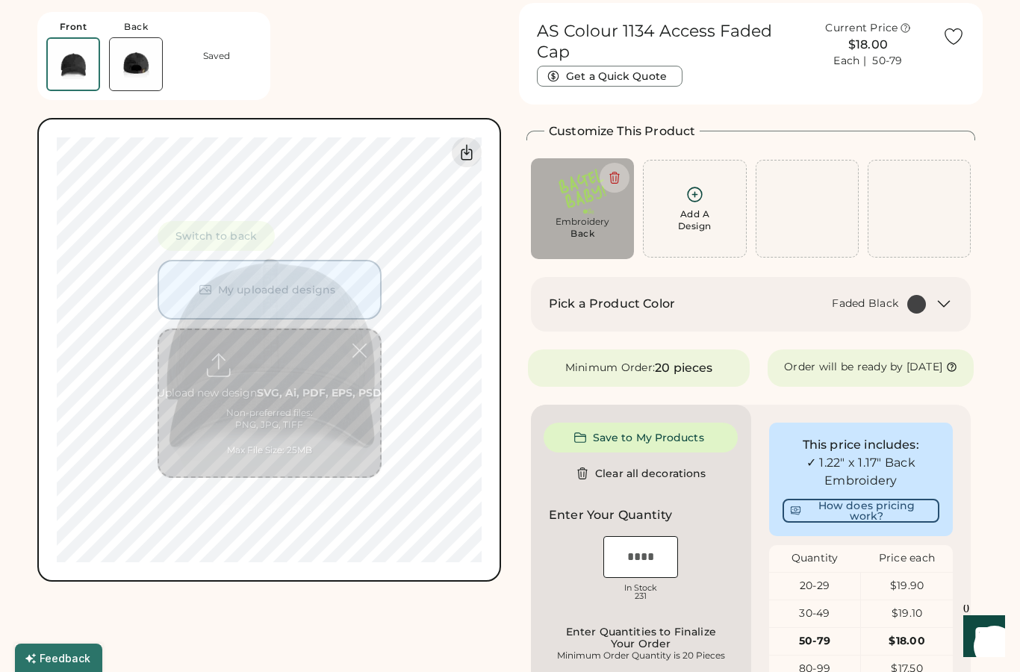
scroll to position [56, 0]
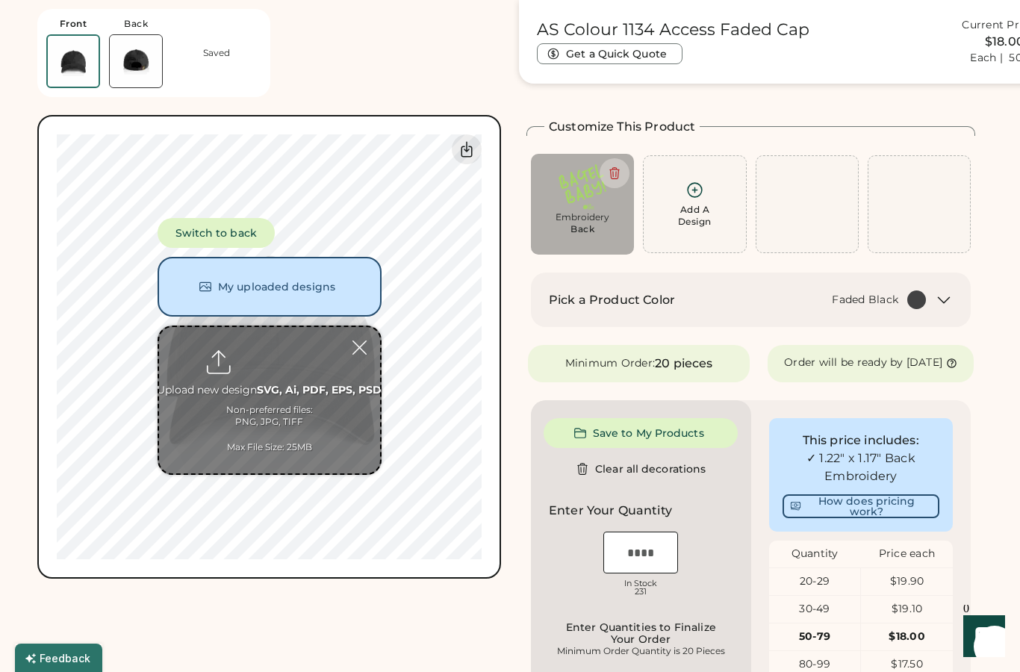
click at [345, 273] on button "My uploaded designs" at bounding box center [270, 287] width 224 height 60
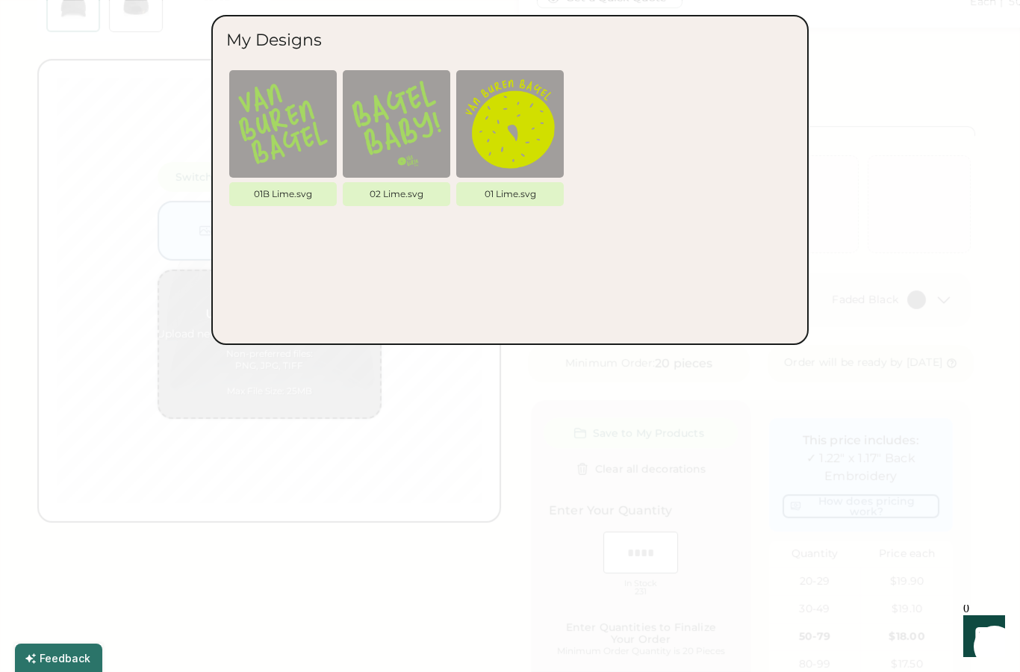
click at [276, 123] on img at bounding box center [283, 124] width 90 height 90
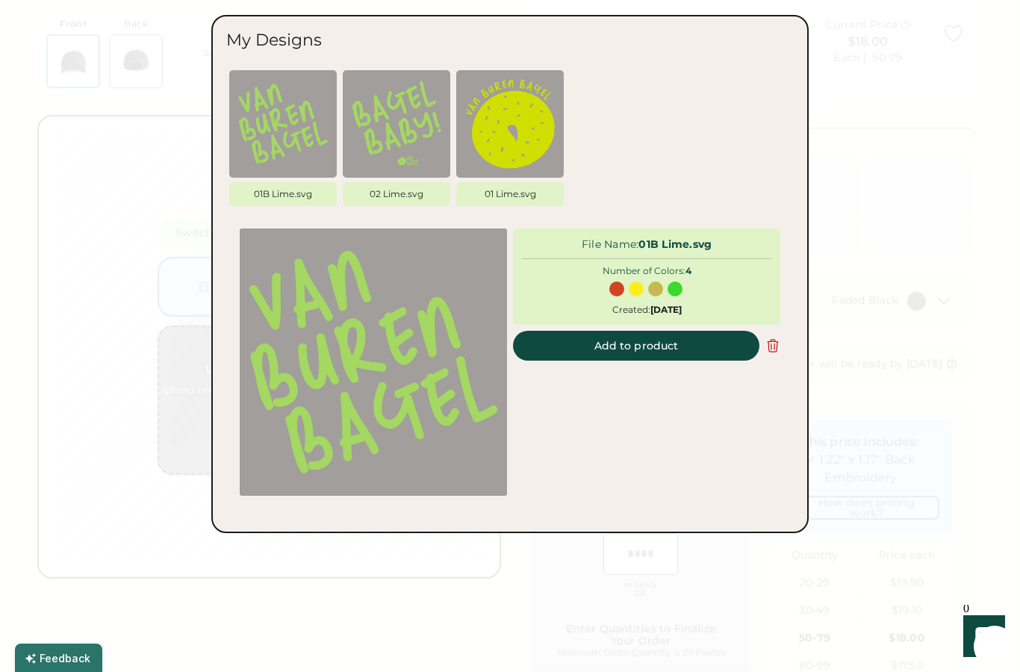
scroll to position [0, 0]
click at [718, 347] on button "Add to product" at bounding box center [636, 346] width 247 height 30
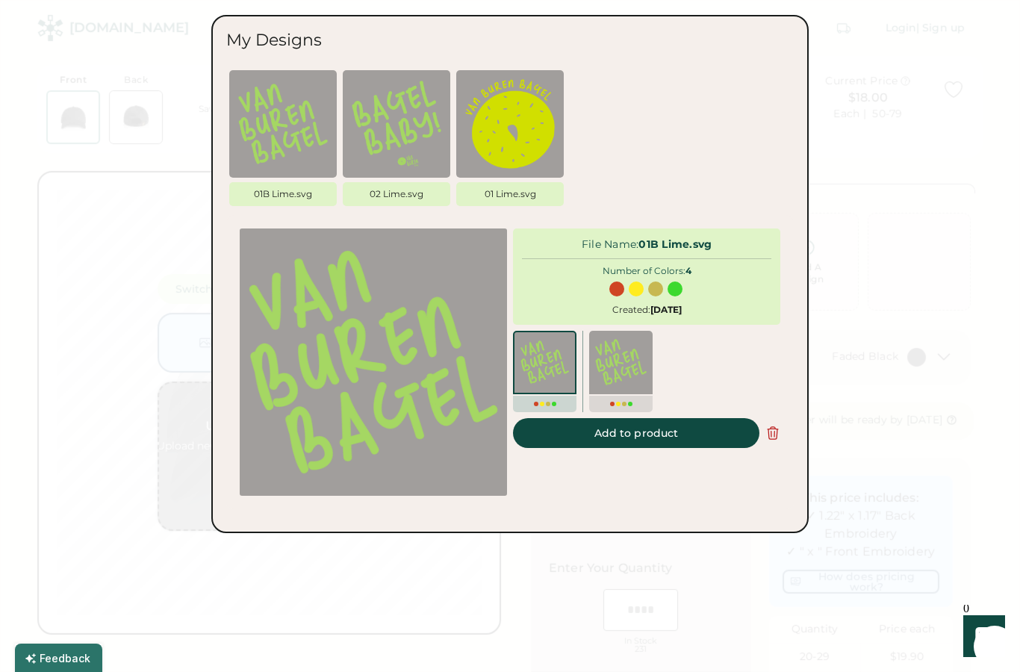
type input "****"
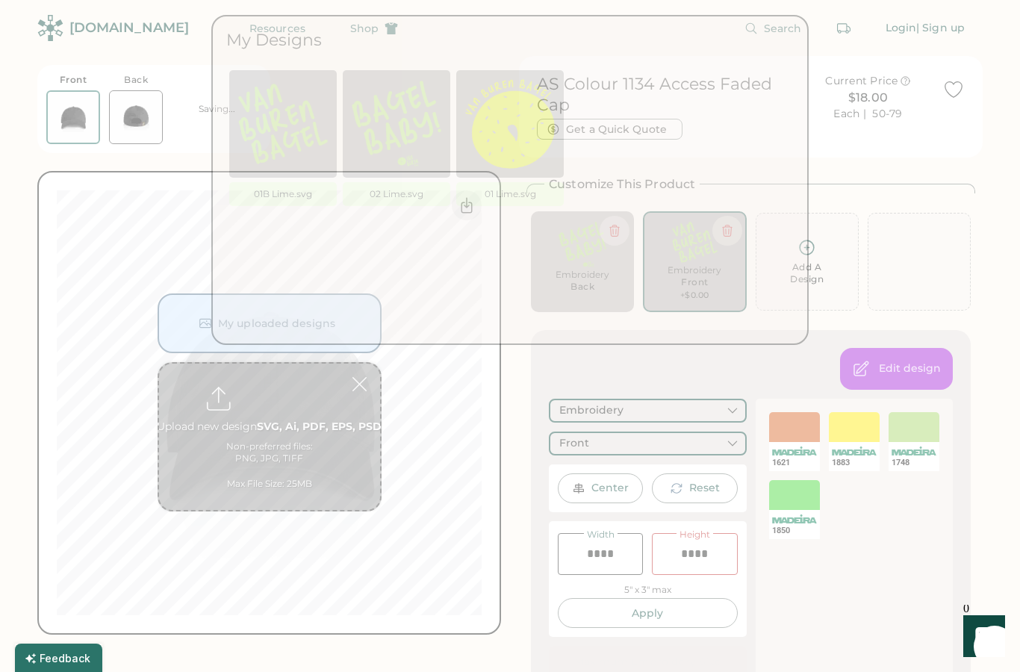
click at [677, 434] on div "Front" at bounding box center [648, 444] width 198 height 24
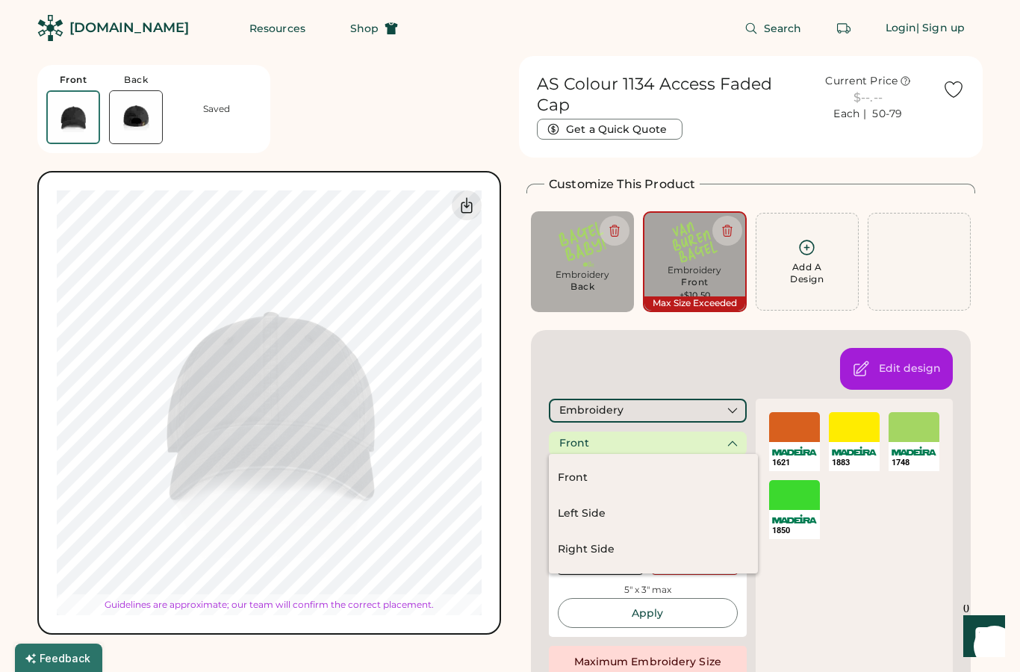
type input "****"
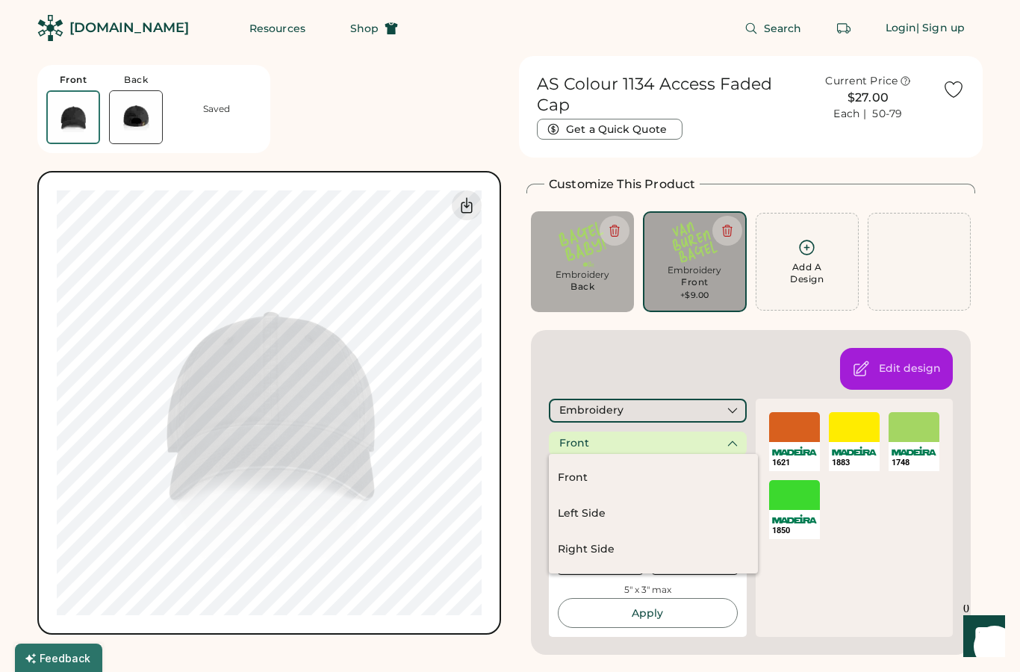
click at [295, 121] on div "Front Back Saved Switch to back My uploaded designs Upload new design SVG, Ai, …" at bounding box center [269, 345] width 464 height 579
click at [307, 134] on div "Front Back Saved Switch to back My uploaded designs Upload new design SVG, Ai, …" at bounding box center [269, 345] width 464 height 579
click at [430, 130] on div "Front Back Saved Switch to back My uploaded designs Upload new design SVG, Ai, …" at bounding box center [269, 345] width 464 height 579
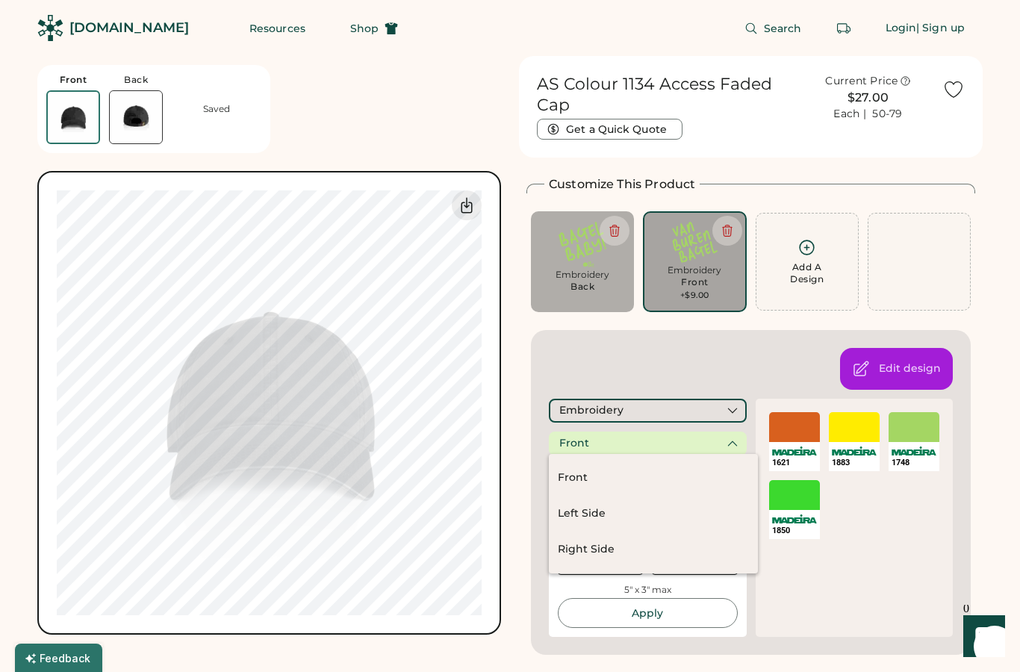
click at [527, 274] on div "Add A Design Embroidery Back Max Size Exceeded" at bounding box center [583, 261] width 112 height 101
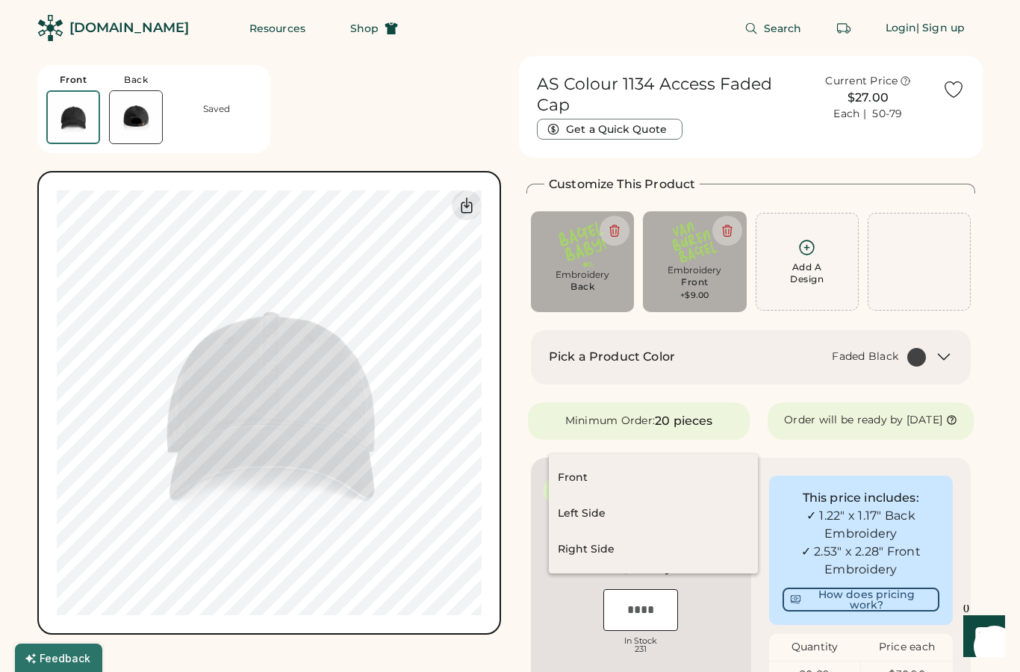
click at [725, 227] on icon at bounding box center [727, 230] width 13 height 13
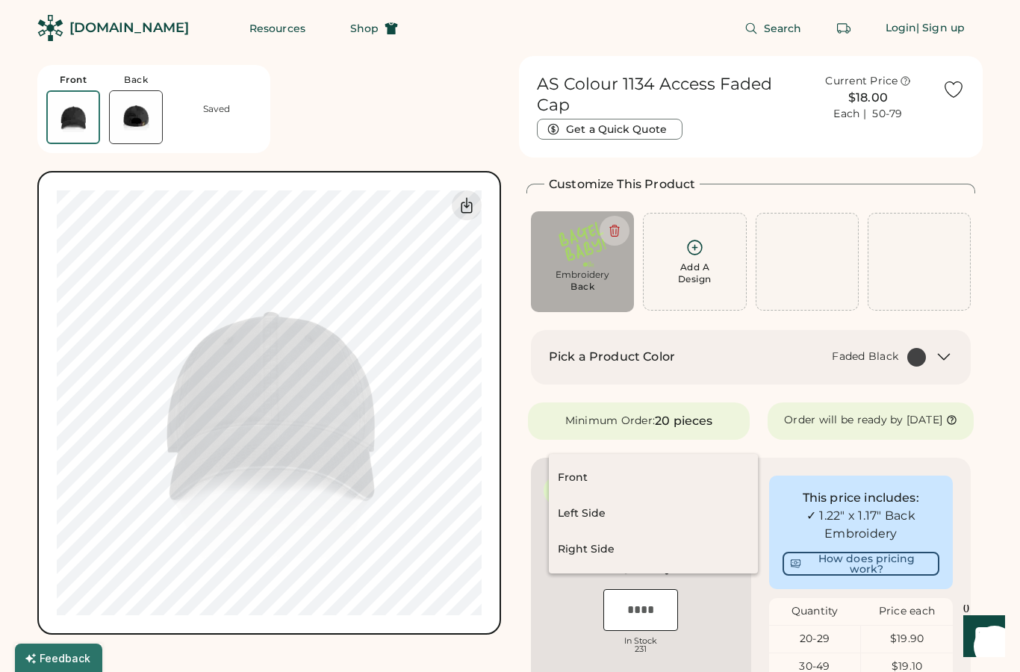
click at [827, 270] on div "Add A Design" at bounding box center [807, 262] width 103 height 98
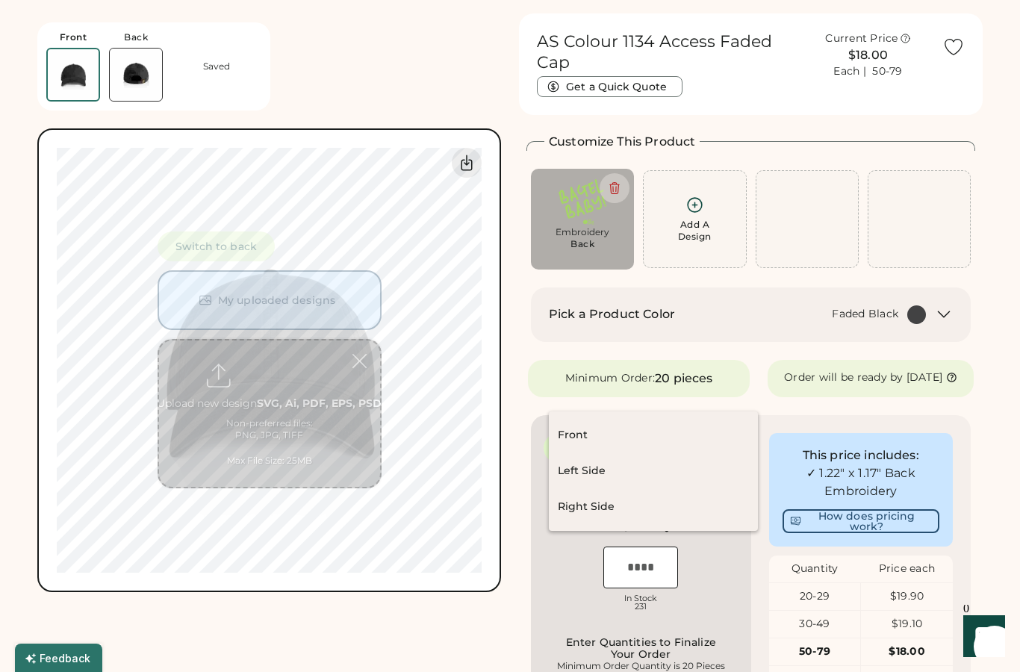
scroll to position [56, 0]
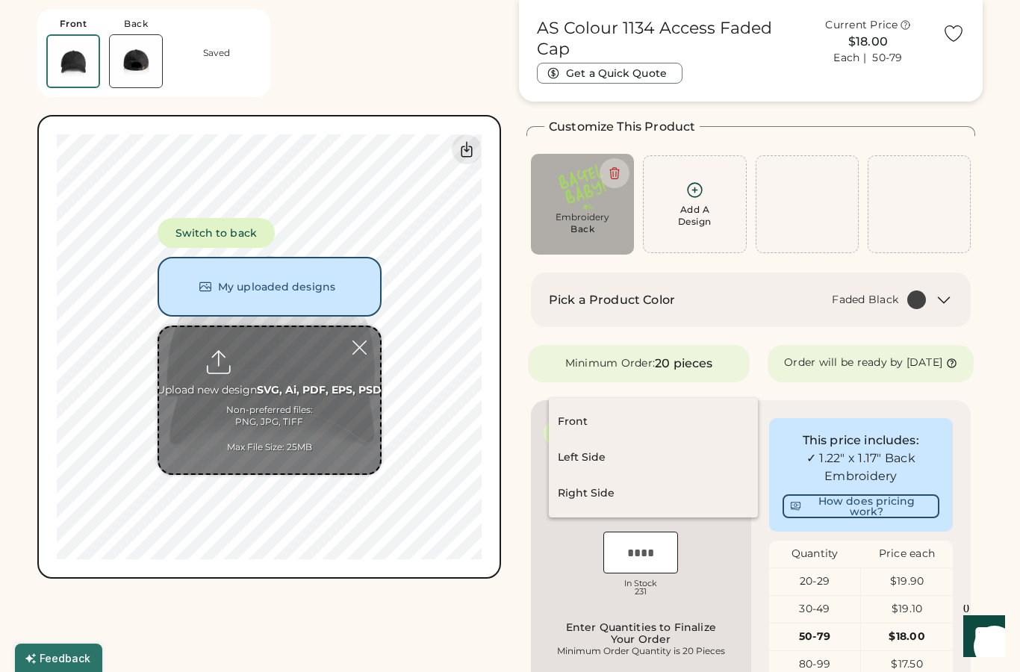
click at [695, 209] on div "Add A Design" at bounding box center [695, 216] width 34 height 24
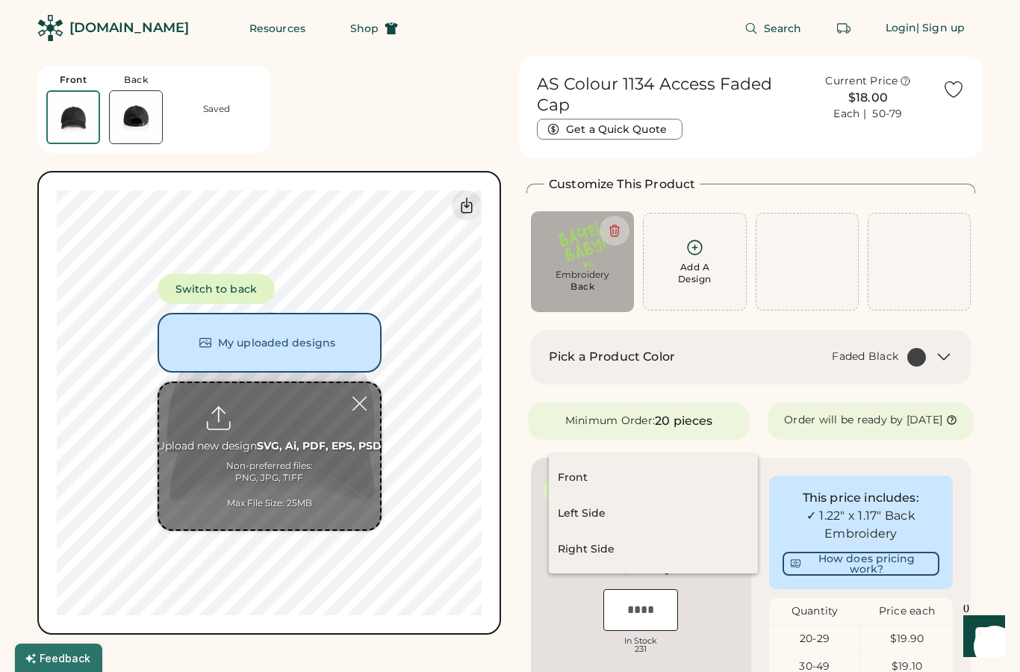
click at [224, 460] on input "file" at bounding box center [269, 456] width 221 height 146
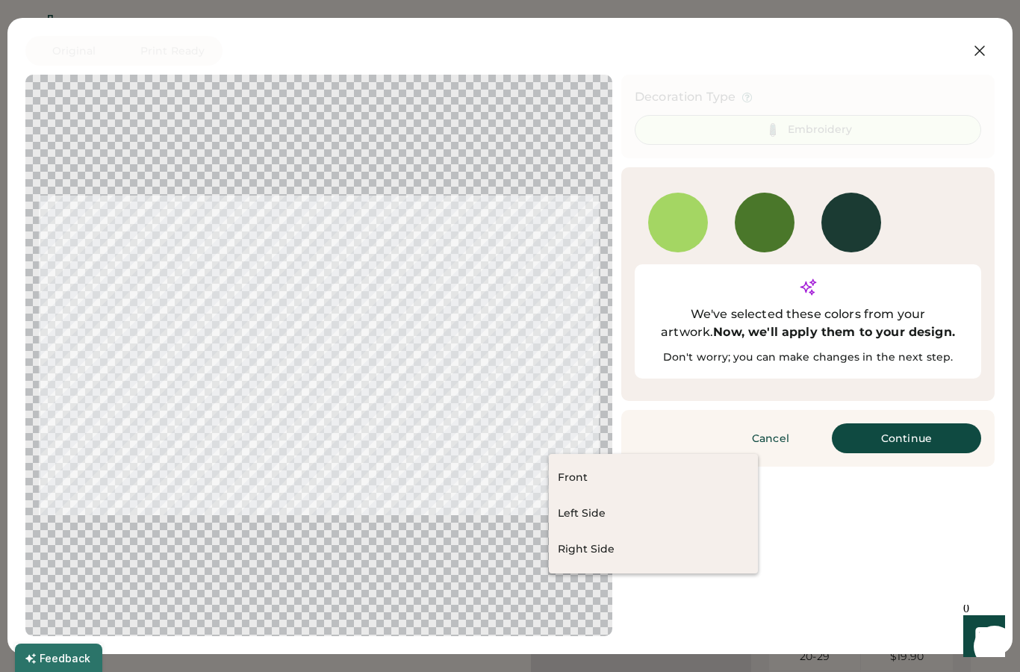
click at [537, 253] on div at bounding box center [319, 355] width 560 height 535
click at [633, 471] on div "Front" at bounding box center [653, 478] width 209 height 36
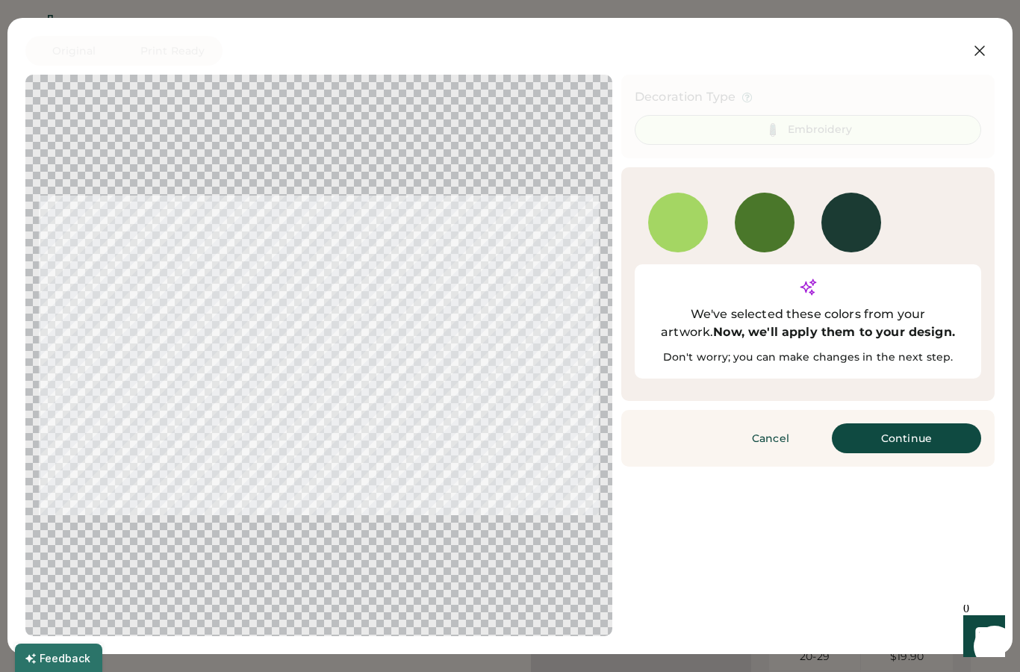
click at [917, 424] on button "Continue" at bounding box center [906, 439] width 149 height 30
click at [0, 0] on button "Please wait" at bounding box center [0, 0] width 0 height 0
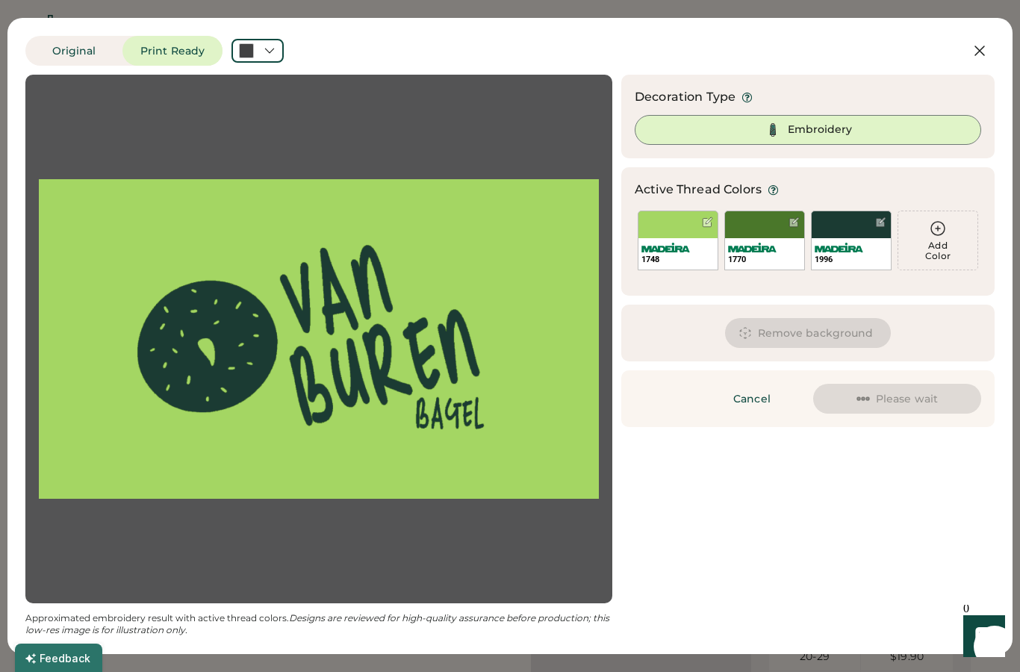
click at [263, 60] on div at bounding box center [258, 51] width 52 height 24
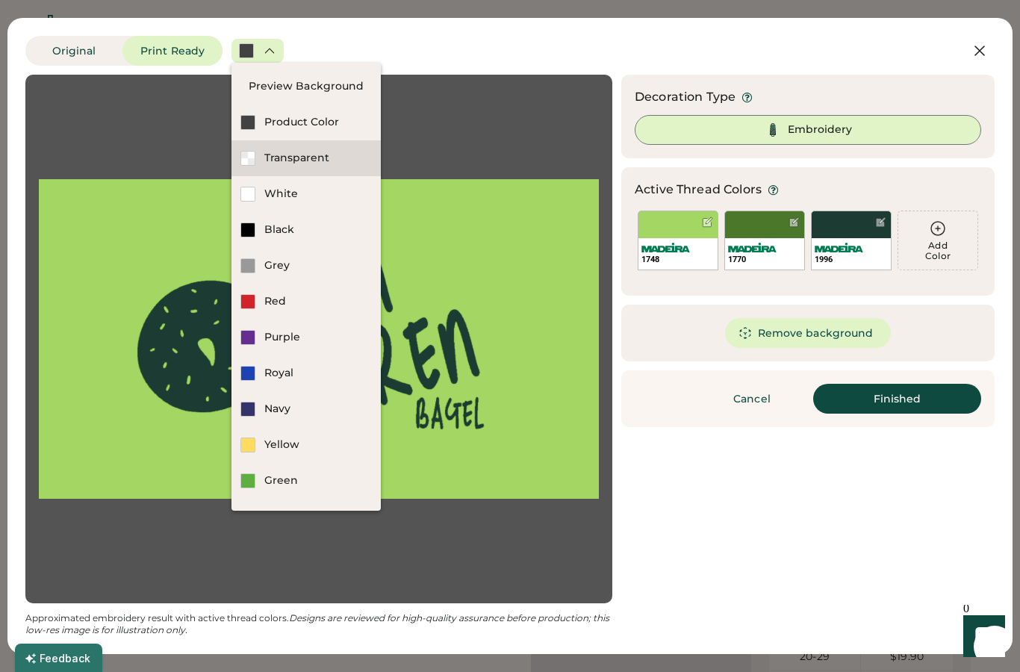
click at [335, 158] on div "Transparent" at bounding box center [318, 158] width 108 height 15
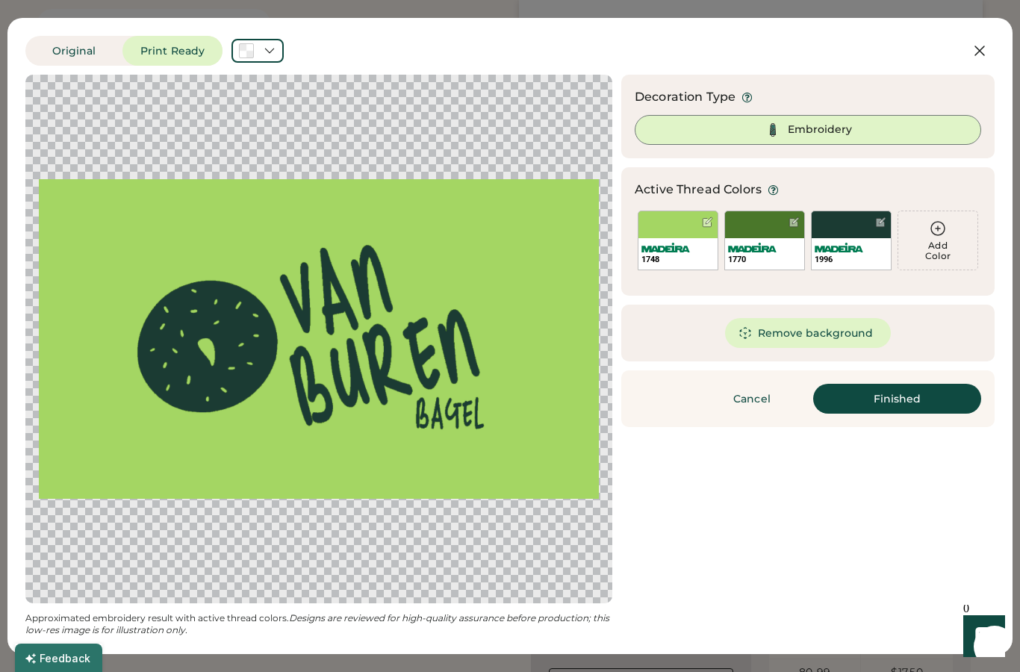
scroll to position [66, 0]
click at [955, 411] on button "Finished" at bounding box center [898, 399] width 168 height 30
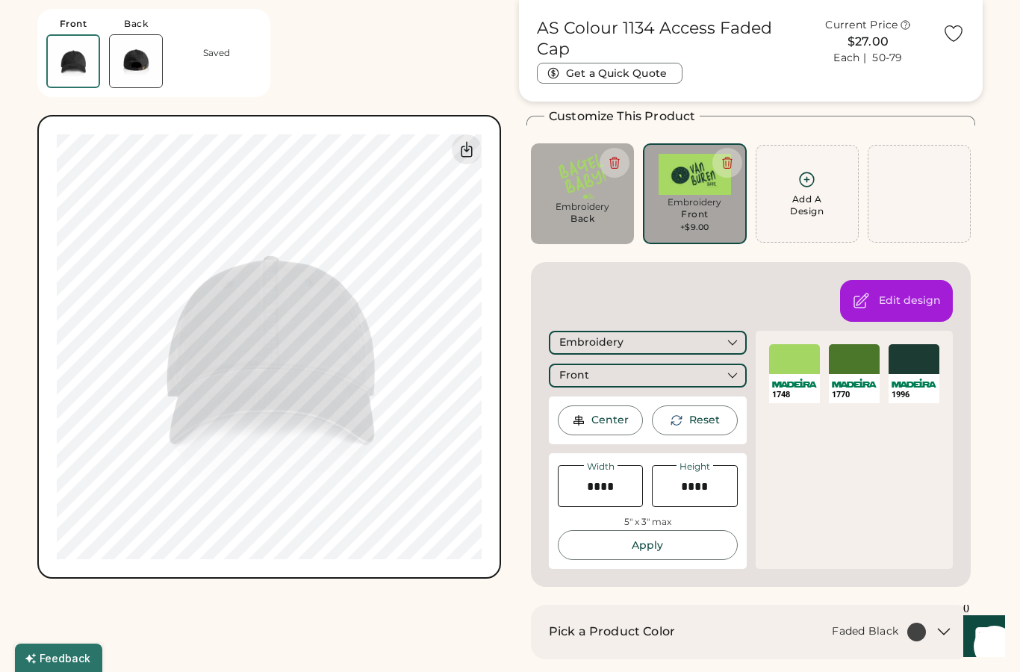
click at [731, 158] on icon at bounding box center [727, 162] width 13 height 13
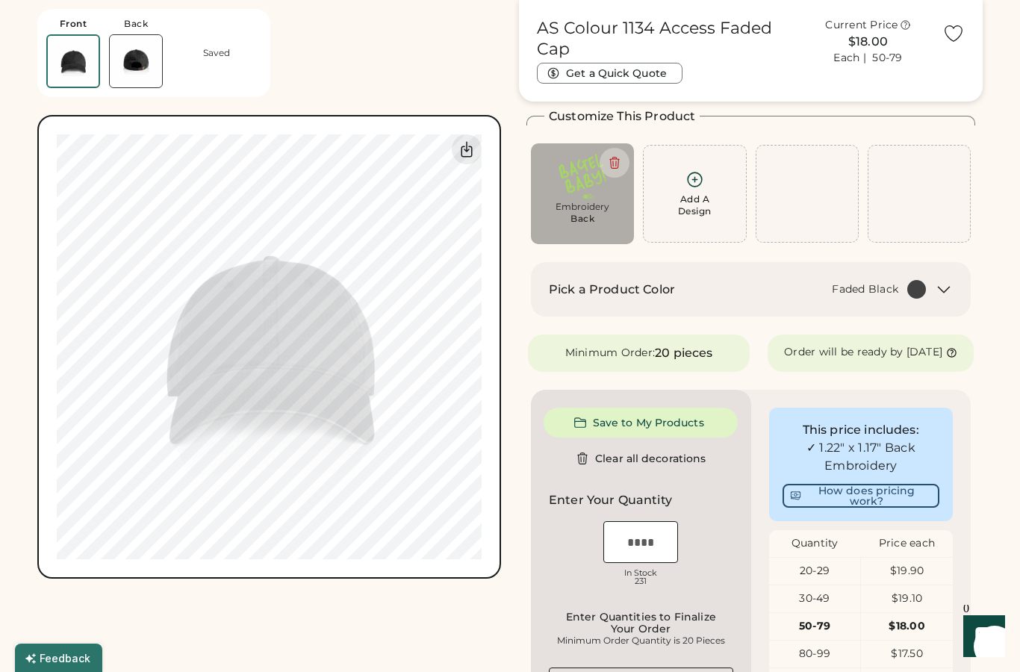
click at [702, 169] on div "Add A Design" at bounding box center [694, 194] width 103 height 98
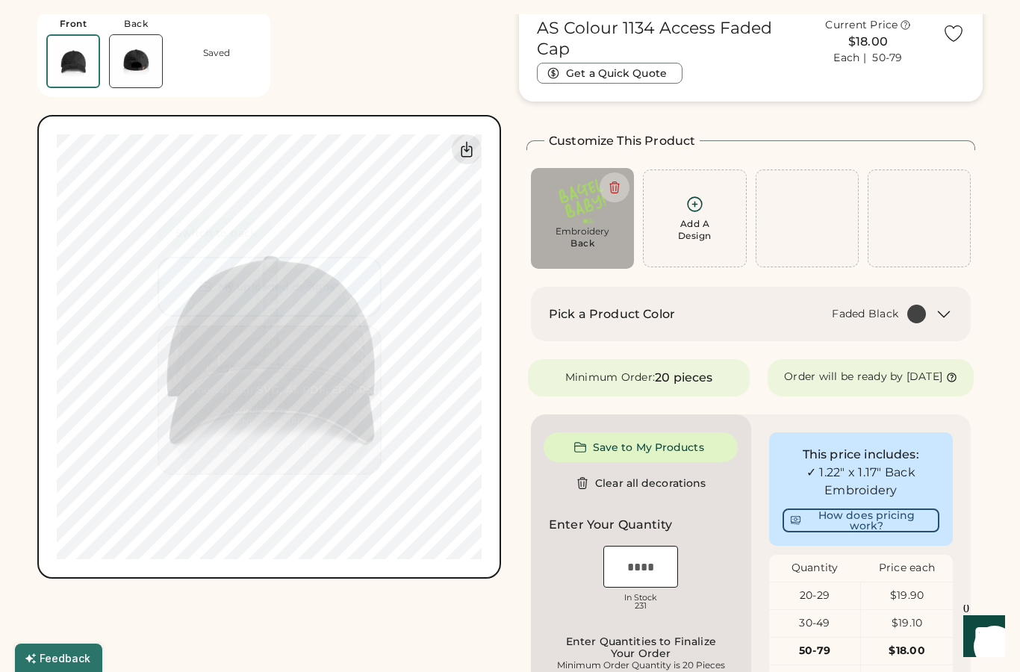
scroll to position [0, 0]
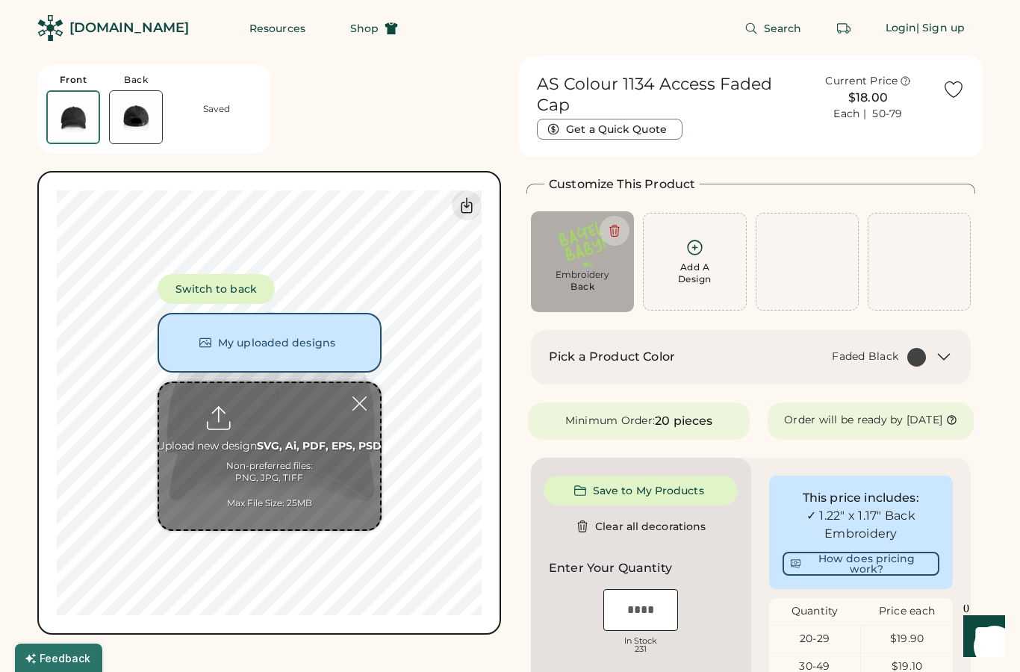
click at [355, 434] on input "file" at bounding box center [269, 456] width 221 height 146
type input "**********"
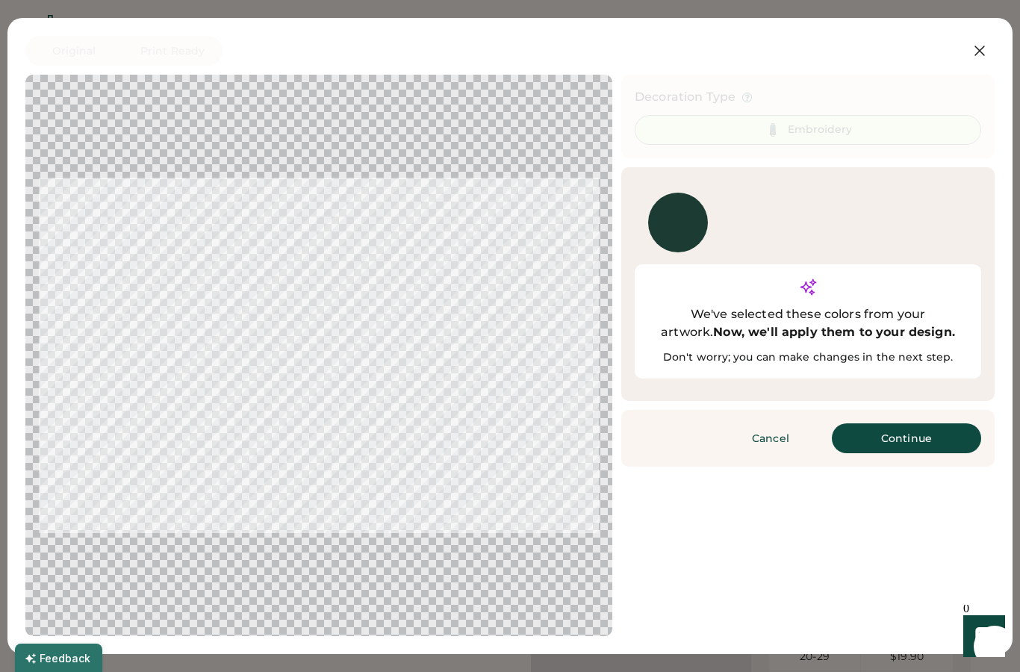
click at [934, 424] on button "Continue" at bounding box center [906, 439] width 149 height 30
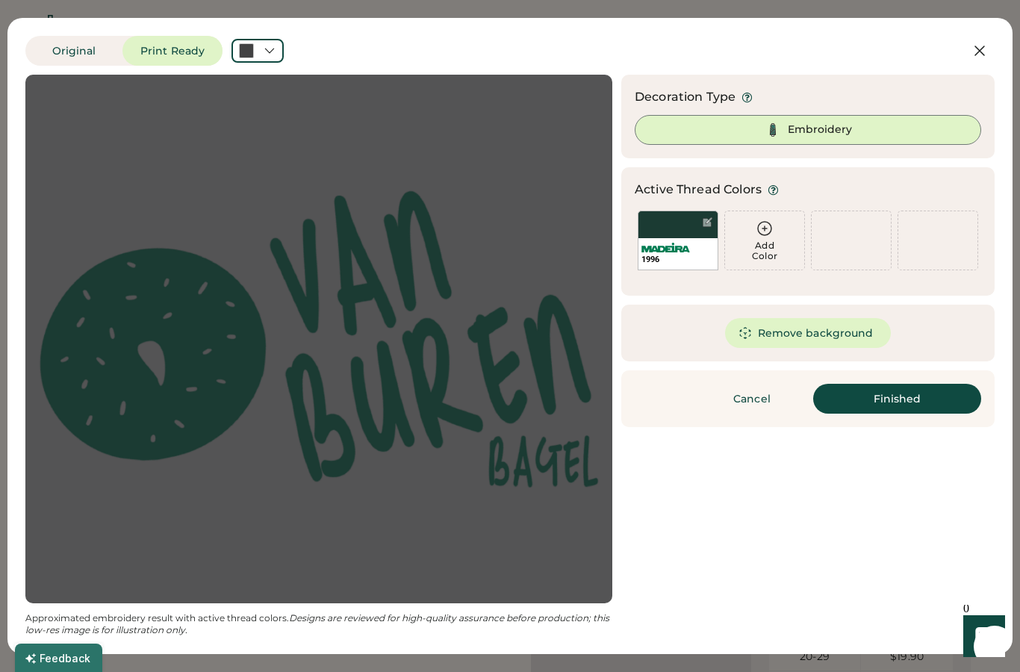
click at [932, 392] on button "Finished" at bounding box center [898, 399] width 168 height 30
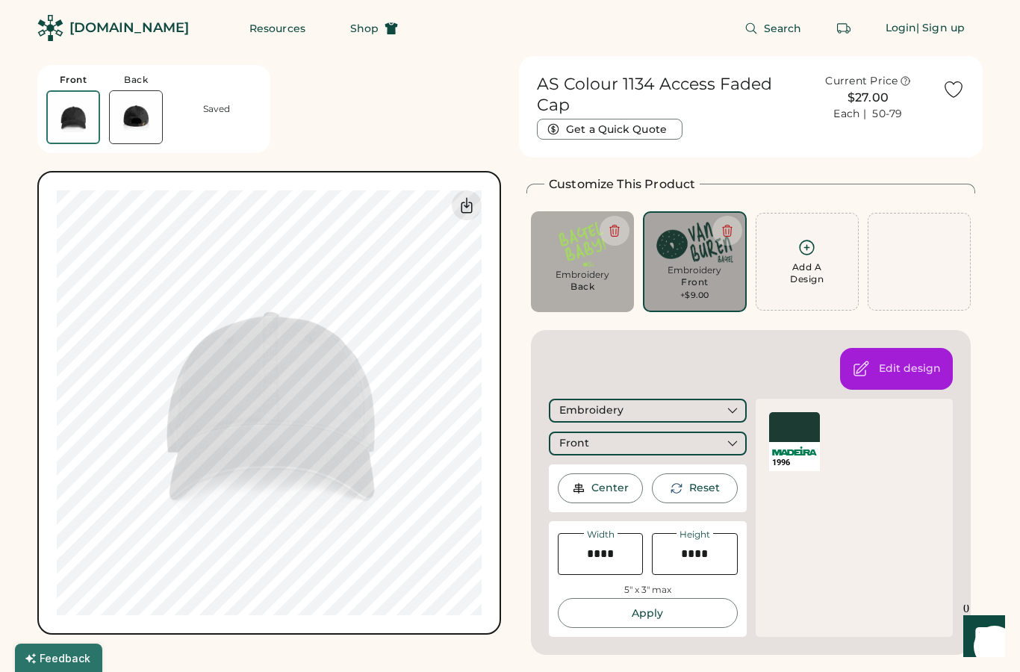
click at [808, 431] on div at bounding box center [794, 427] width 51 height 30
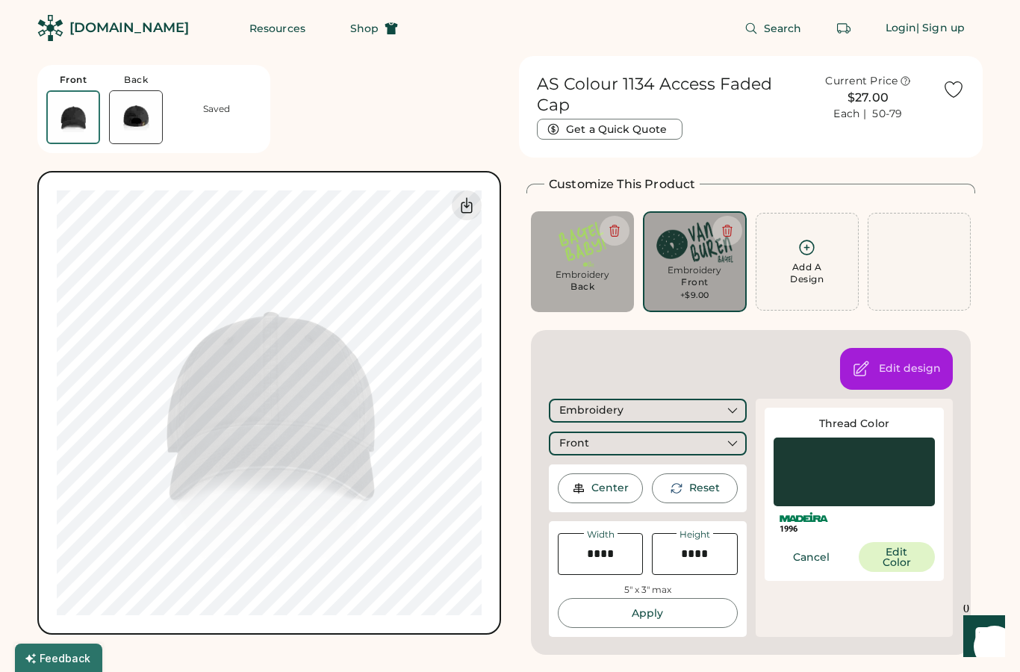
click at [922, 557] on button "Edit Color" at bounding box center [897, 557] width 76 height 30
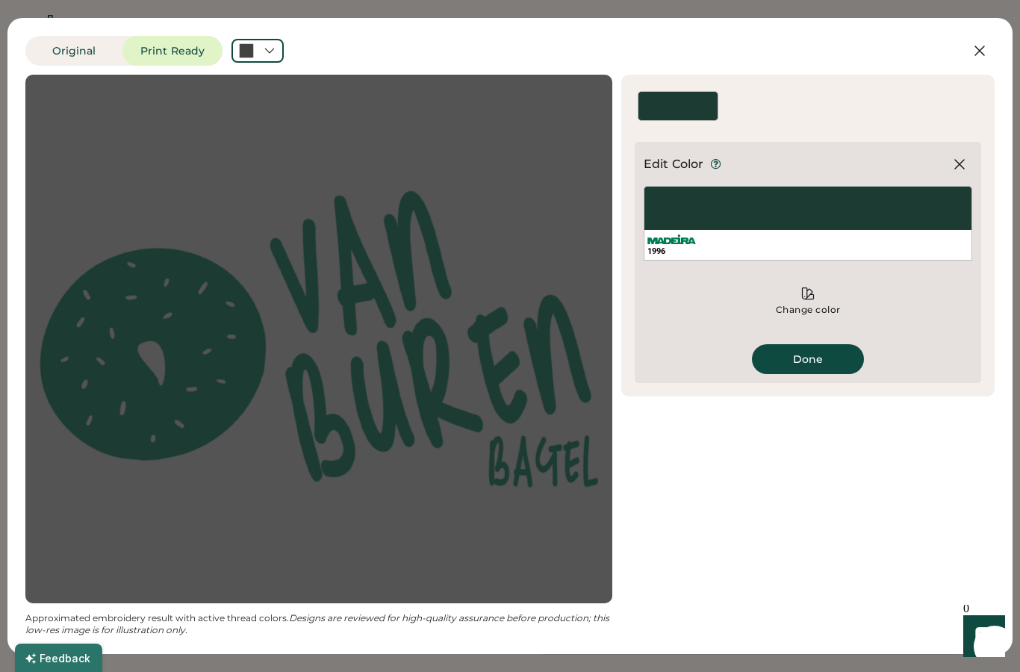
click at [855, 247] on div "1996" at bounding box center [808, 251] width 321 height 11
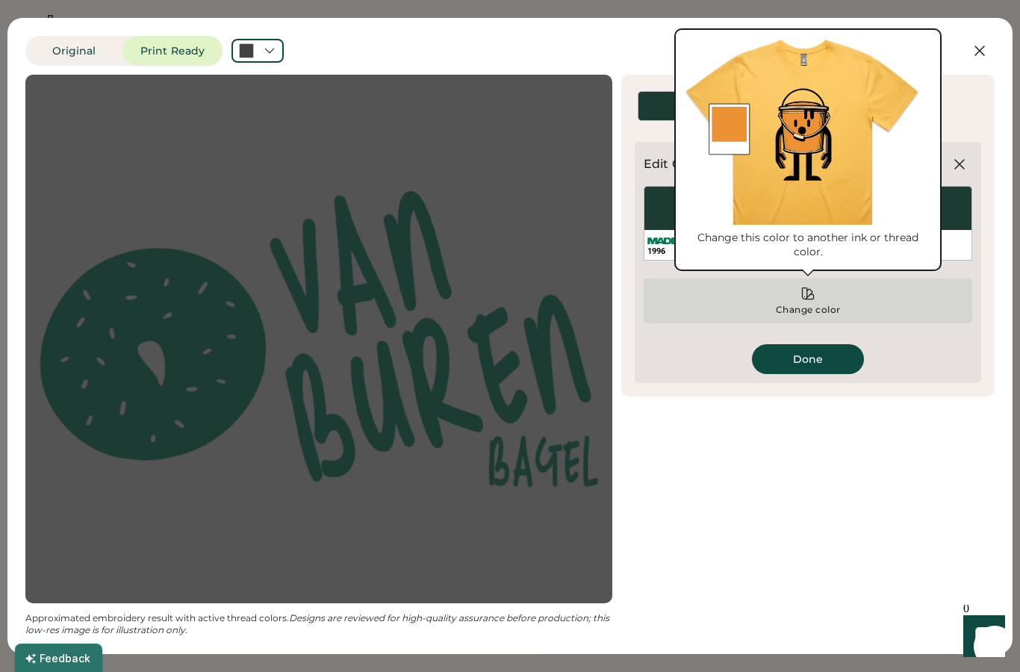
click at [831, 316] on div "Change color" at bounding box center [808, 301] width 329 height 45
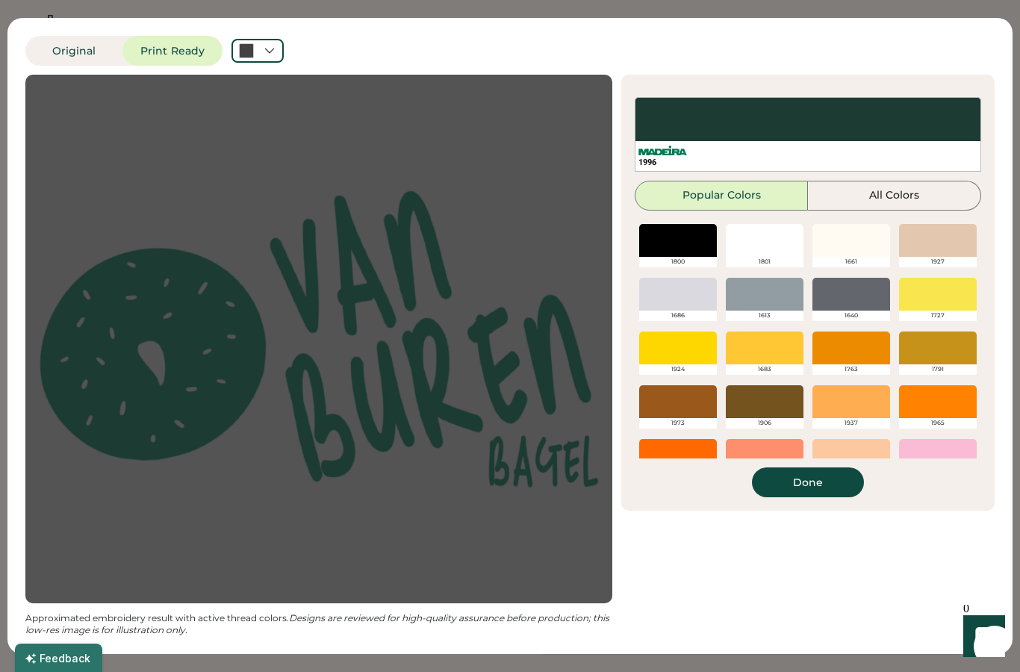
click at [905, 164] on div "1996" at bounding box center [808, 162] width 339 height 11
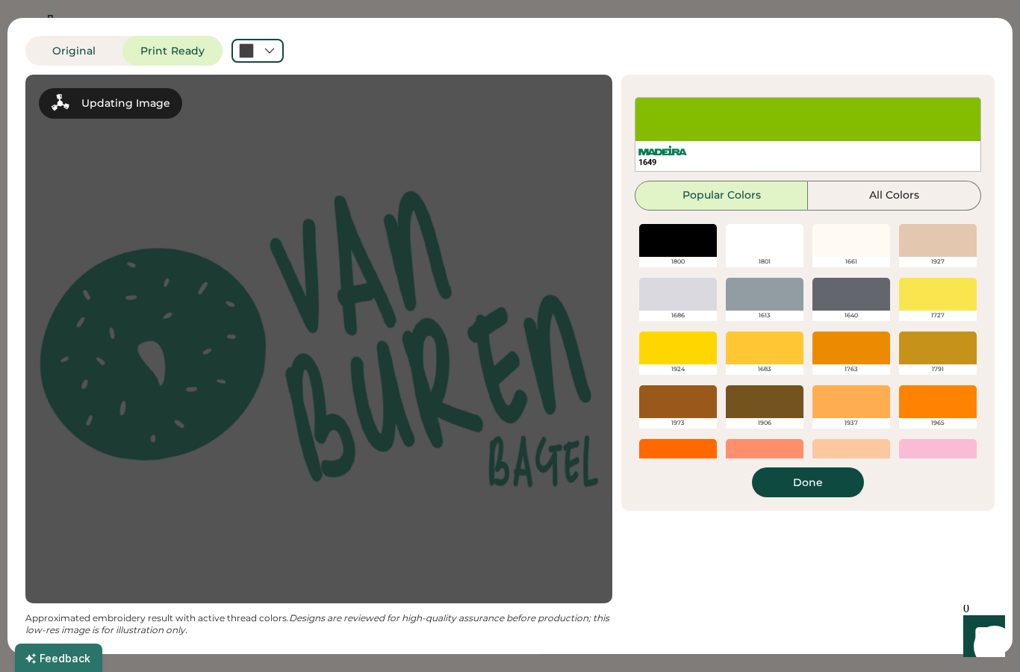
click at [844, 489] on button "Done" at bounding box center [808, 483] width 112 height 30
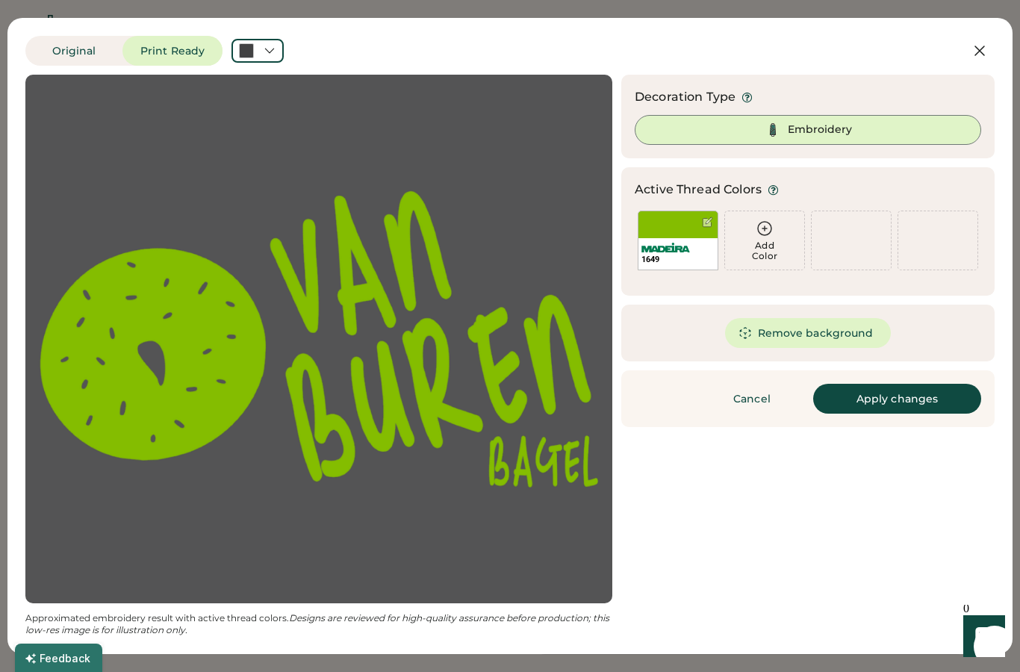
click at [924, 407] on button "Apply changes" at bounding box center [898, 399] width 168 height 30
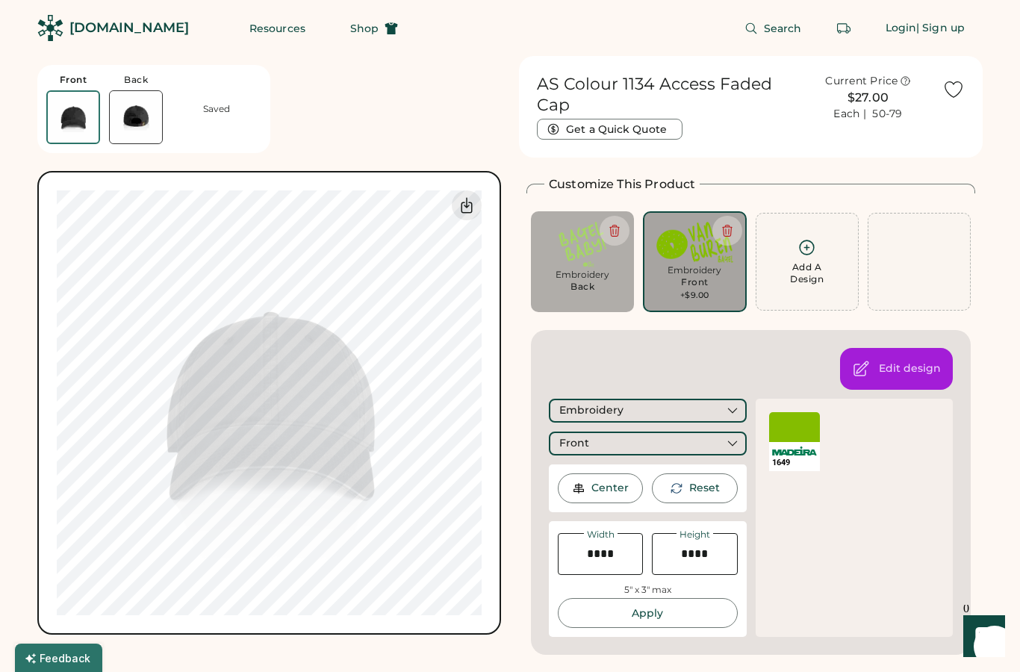
click at [454, 133] on div "Front Back Saved Switch to back My uploaded designs Upload new design SVG, Ai, …" at bounding box center [269, 345] width 464 height 579
click at [448, 129] on div "Front Back Saved Switch to back My uploaded designs Upload new design SVG, Ai, …" at bounding box center [269, 345] width 464 height 579
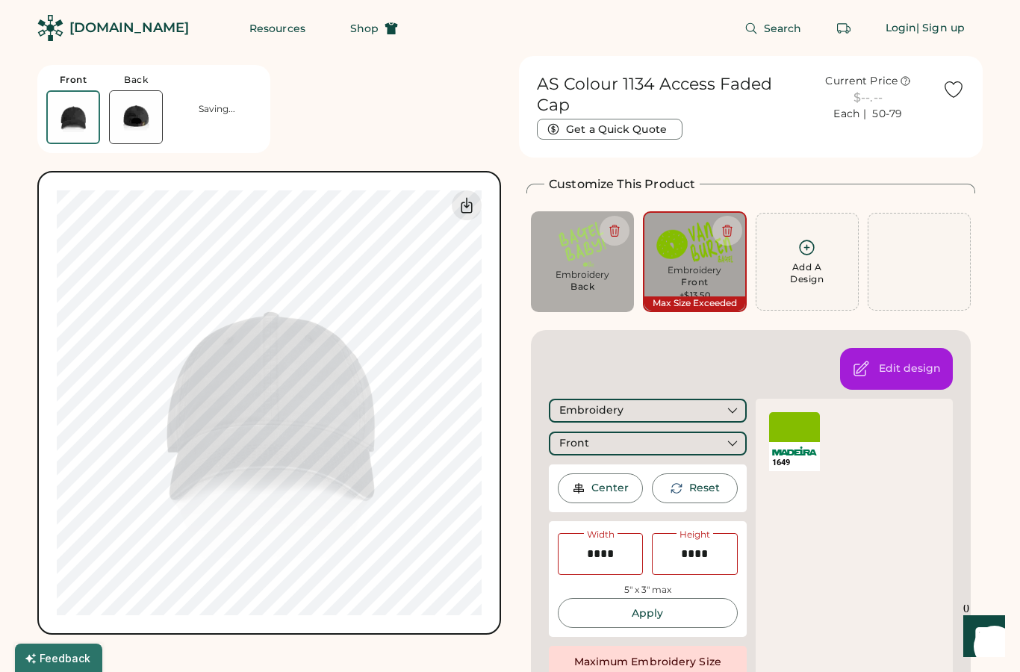
click at [710, 274] on div "Embroidery" at bounding box center [695, 270] width 82 height 12
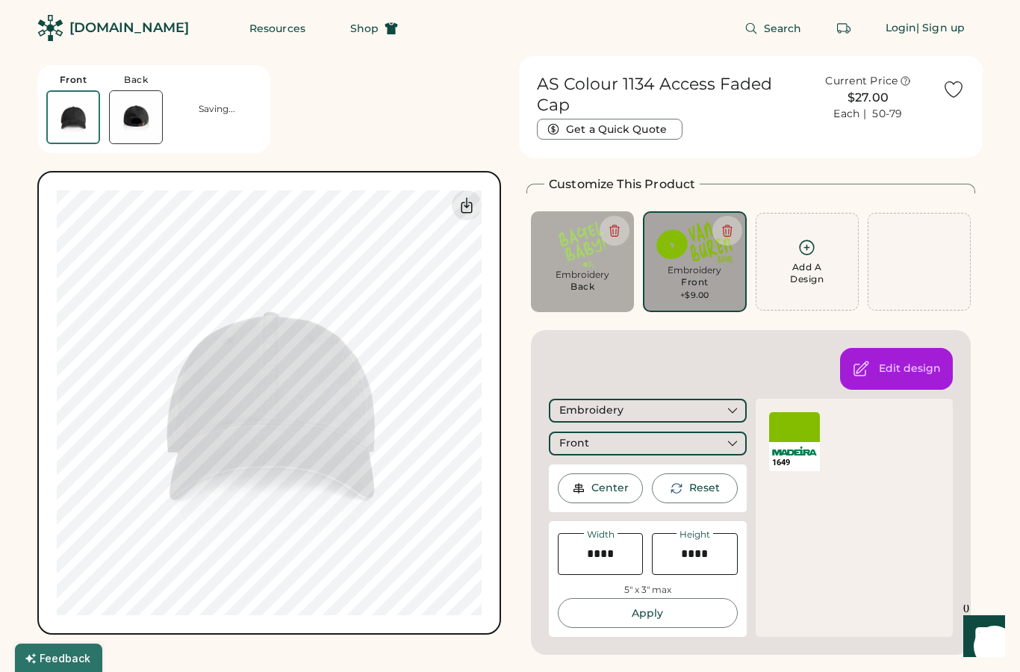
click at [453, 148] on div "Front Back Saving... Switch to back My uploaded designs Upload new design SVG, …" at bounding box center [269, 345] width 464 height 579
click at [723, 241] on button at bounding box center [728, 231] width 30 height 30
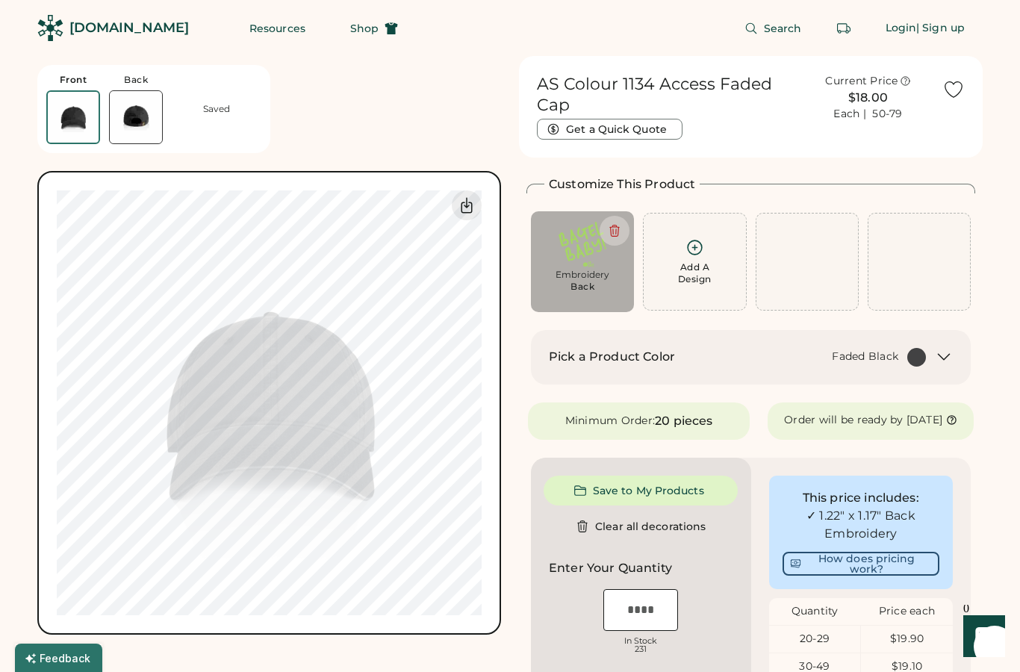
click at [714, 281] on div "Add A Design" at bounding box center [695, 261] width 84 height 47
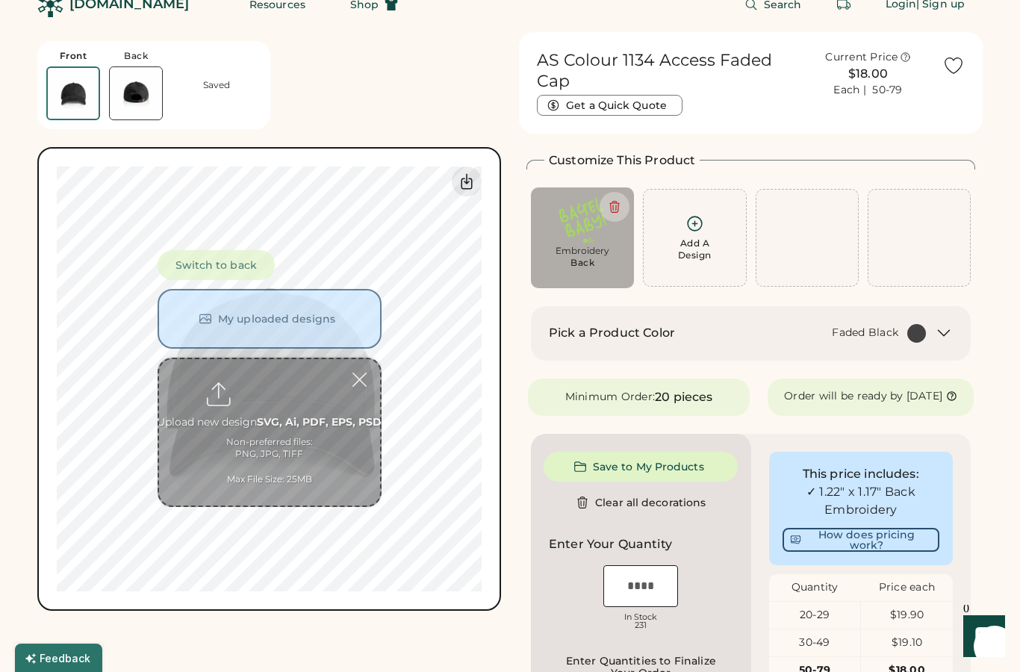
scroll to position [56, 0]
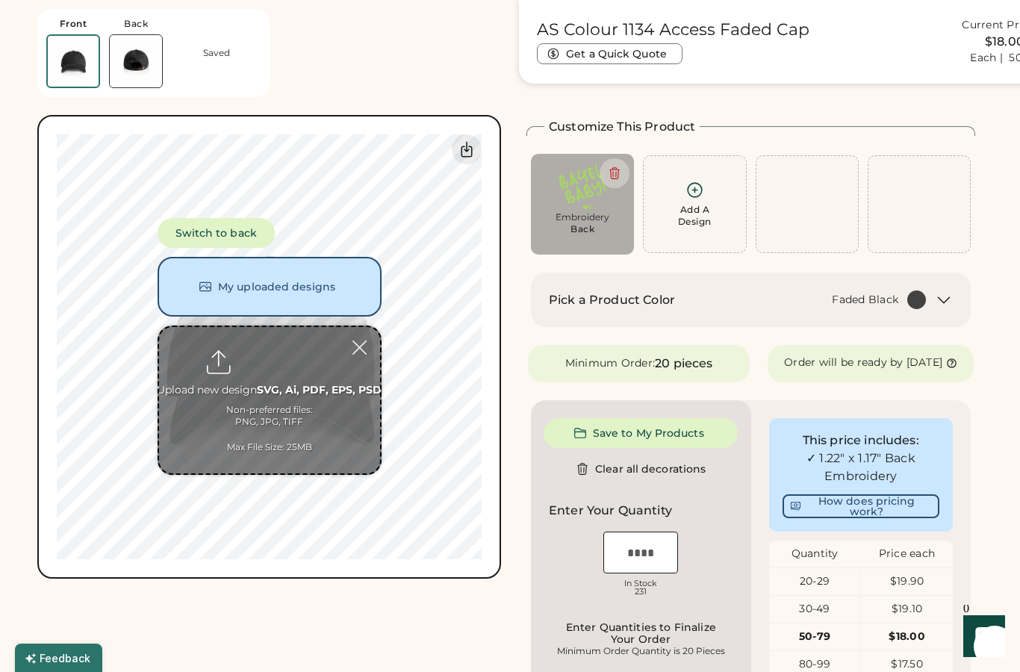
click at [325, 303] on button "My uploaded designs" at bounding box center [270, 287] width 224 height 60
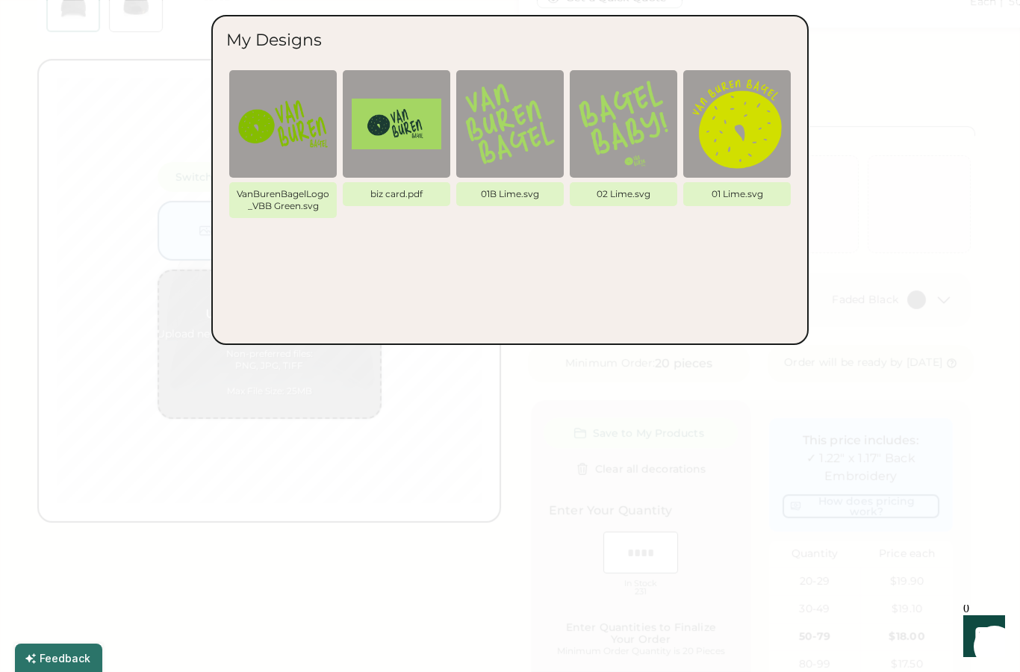
click at [532, 130] on img at bounding box center [510, 124] width 90 height 90
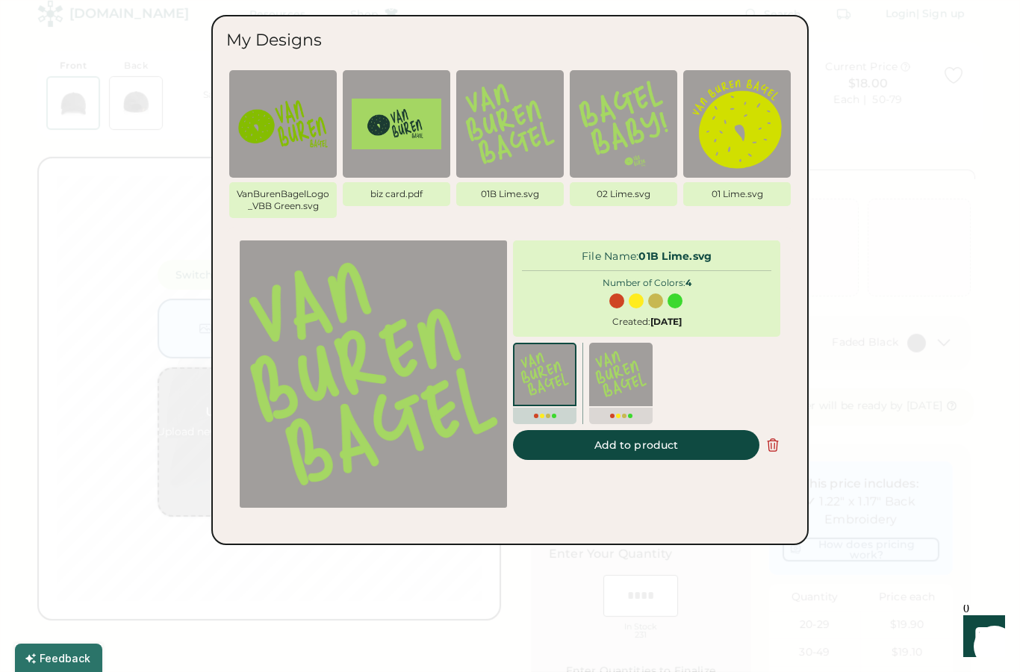
scroll to position [0, 0]
click at [720, 447] on button "Add to product" at bounding box center [636, 445] width 247 height 30
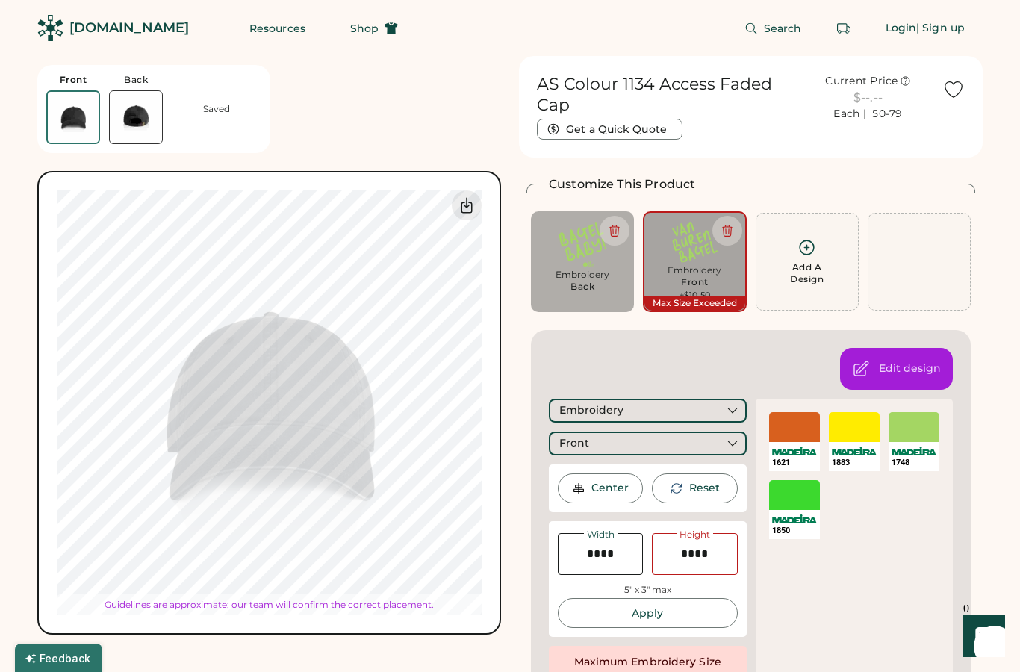
click at [722, 279] on div "Embroidery Front +$10.50" at bounding box center [695, 282] width 82 height 37
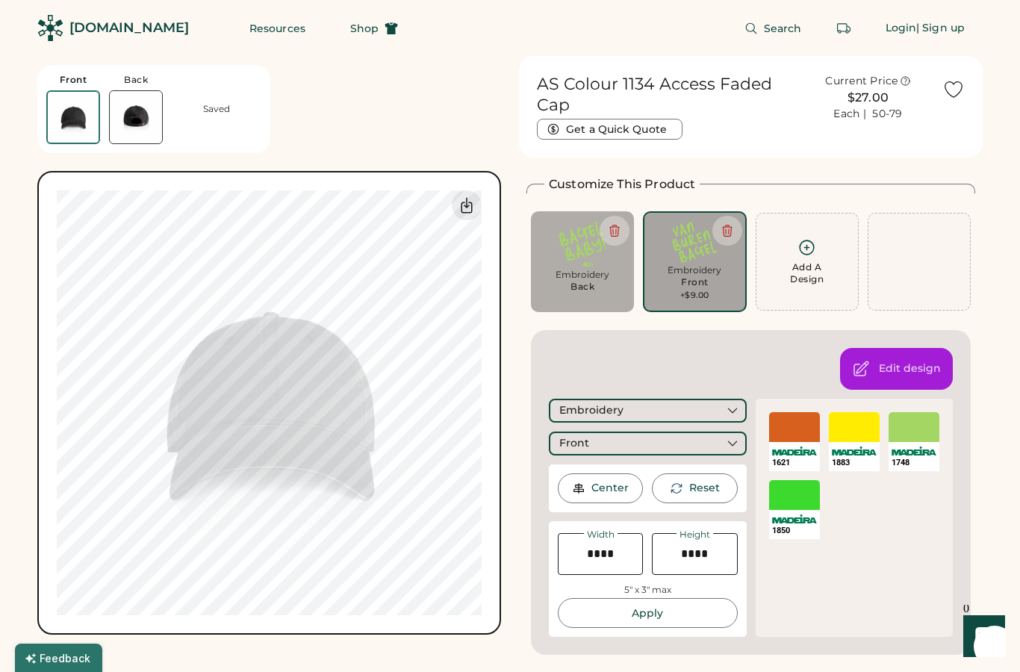
click at [456, 170] on div "Front Back Saved Switch to back My uploaded designs Upload new design SVG, Ai, …" at bounding box center [269, 345] width 464 height 579
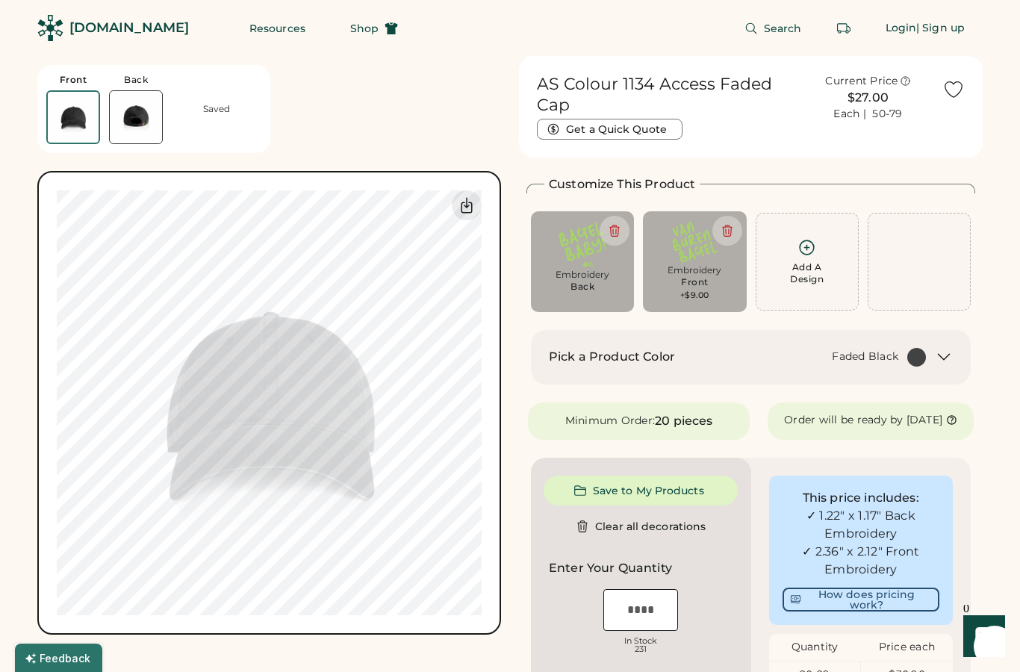
click at [140, 125] on img at bounding box center [136, 117] width 52 height 52
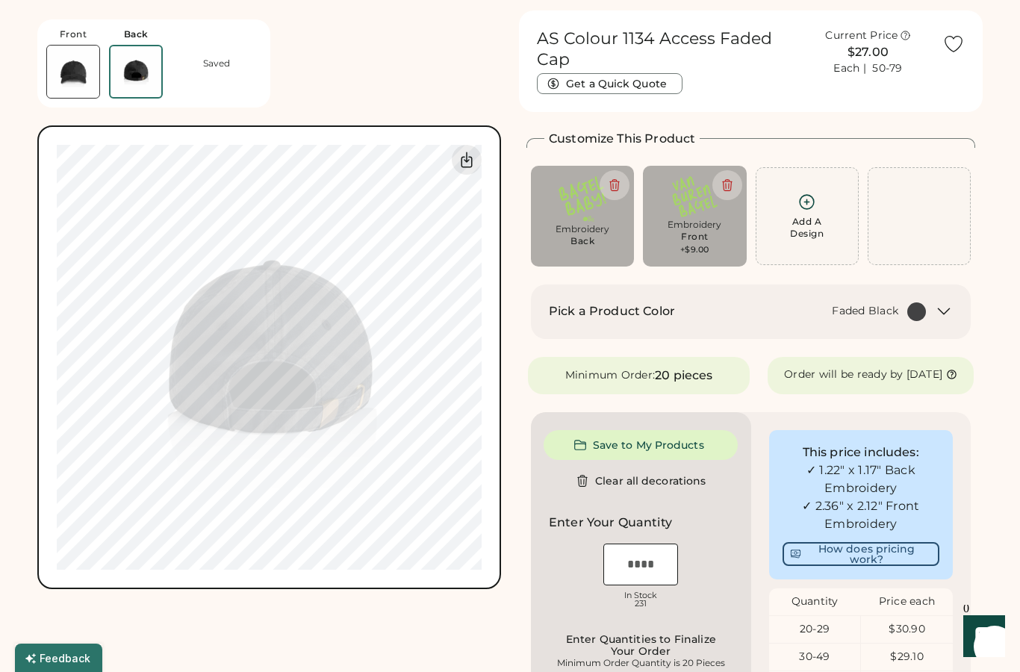
scroll to position [56, 0]
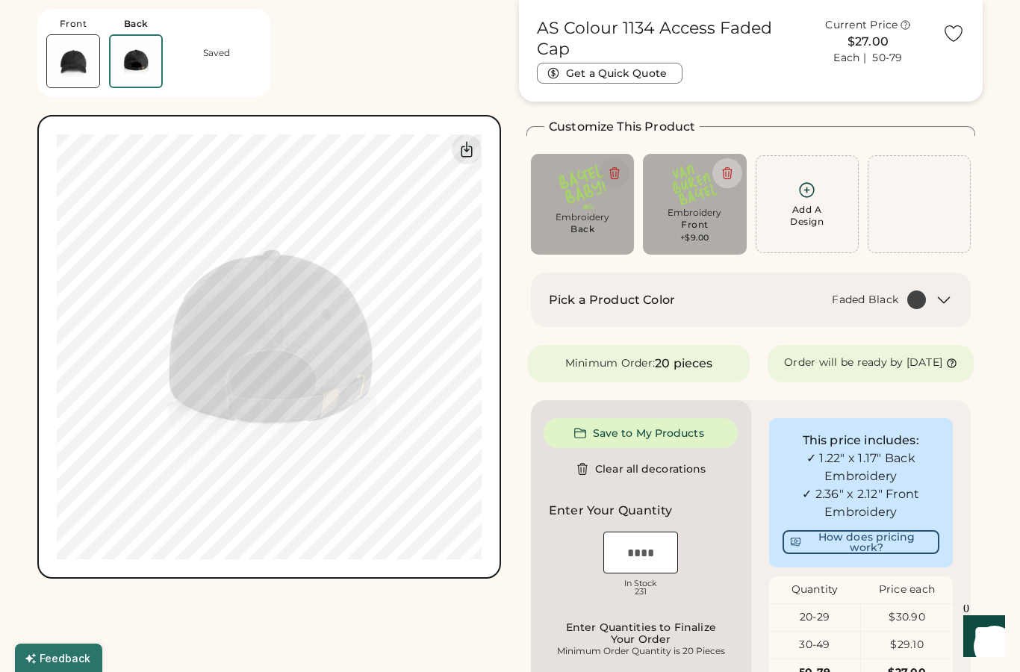
click at [625, 175] on button at bounding box center [615, 173] width 30 height 30
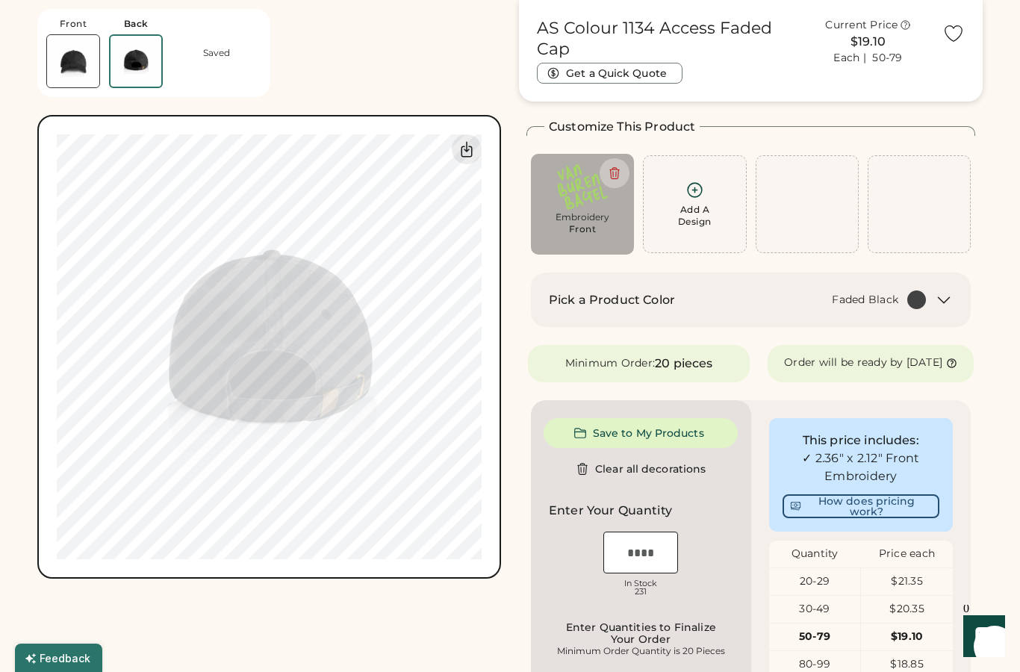
click at [704, 167] on div "Add A Design" at bounding box center [694, 204] width 103 height 98
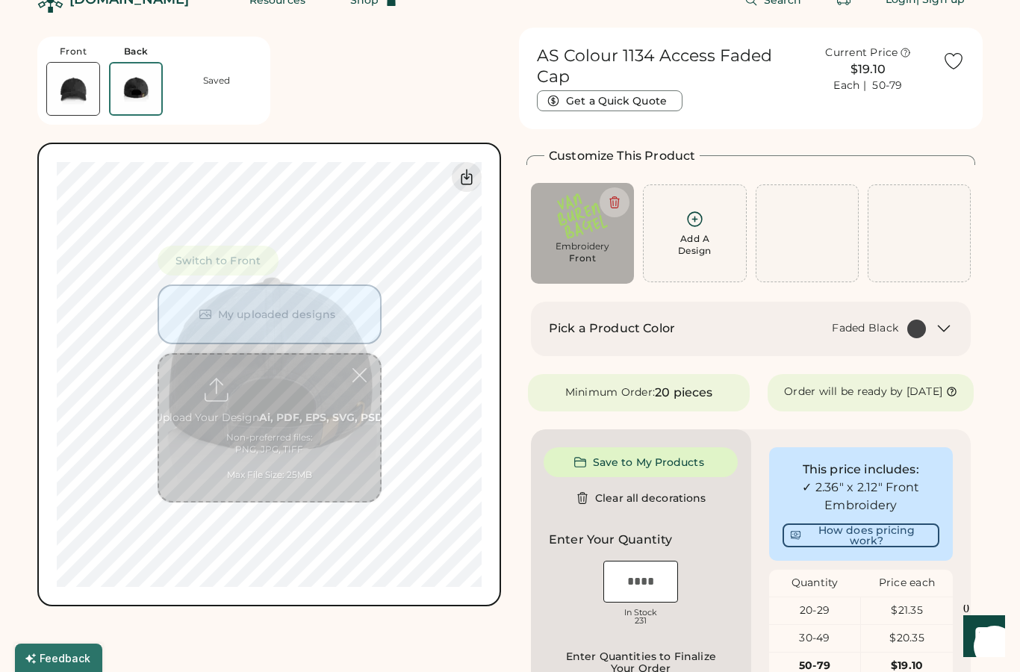
scroll to position [0, 0]
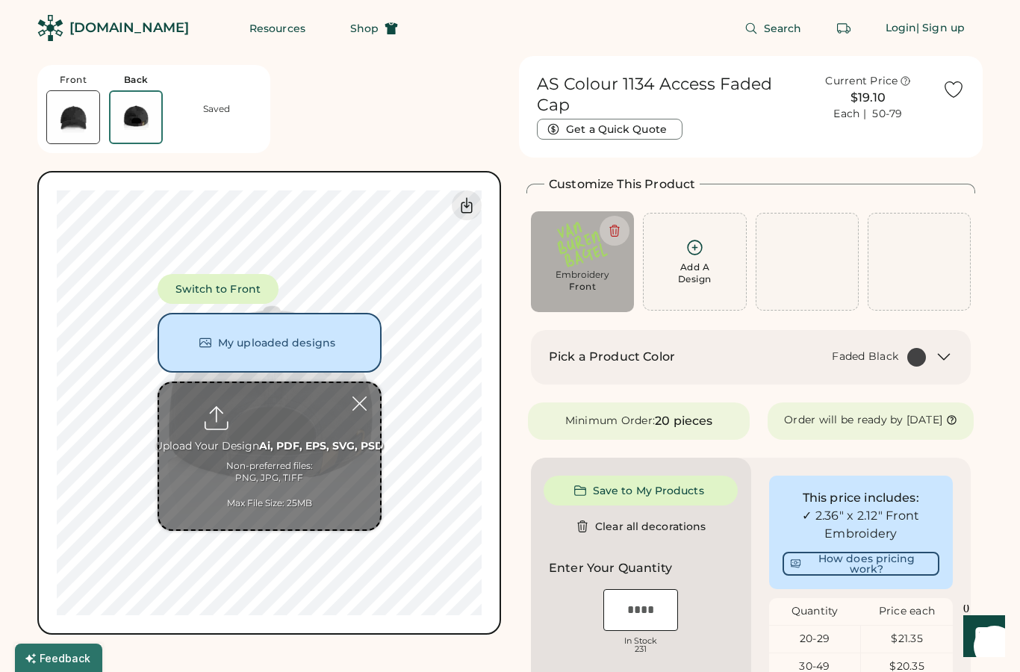
click at [354, 336] on button "My uploaded designs" at bounding box center [270, 343] width 224 height 60
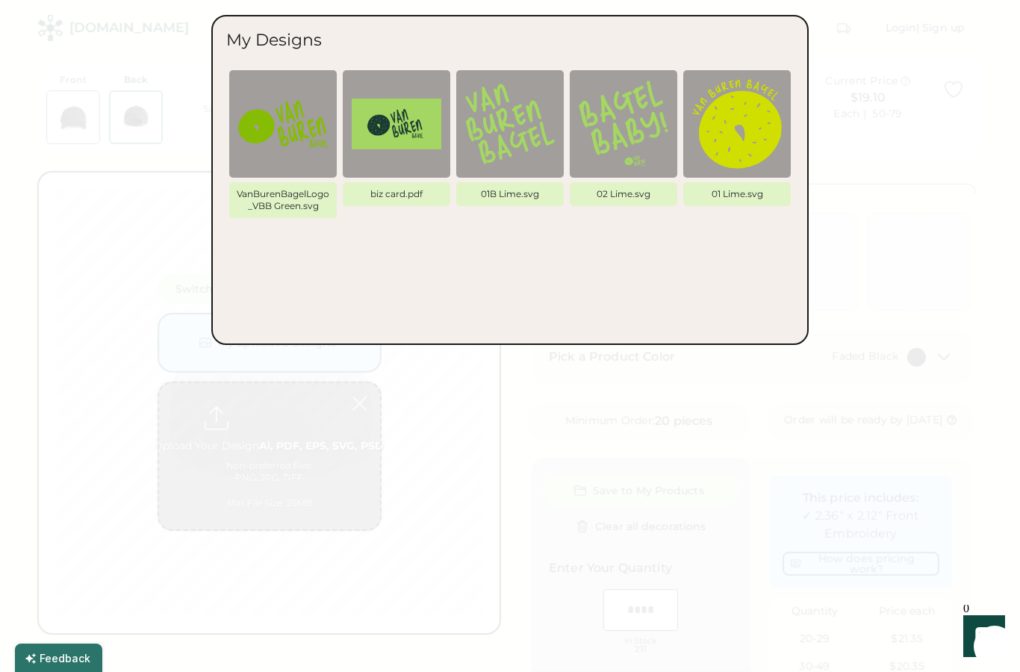
click at [886, 188] on div at bounding box center [510, 336] width 1020 height 672
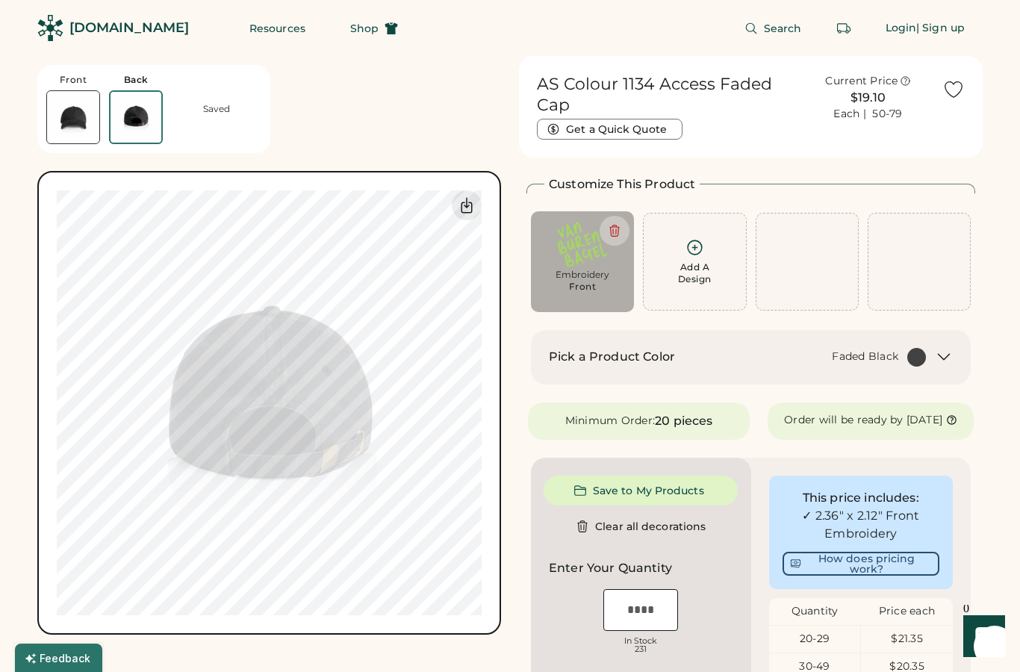
click at [692, 270] on div "Add A Design" at bounding box center [695, 273] width 34 height 24
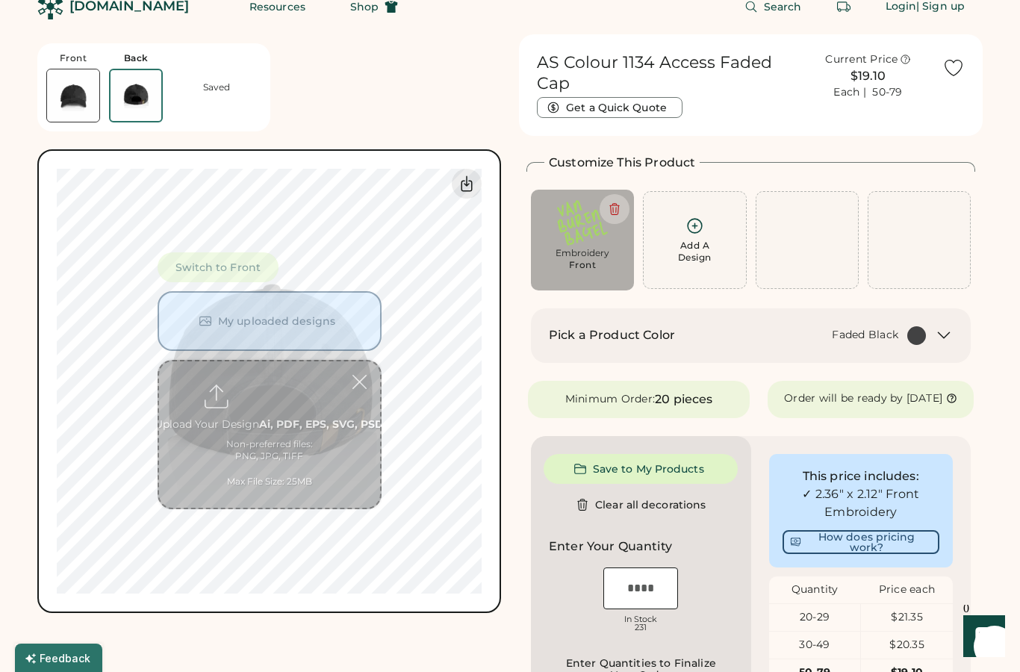
scroll to position [56, 0]
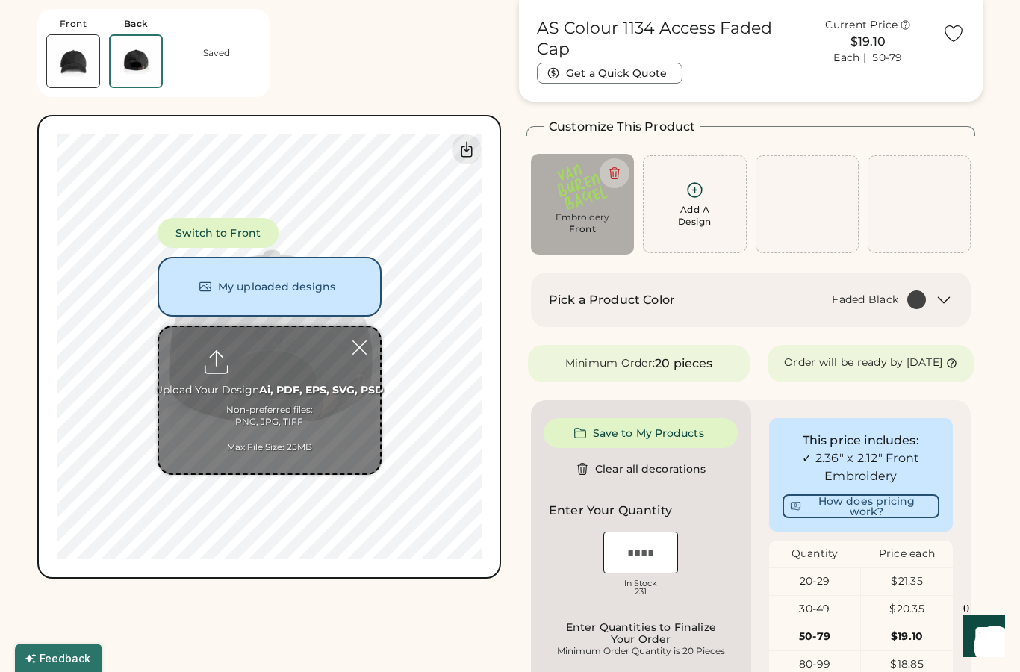
click at [341, 285] on button "My uploaded designs" at bounding box center [270, 287] width 224 height 60
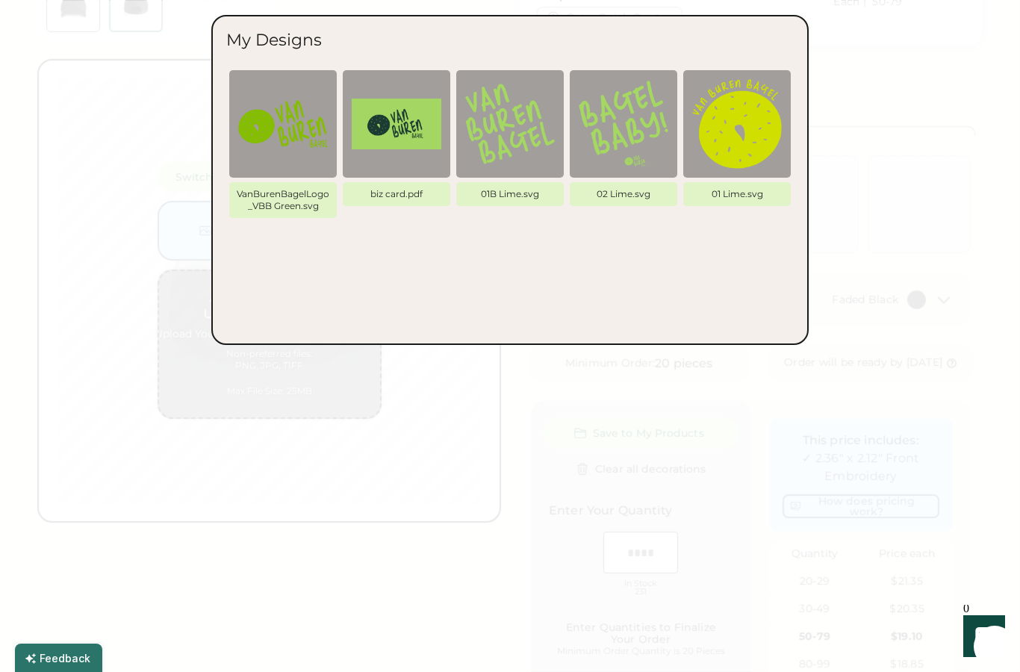
click at [760, 265] on div "VanBurenBagelLogo_VBB Green.svg biz card.pdf 01B Lime.svg 02 Lime.svg 01 Lime.s…" at bounding box center [510, 199] width 568 height 261
click at [456, 451] on div at bounding box center [510, 336] width 1020 height 672
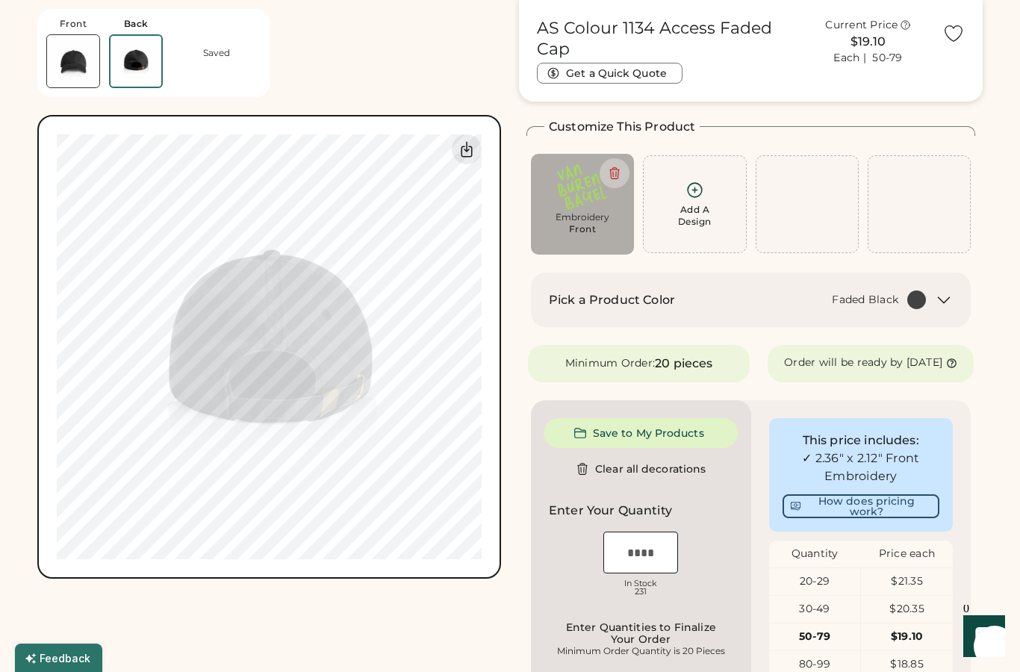
click at [698, 211] on div "Add A Design" at bounding box center [695, 216] width 34 height 24
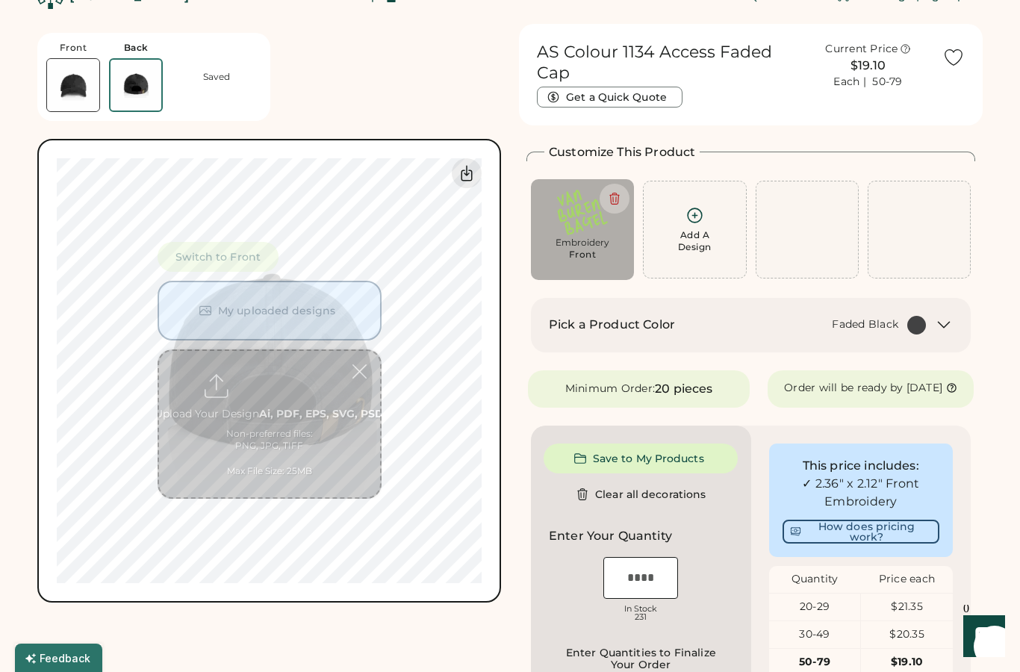
scroll to position [0, 0]
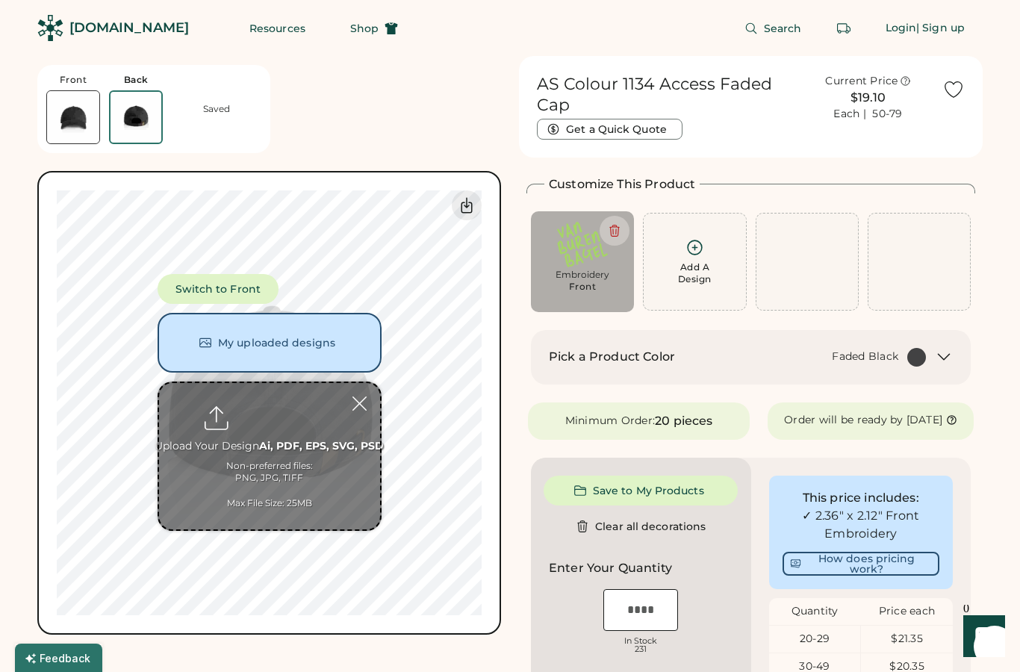
click at [288, 462] on input "file" at bounding box center [269, 456] width 221 height 146
click at [290, 449] on input "file" at bounding box center [269, 456] width 221 height 146
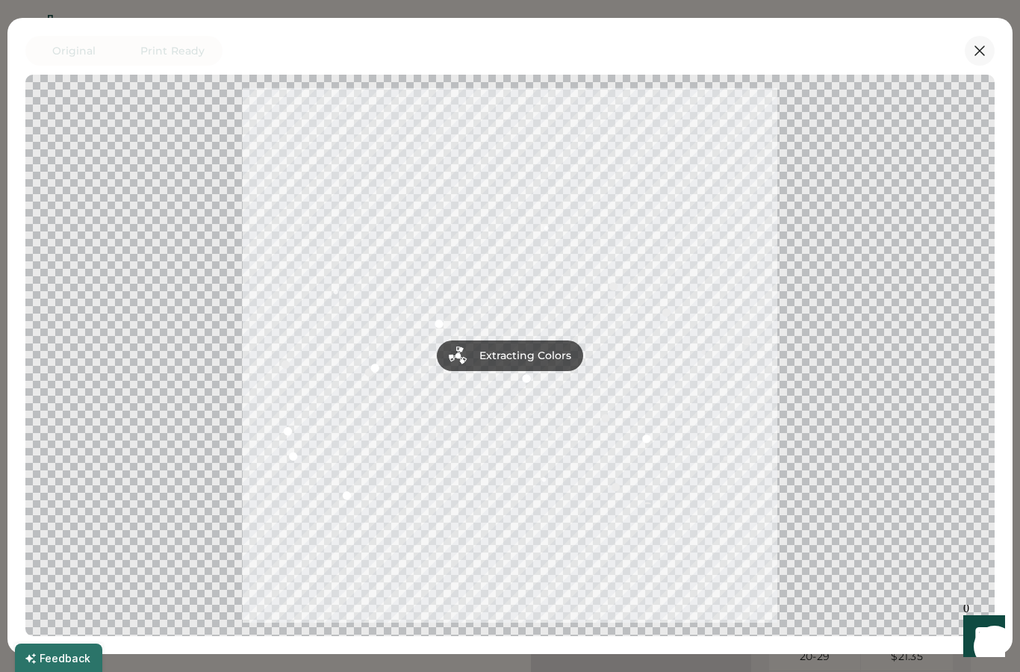
click at [988, 49] on icon at bounding box center [980, 51] width 18 height 18
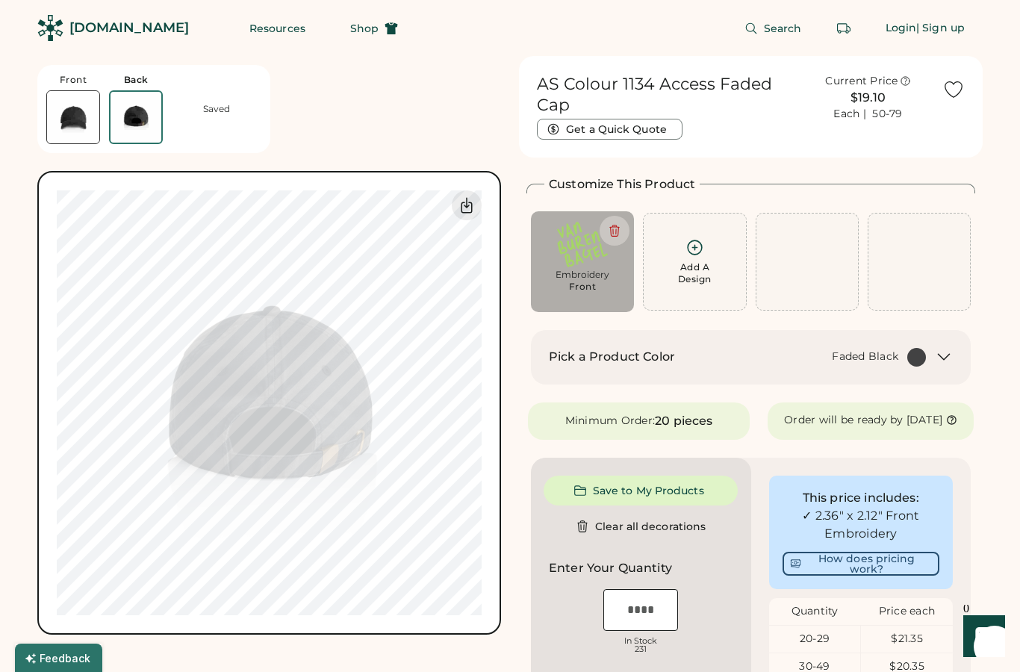
click at [701, 264] on div "Add A Design" at bounding box center [695, 273] width 34 height 24
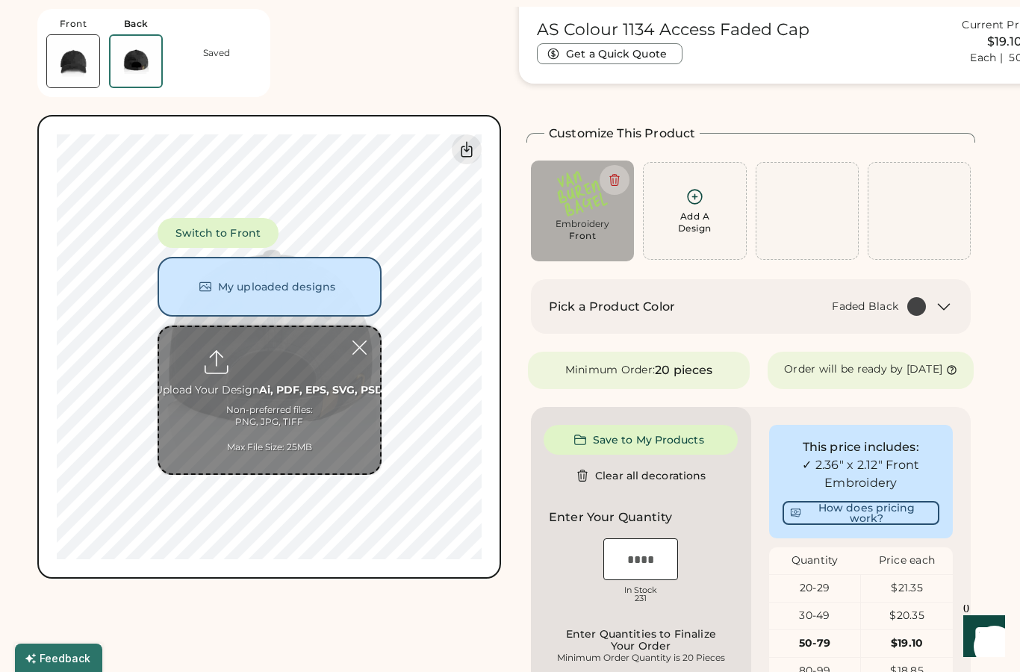
scroll to position [56, 0]
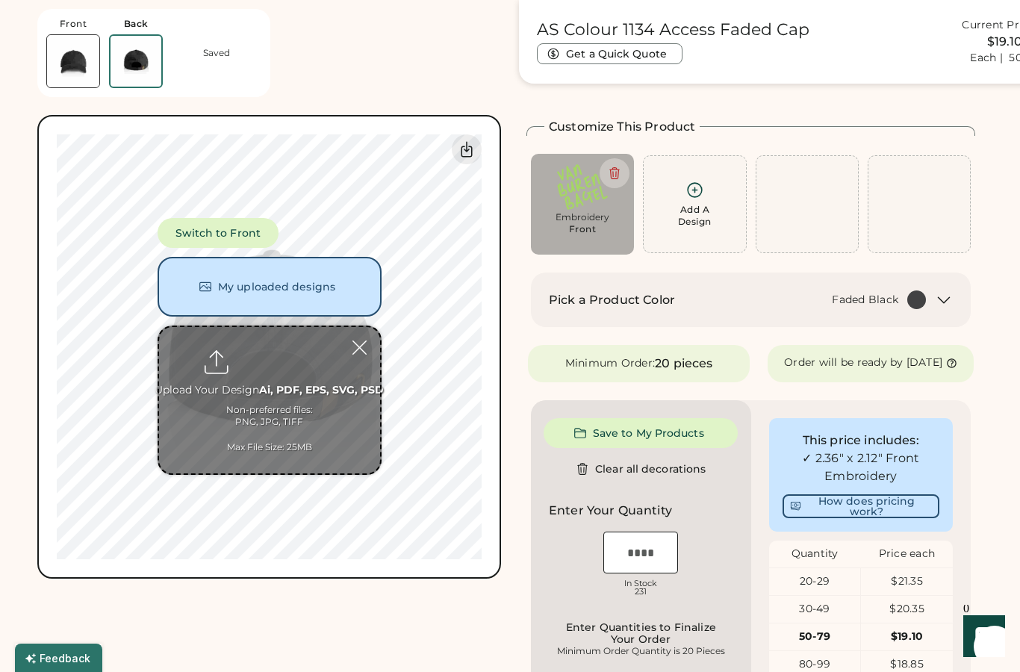
click at [318, 391] on input "file" at bounding box center [269, 400] width 221 height 146
type input "**********"
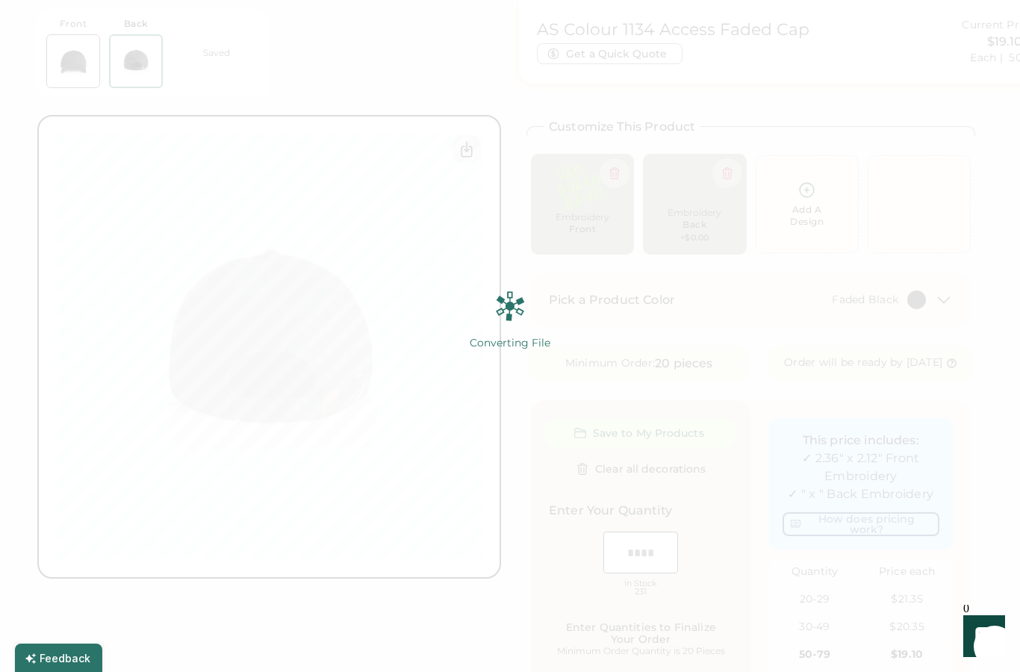
click at [931, 131] on img at bounding box center [510, 336] width 1020 height 672
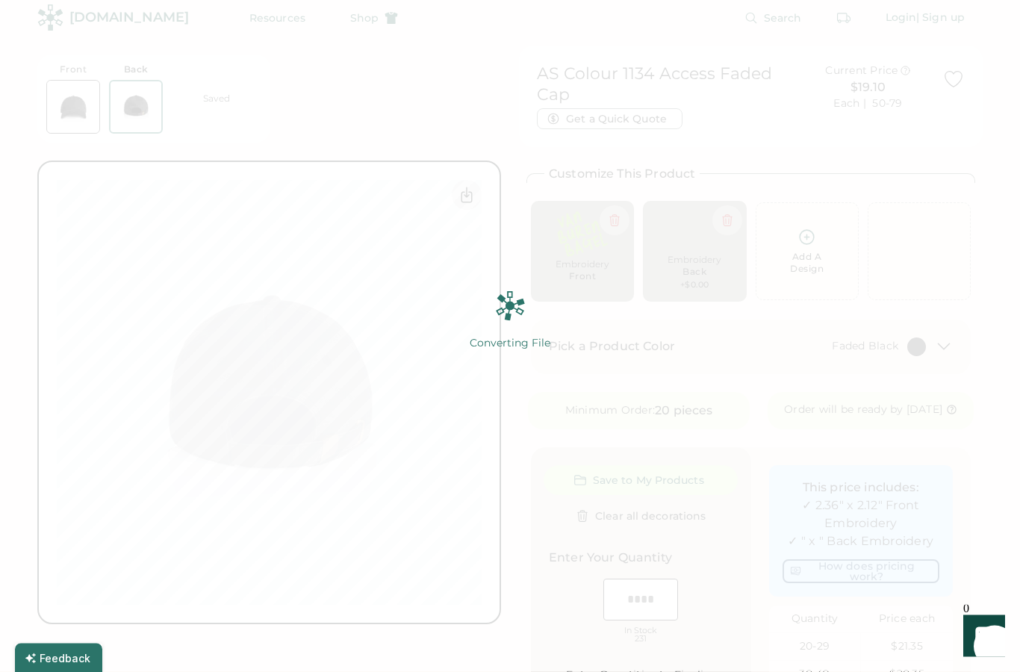
scroll to position [0, 0]
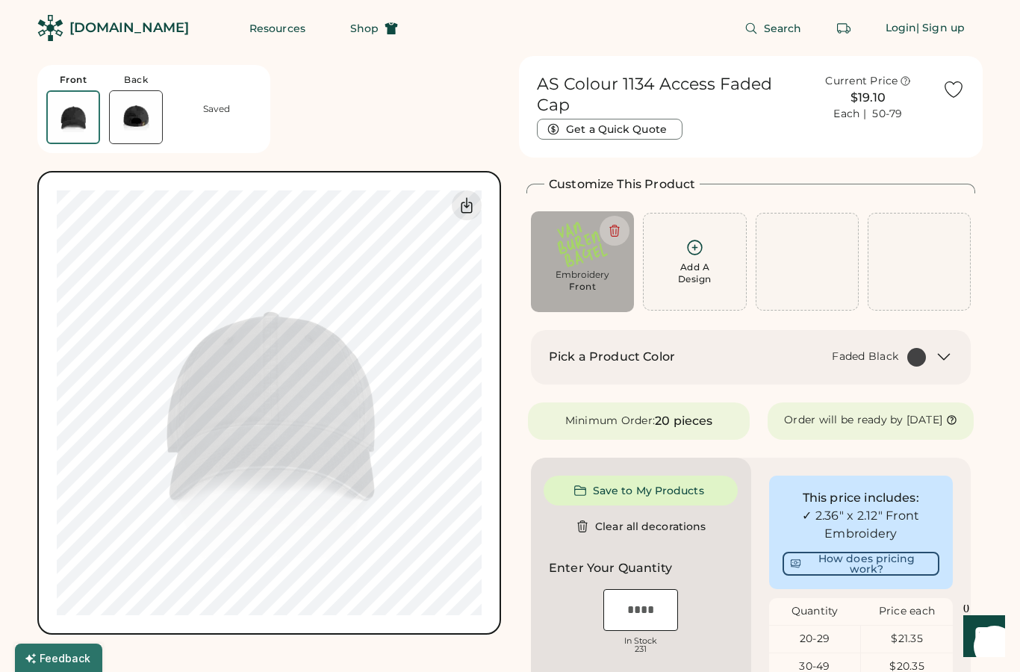
click at [706, 270] on div "Add A Design" at bounding box center [695, 273] width 34 height 24
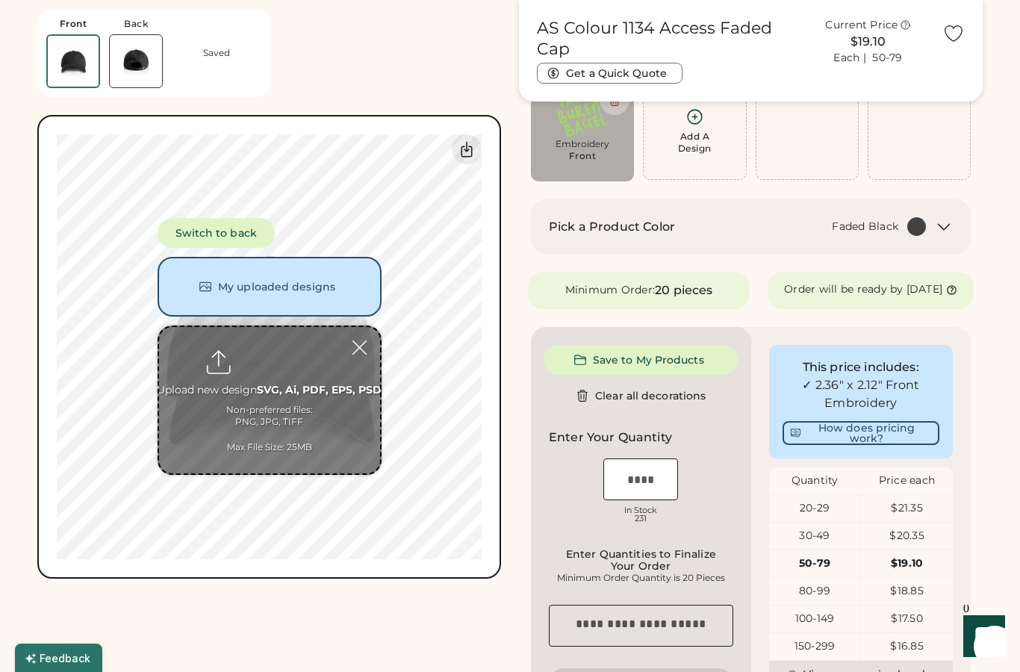
scroll to position [9, 0]
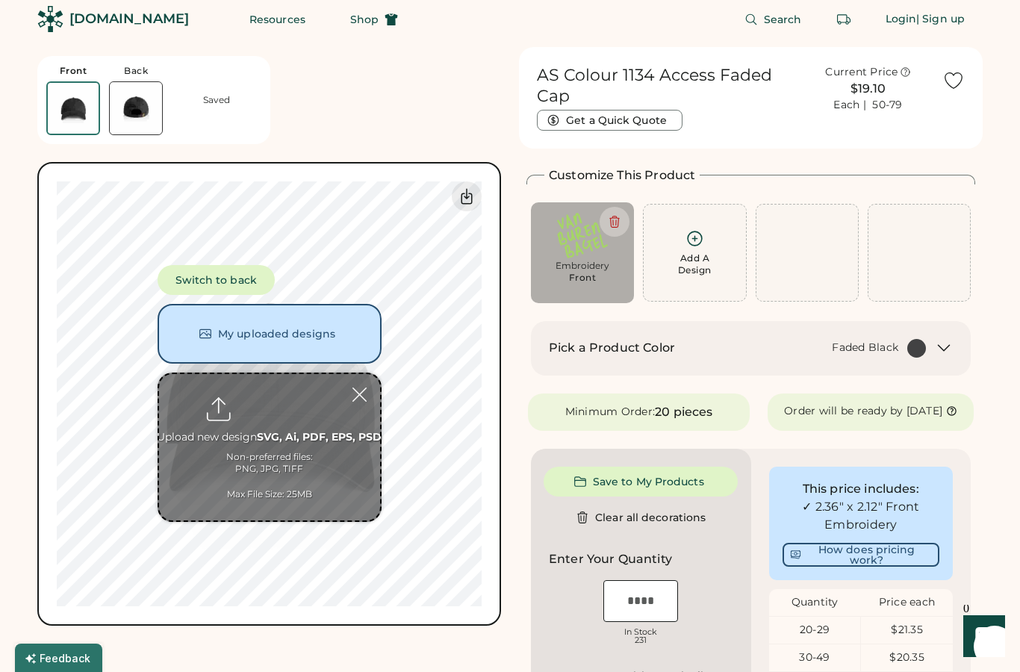
click at [234, 294] on button "Switch to back" at bounding box center [216, 280] width 117 height 30
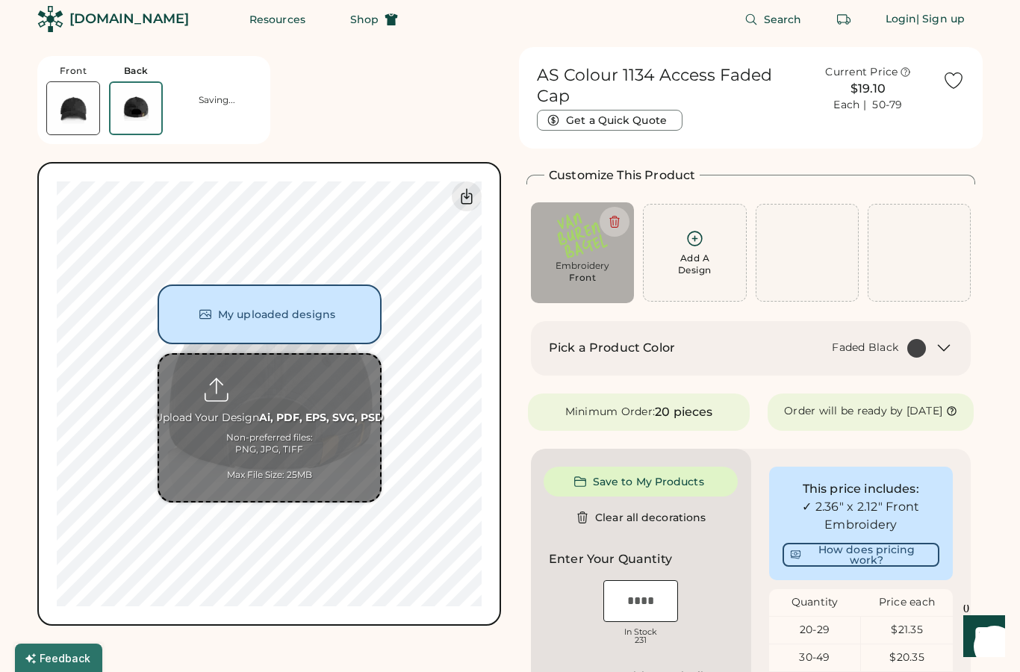
click at [319, 424] on input "file" at bounding box center [269, 428] width 221 height 146
click at [312, 424] on input "file" at bounding box center [269, 428] width 221 height 146
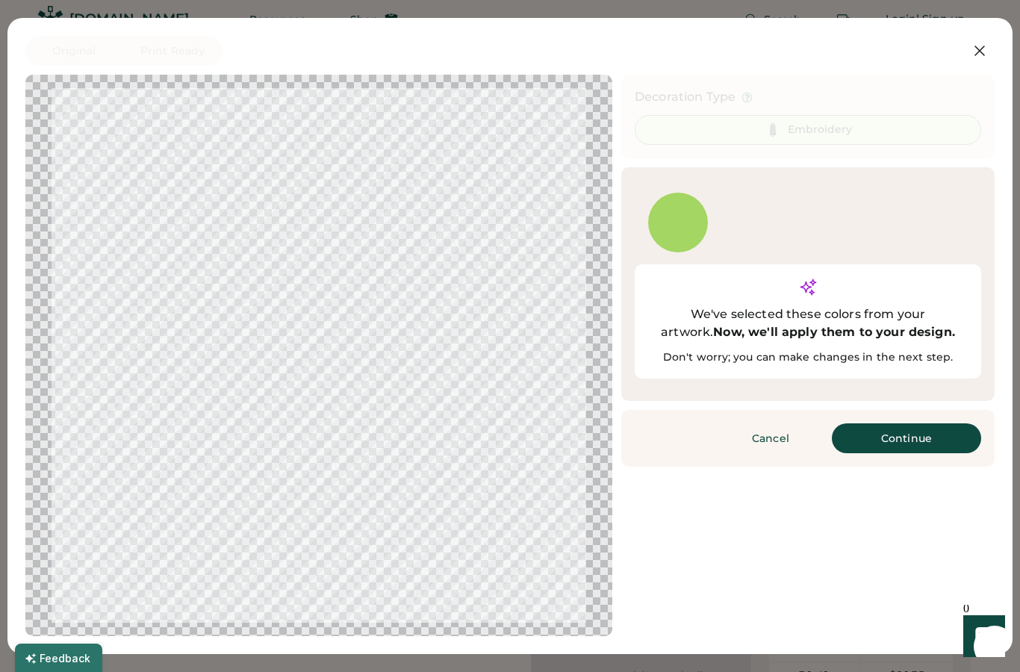
click at [929, 424] on button "Continue" at bounding box center [906, 439] width 149 height 30
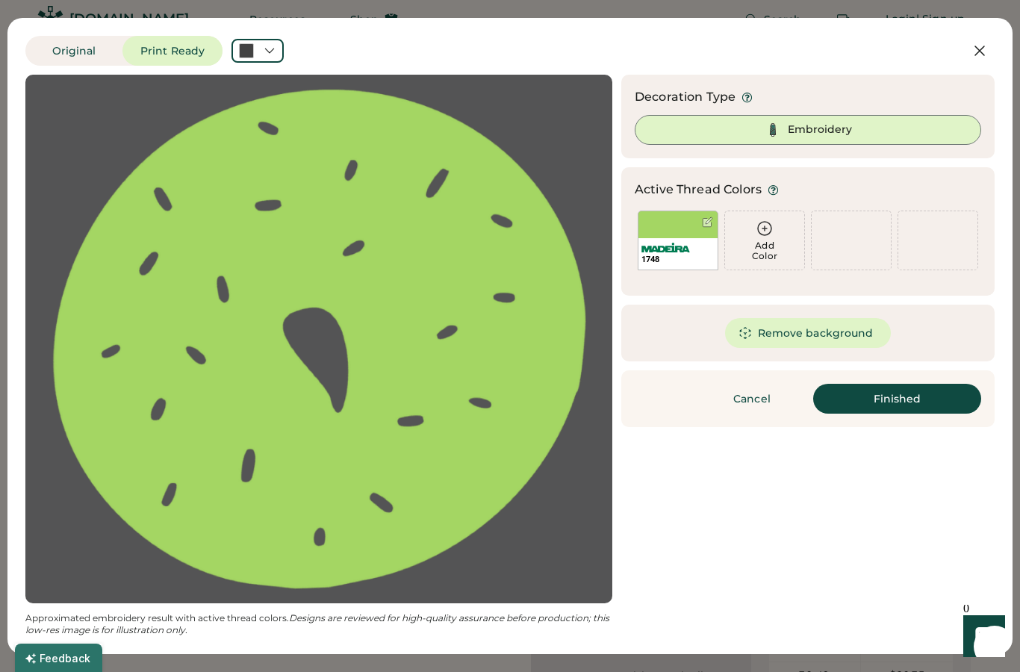
click at [394, 286] on div at bounding box center [319, 339] width 560 height 502
click at [954, 400] on button "Finished" at bounding box center [898, 399] width 168 height 30
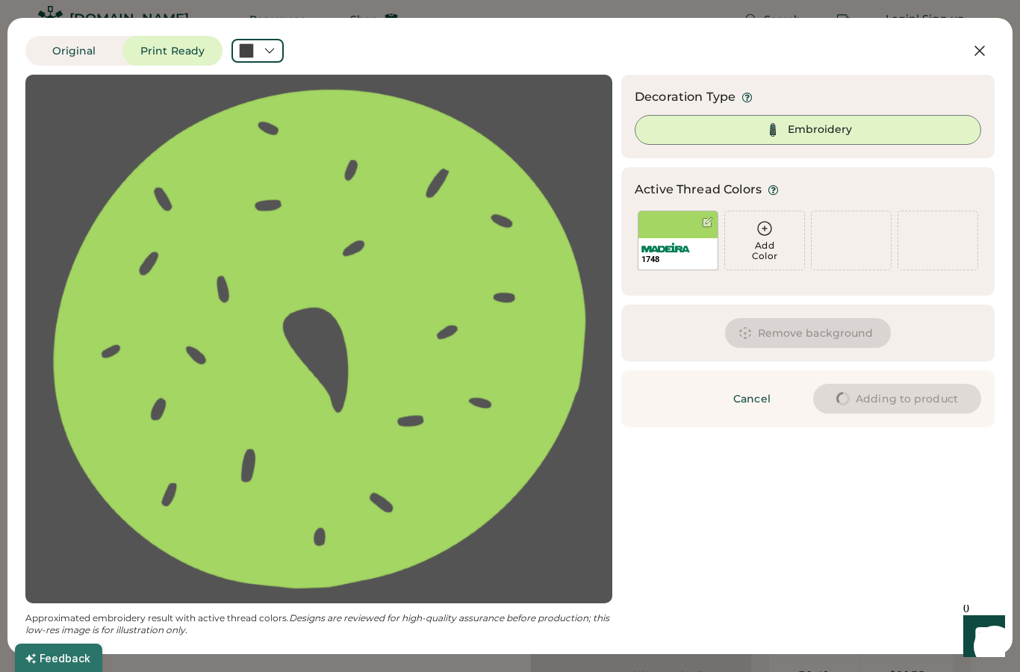
click at [770, 400] on button "Cancel" at bounding box center [752, 399] width 105 height 30
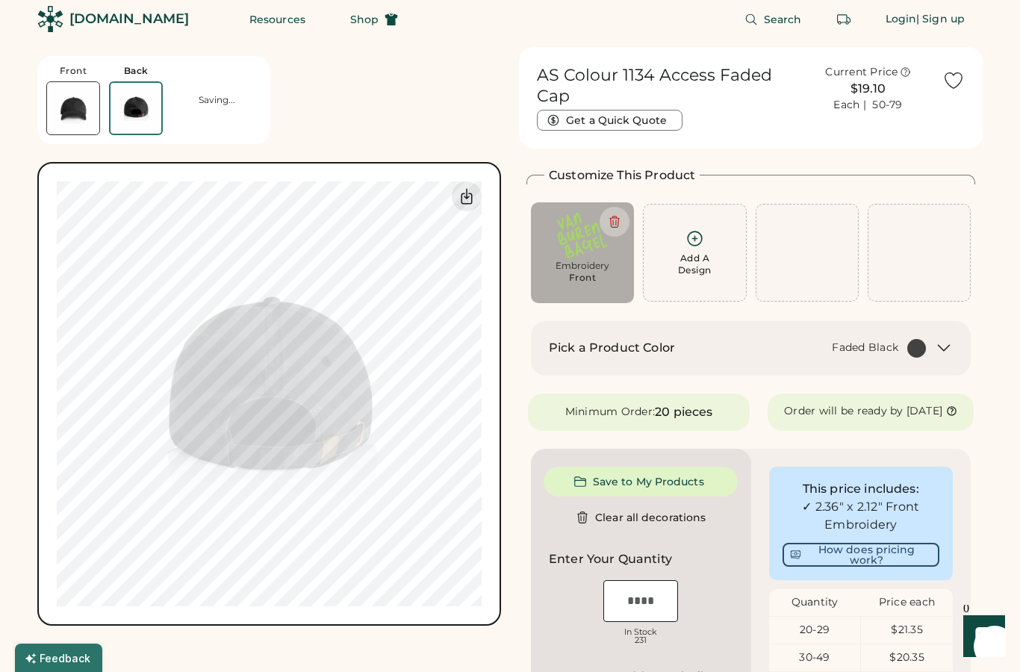
click at [711, 251] on div "Add A Design" at bounding box center [695, 252] width 84 height 47
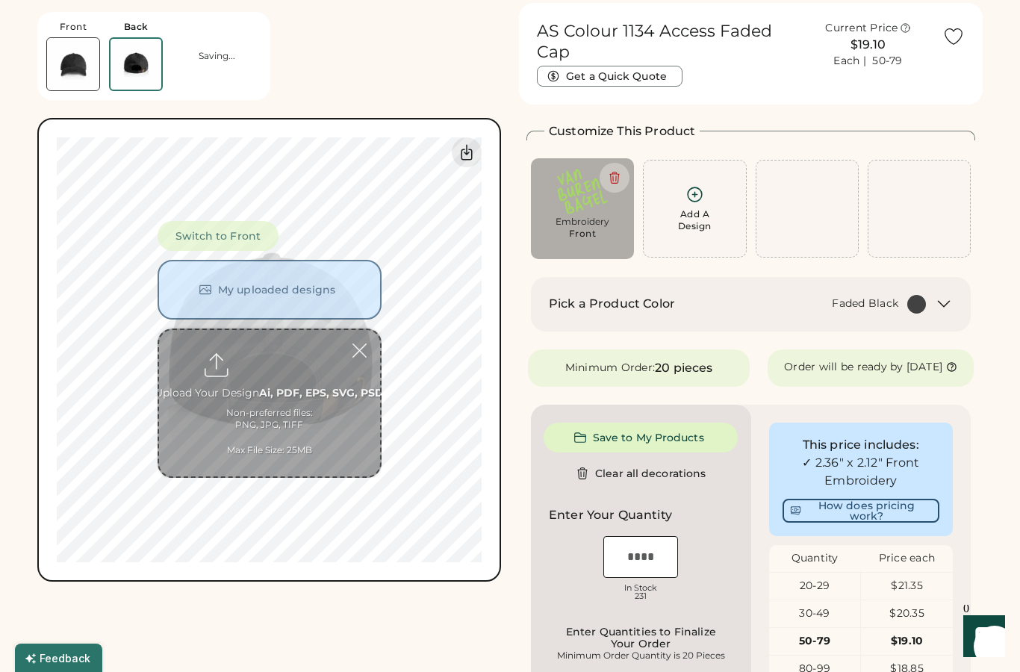
scroll to position [56, 0]
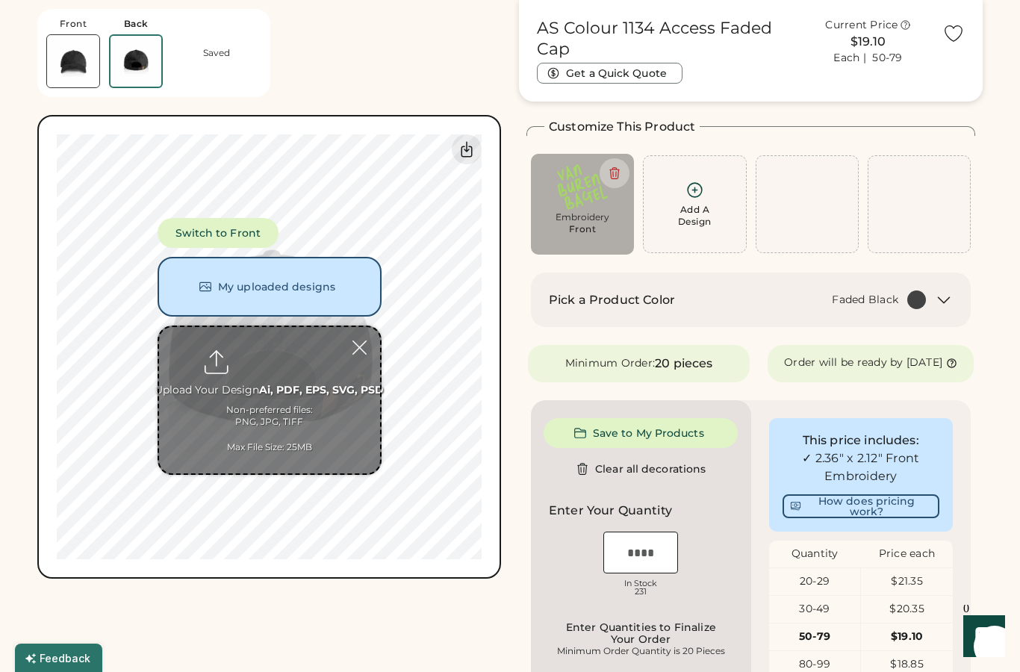
click at [373, 351] on input "file" at bounding box center [269, 400] width 221 height 146
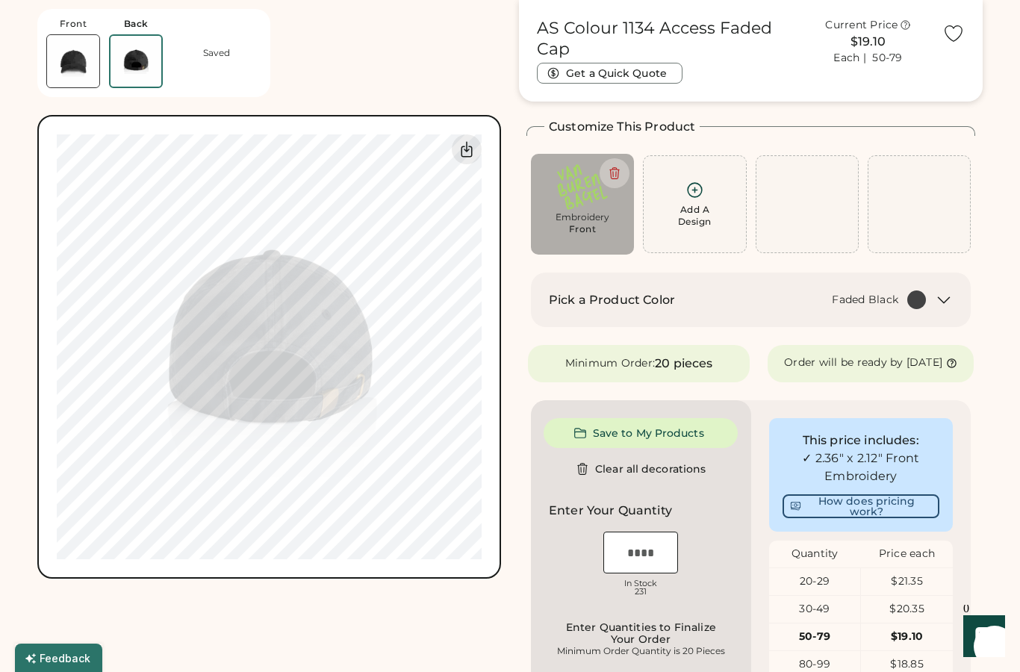
click at [728, 194] on div "Add A Design" at bounding box center [695, 204] width 84 height 47
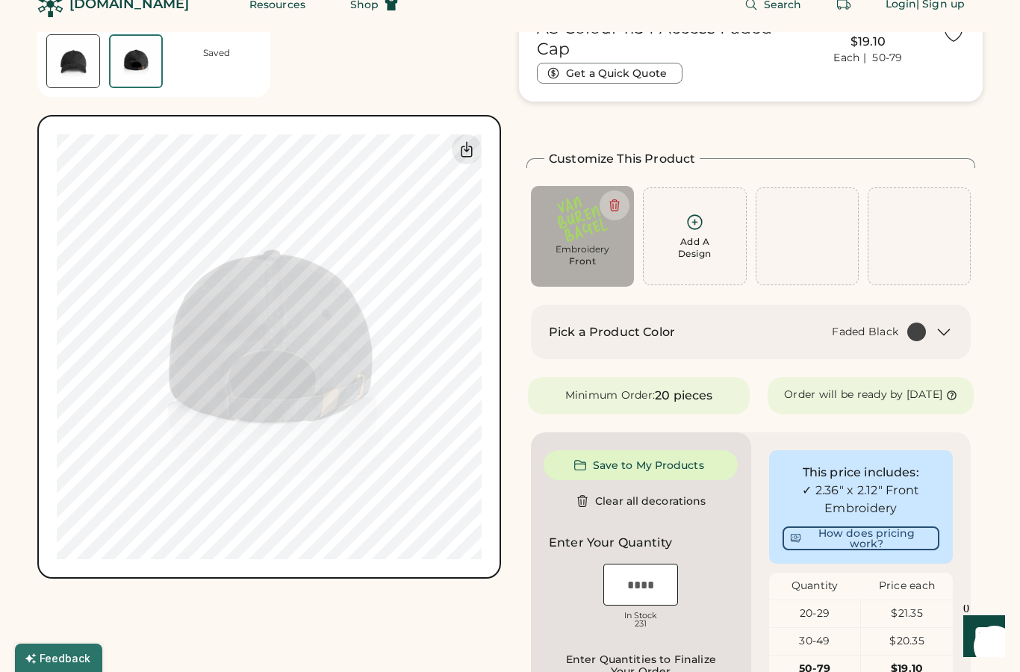
scroll to position [0, 0]
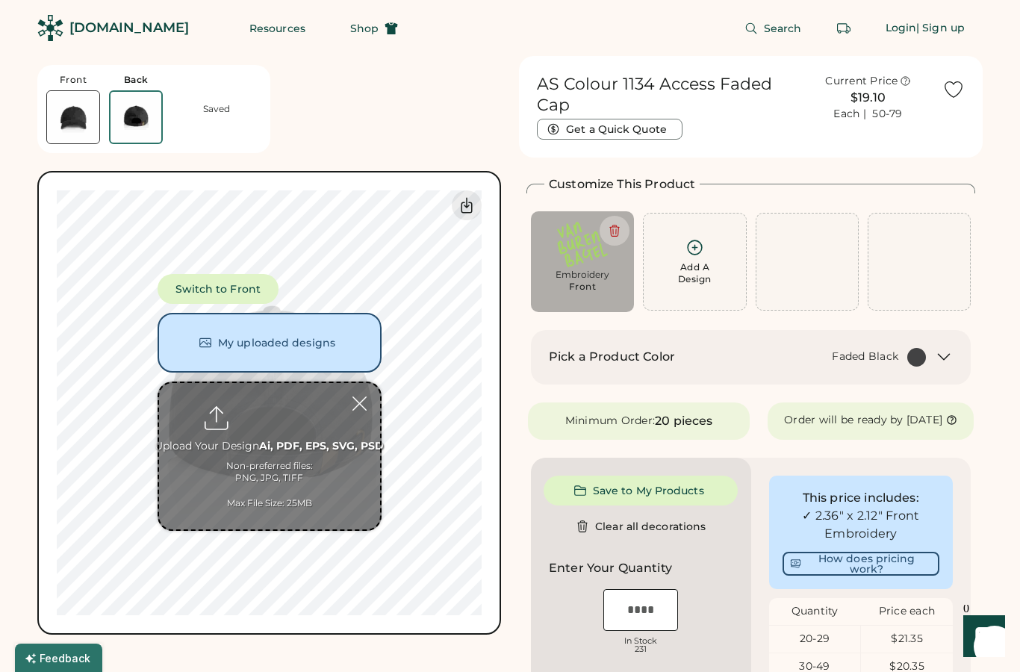
click at [354, 355] on button "My uploaded designs" at bounding box center [270, 343] width 224 height 60
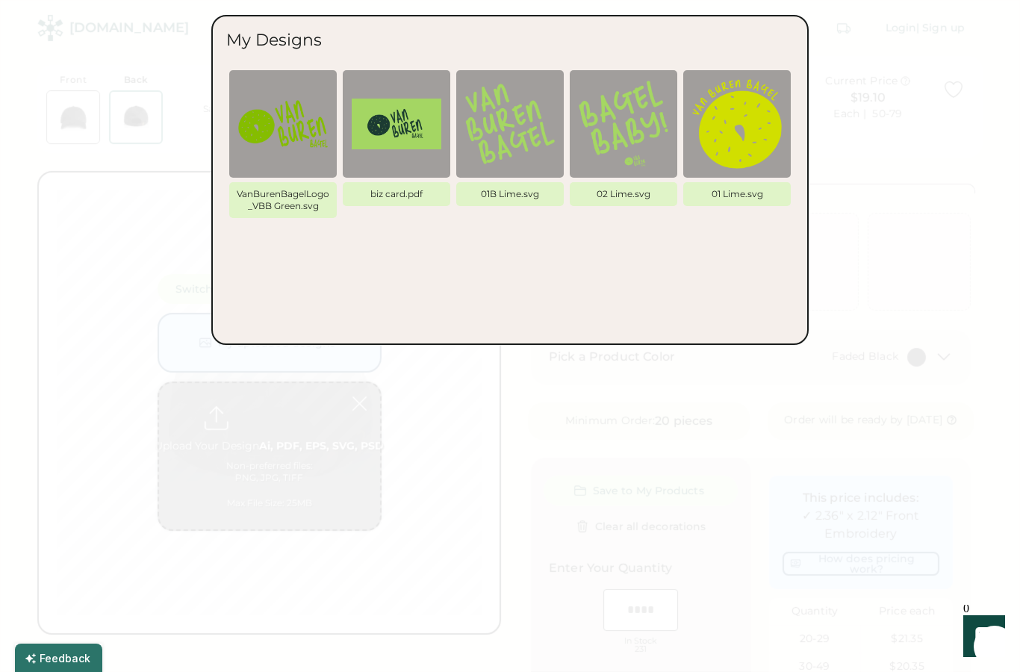
click at [921, 154] on div at bounding box center [510, 336] width 1020 height 672
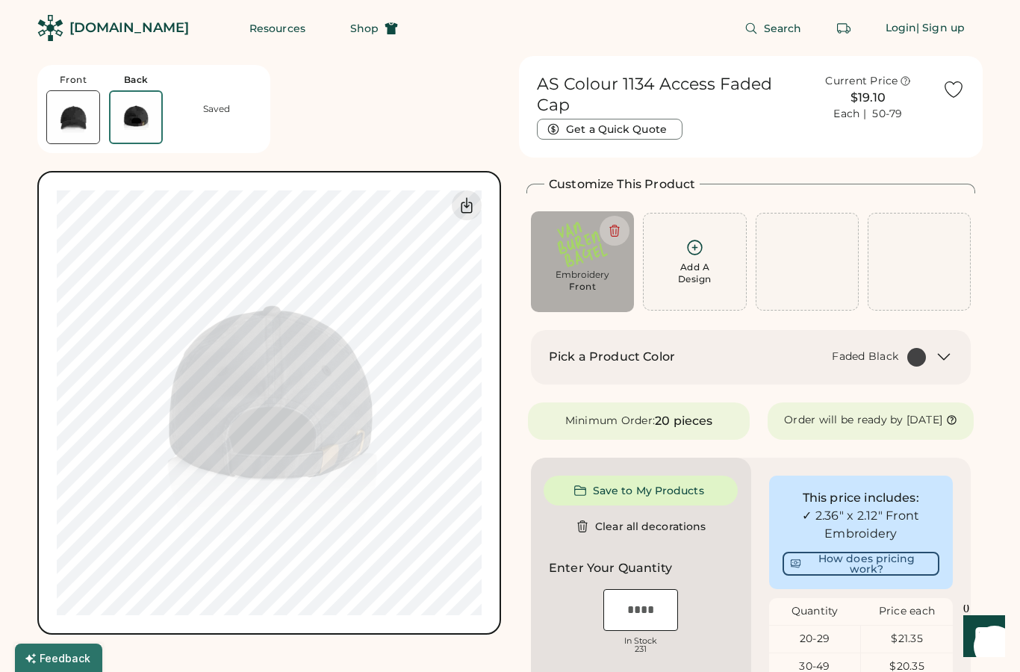
click at [722, 261] on div "Add A Design" at bounding box center [695, 261] width 84 height 47
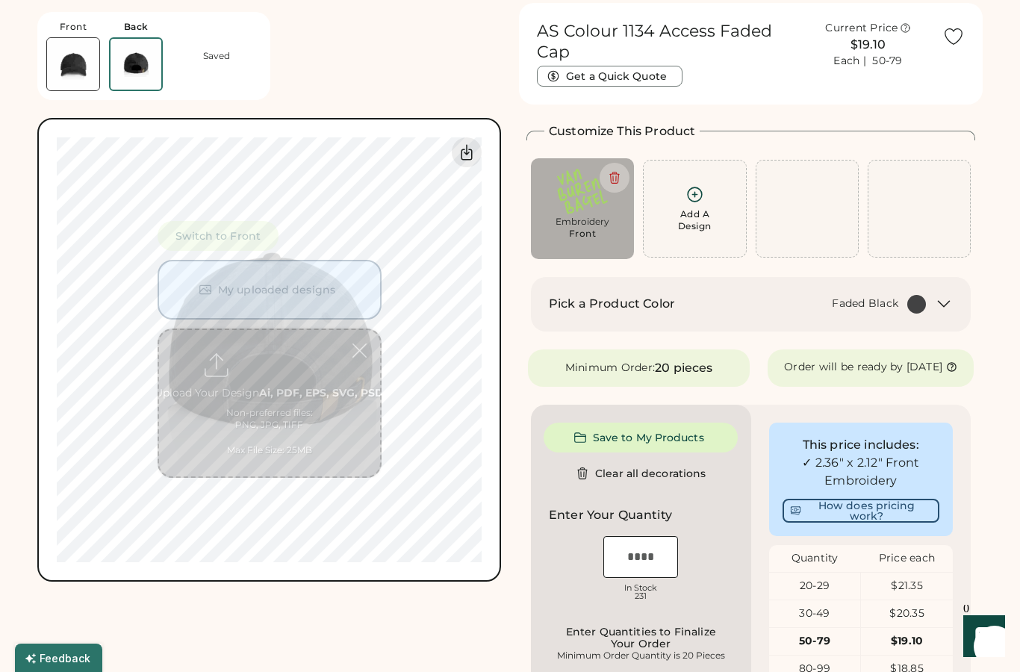
scroll to position [56, 0]
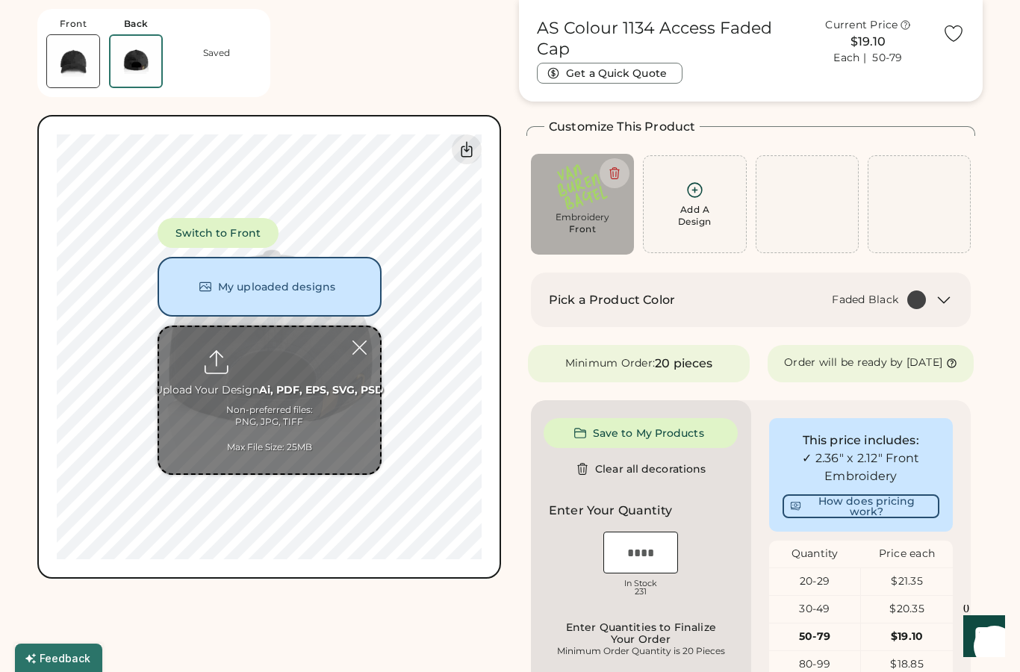
click at [252, 364] on input "file" at bounding box center [269, 400] width 221 height 146
type input "**********"
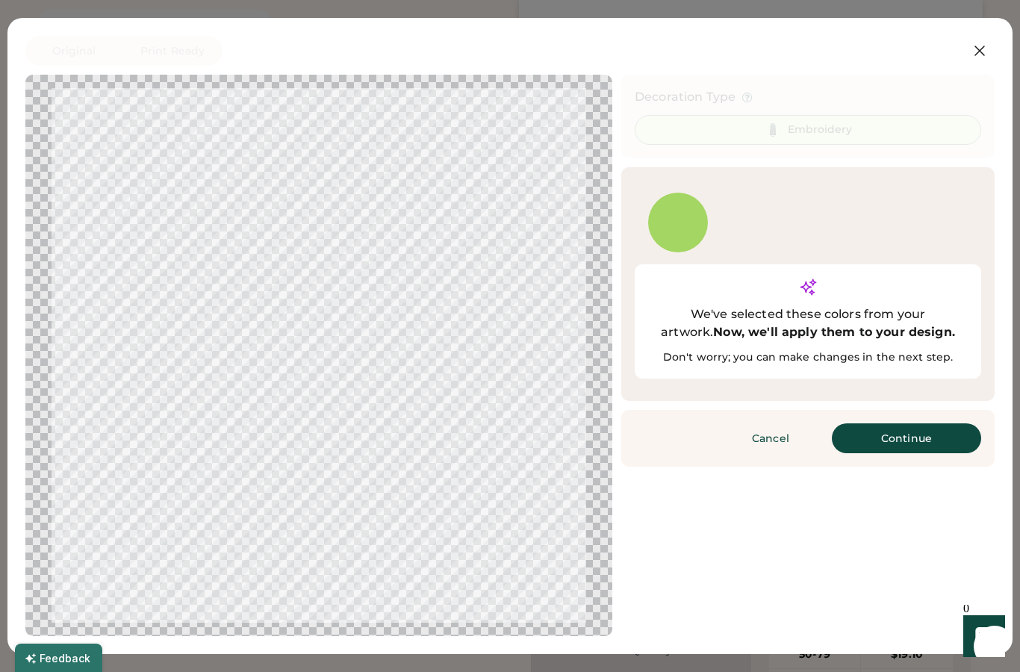
click at [951, 424] on button "Continue" at bounding box center [906, 439] width 149 height 30
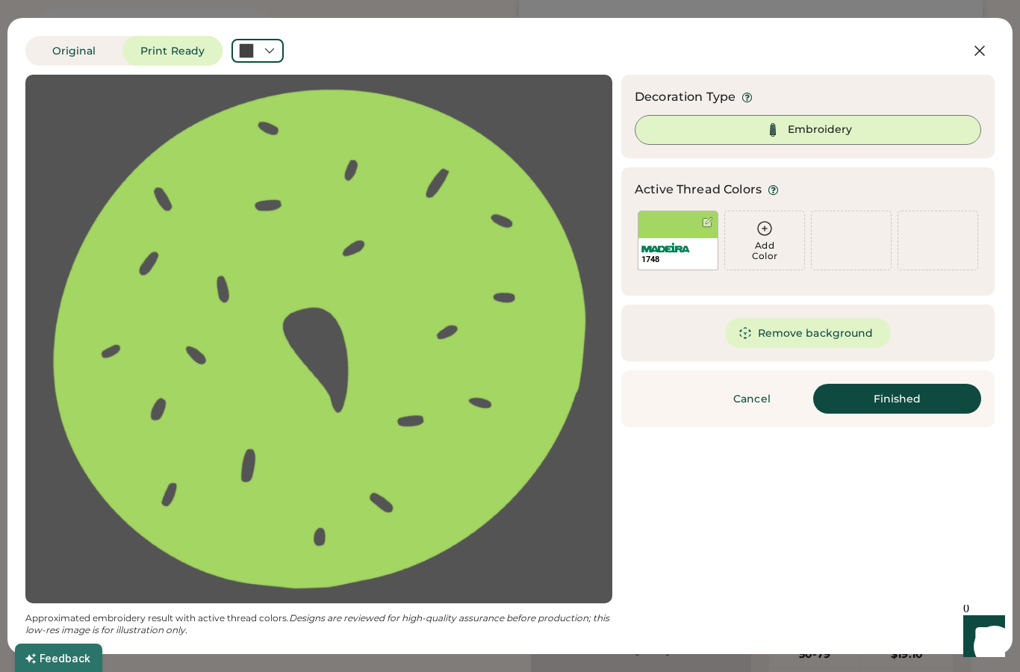
click at [258, 47] on div at bounding box center [258, 51] width 52 height 24
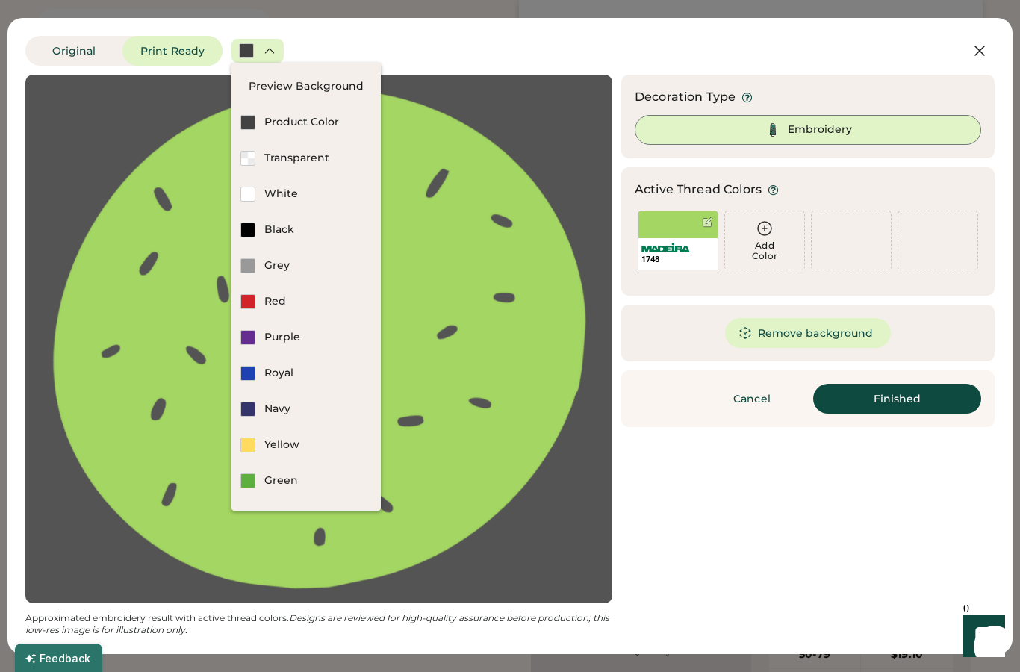
click at [328, 158] on div "Transparent" at bounding box center [318, 158] width 108 height 15
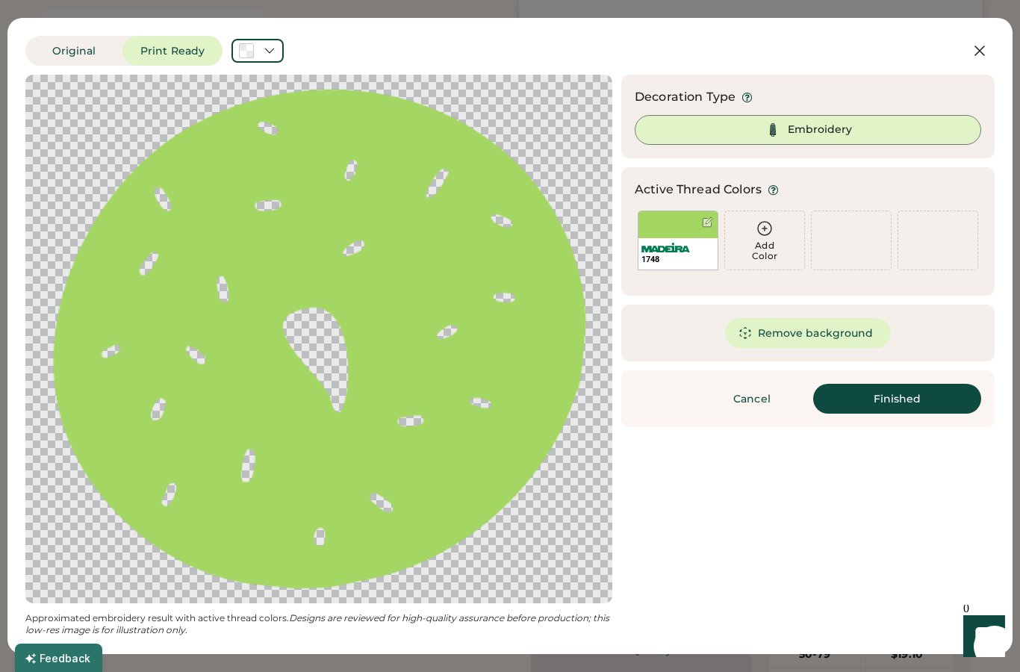
click at [922, 411] on button "Finished" at bounding box center [898, 399] width 168 height 30
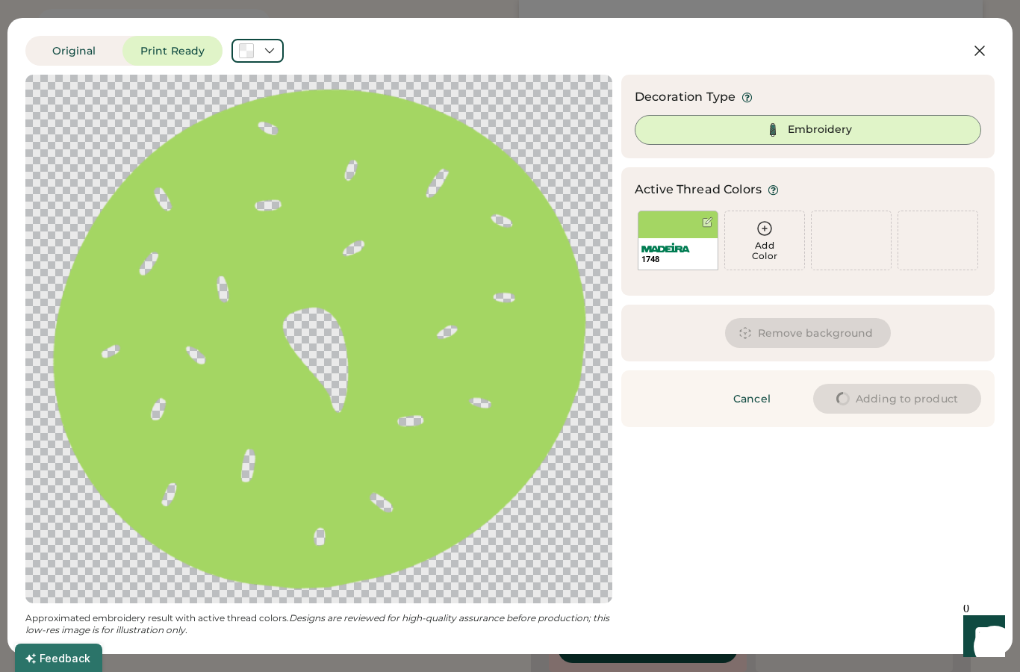
type input "****"
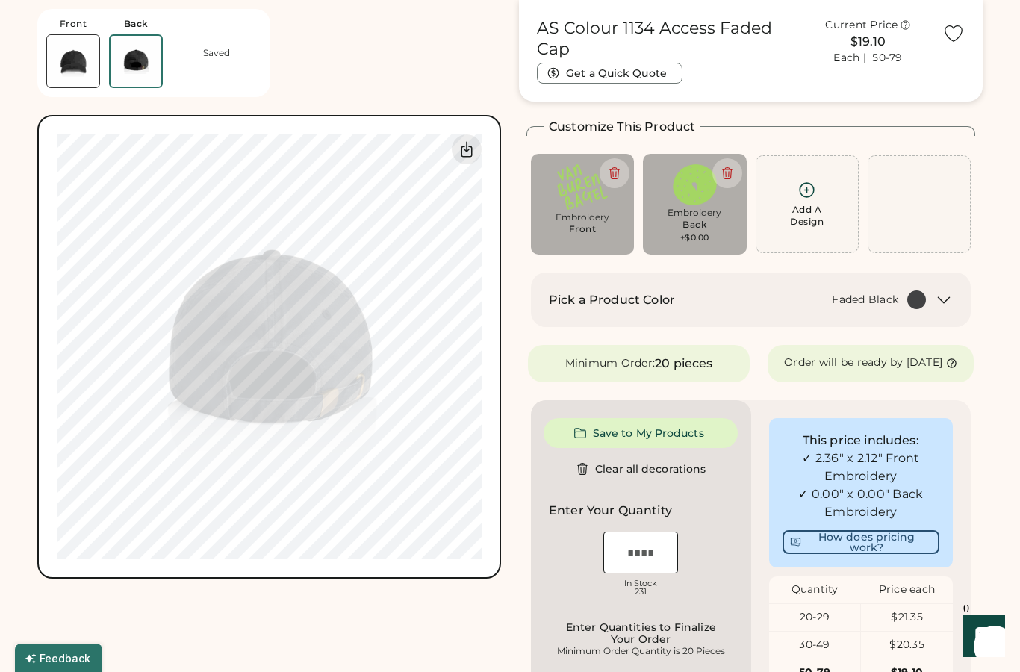
type input "****"
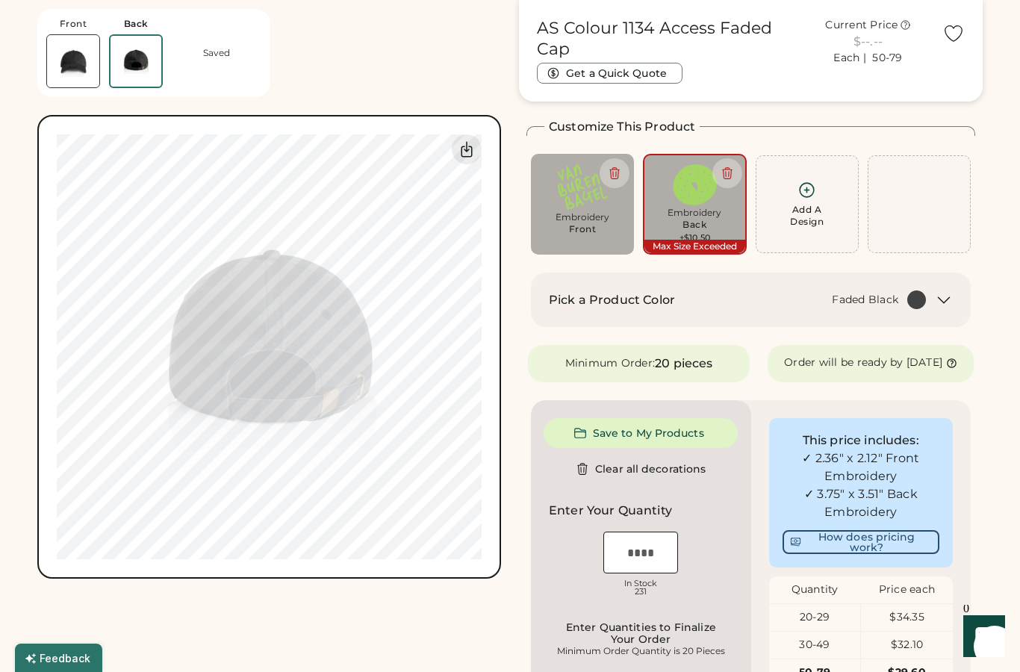
type input "****"
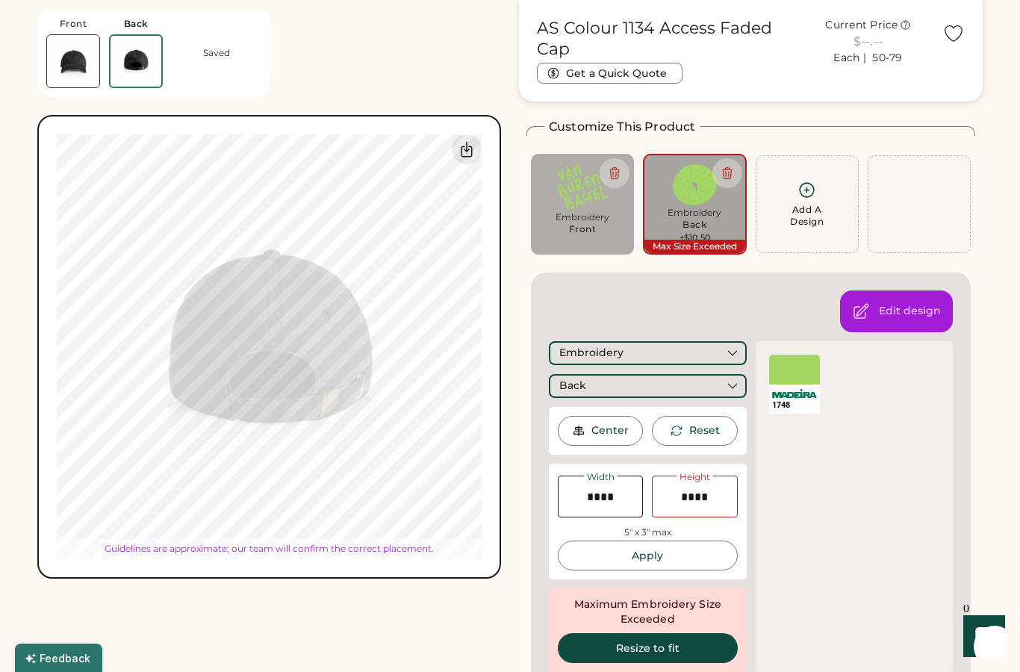
type input "****"
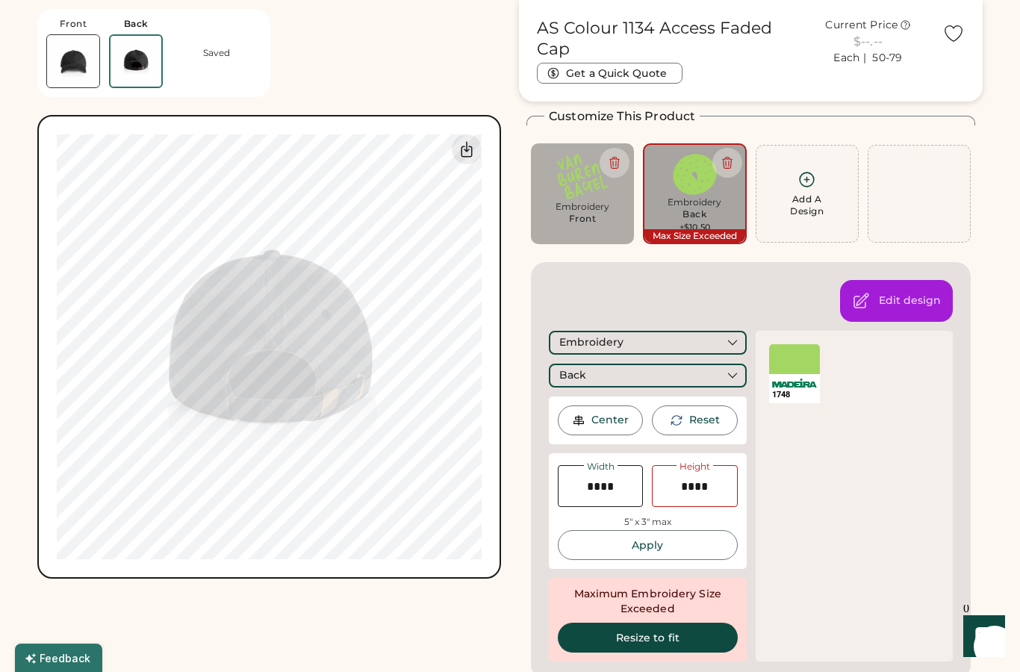
scroll to position [75, 0]
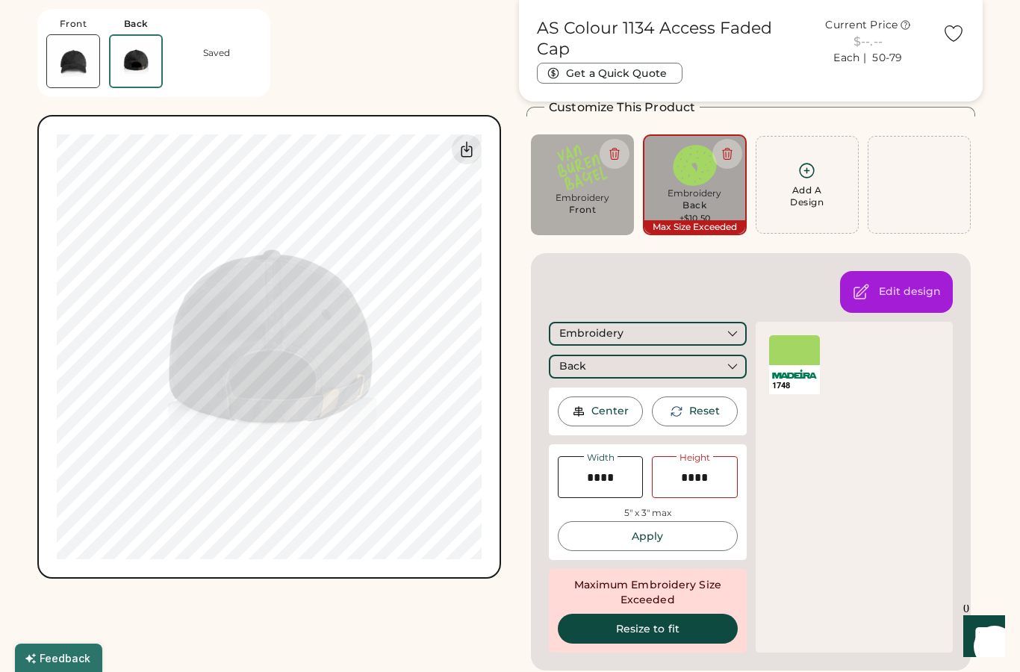
click at [728, 149] on icon at bounding box center [727, 153] width 13 height 13
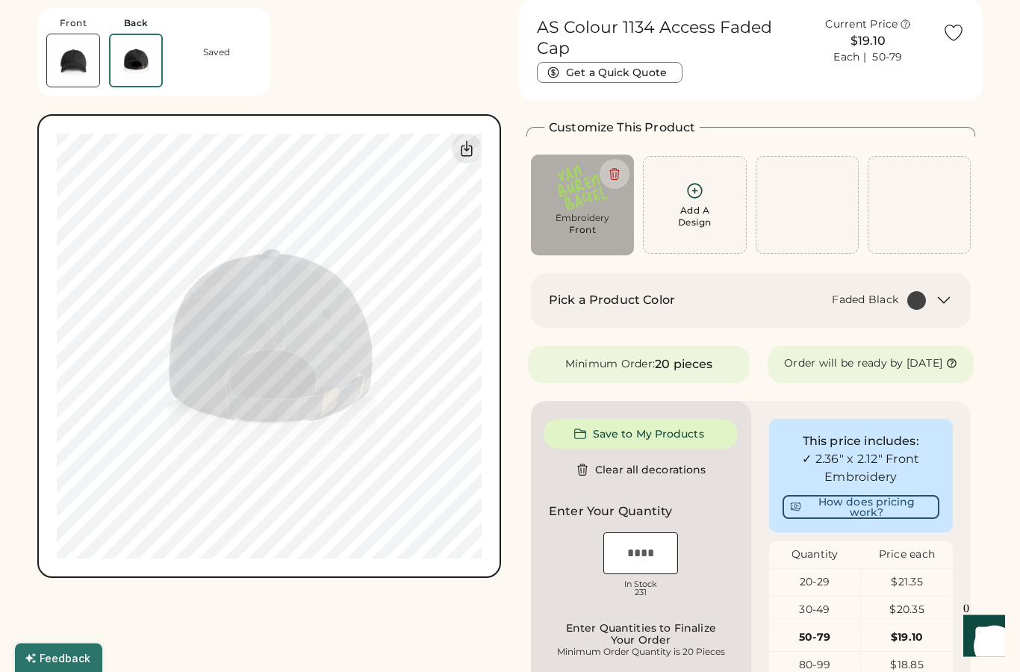
scroll to position [45, 0]
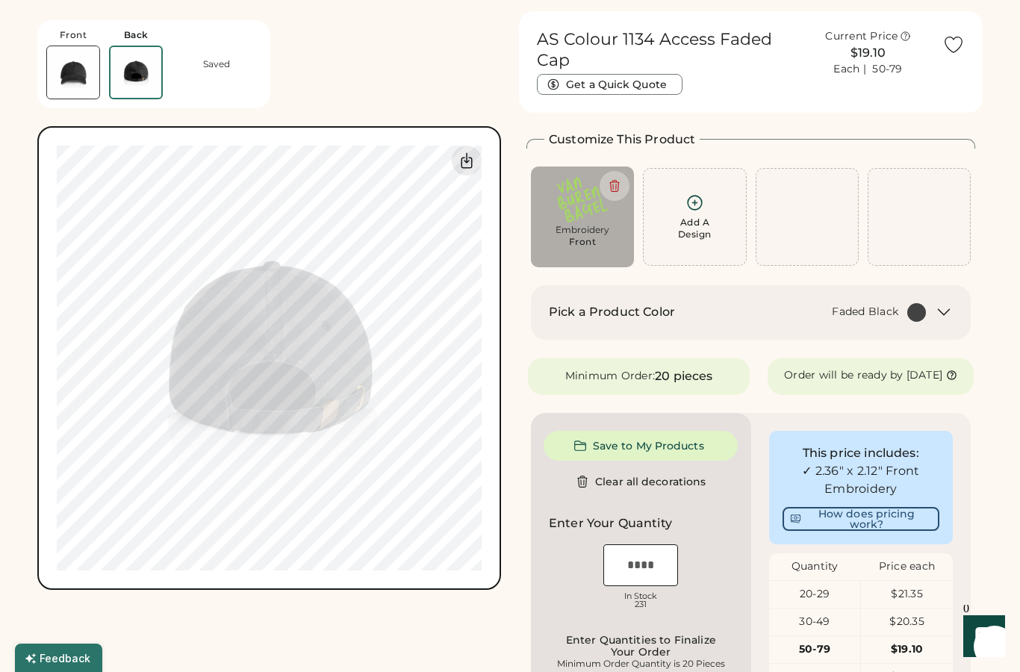
click at [540, 257] on div "Embroidery Front" at bounding box center [582, 217] width 103 height 101
type input "****"
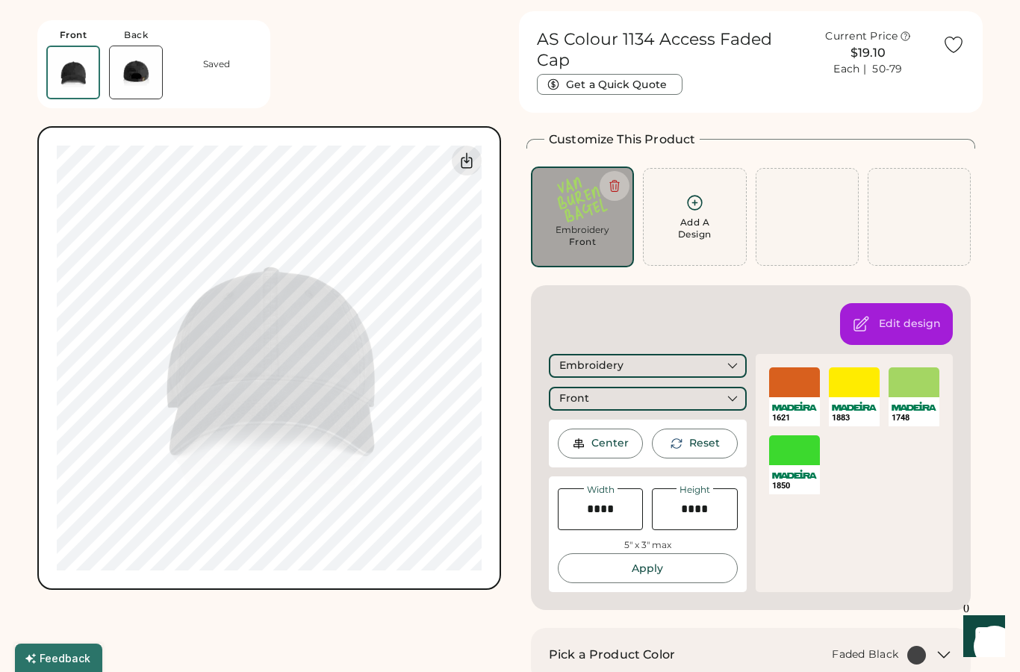
click at [702, 243] on div "Add A Design" at bounding box center [694, 217] width 103 height 98
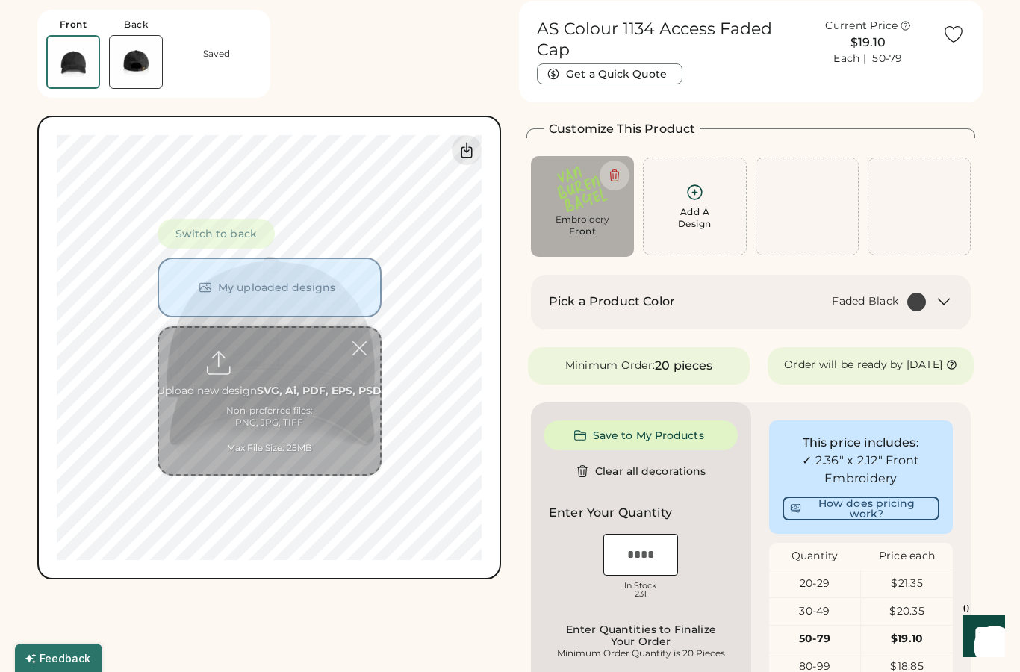
scroll to position [56, 0]
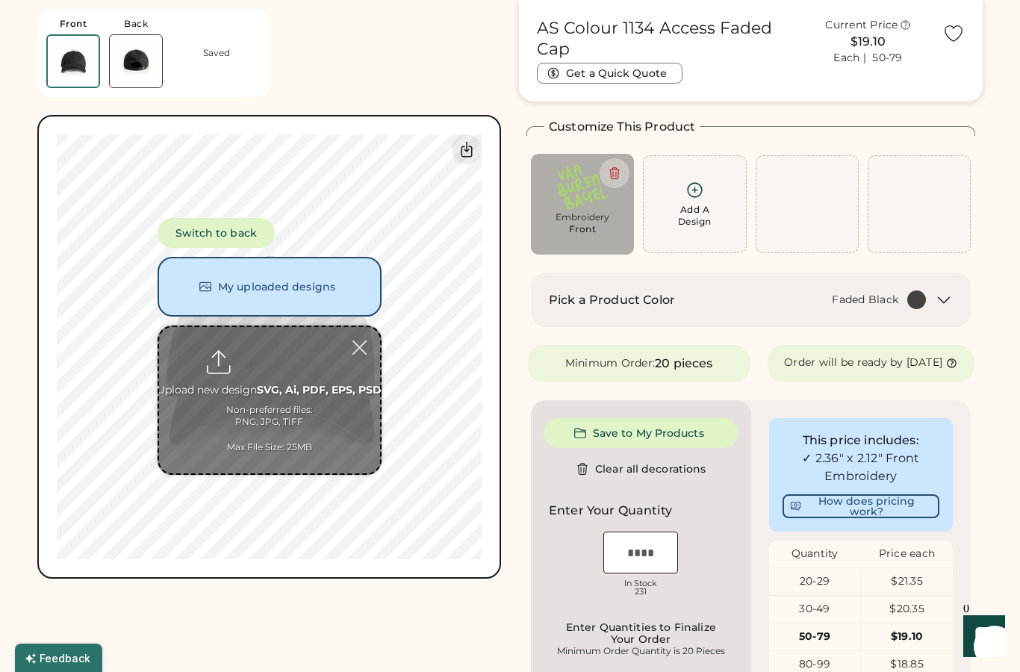
click at [250, 237] on button "Switch to back" at bounding box center [216, 233] width 117 height 30
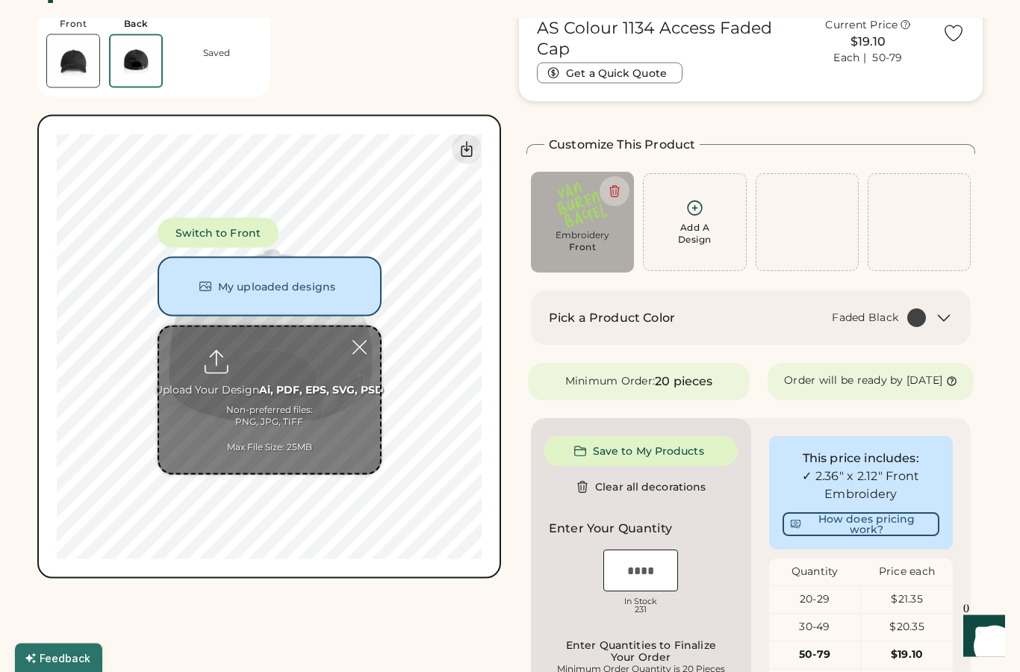
scroll to position [0, 0]
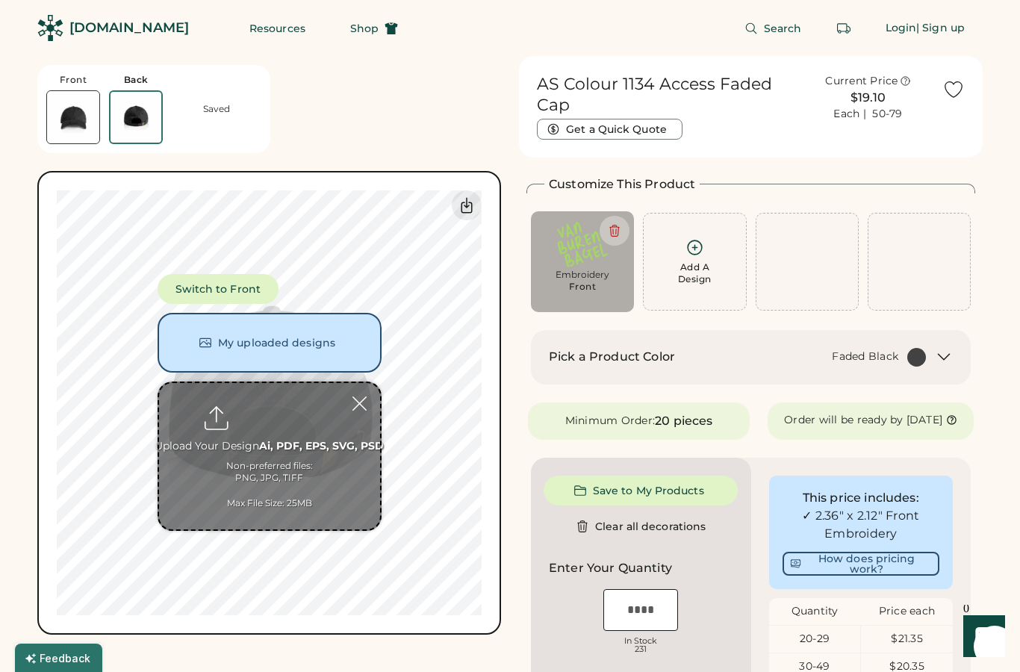
click at [364, 404] on div at bounding box center [360, 404] width 26 height 26
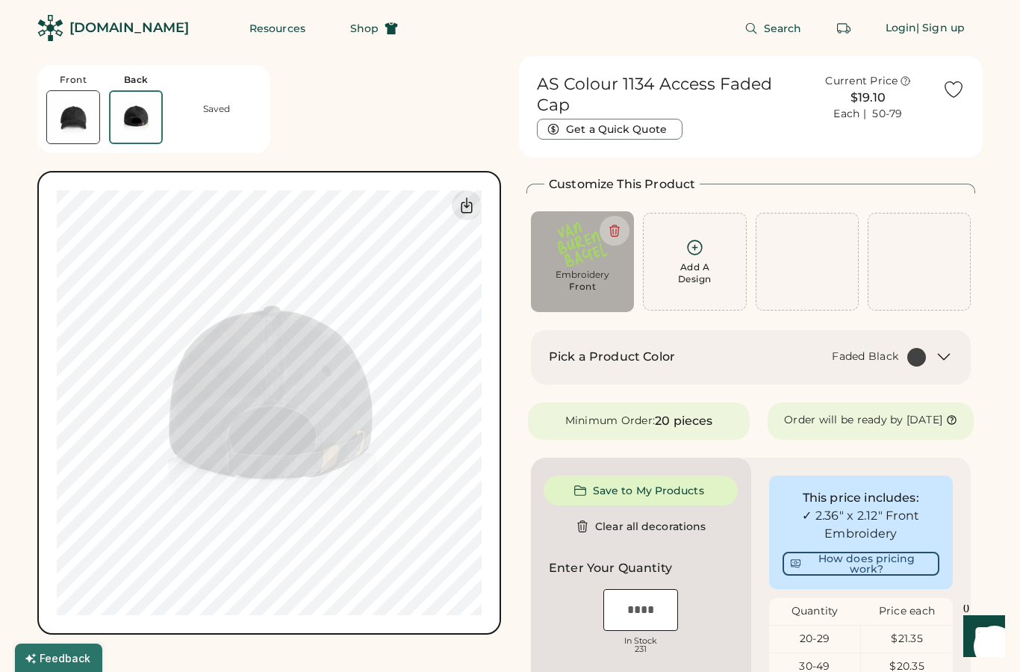
click at [719, 303] on div "Add A Design" at bounding box center [694, 262] width 103 height 98
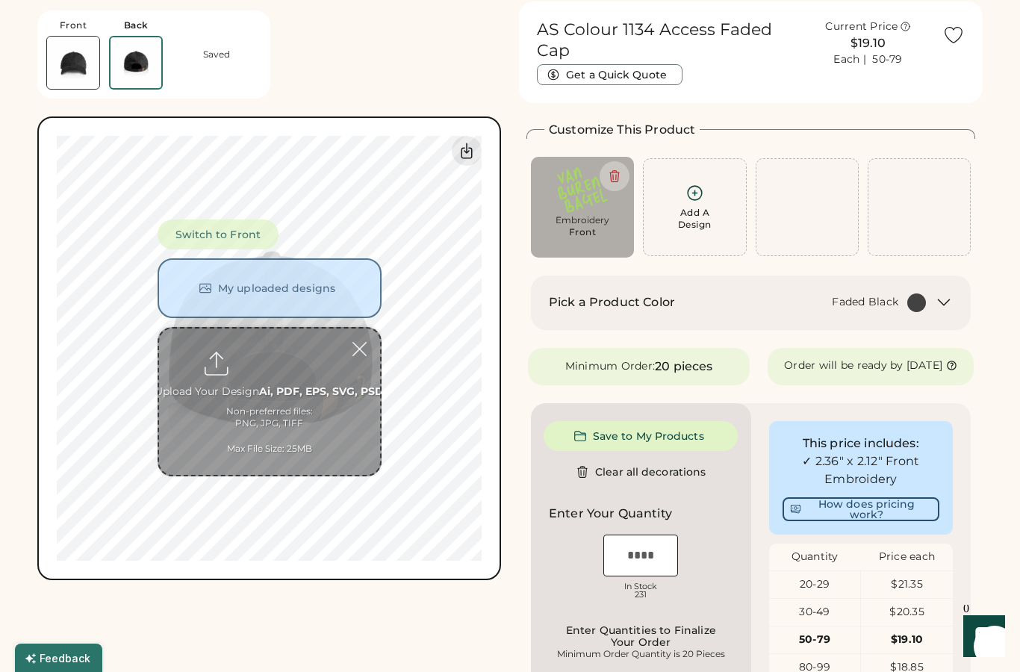
scroll to position [56, 0]
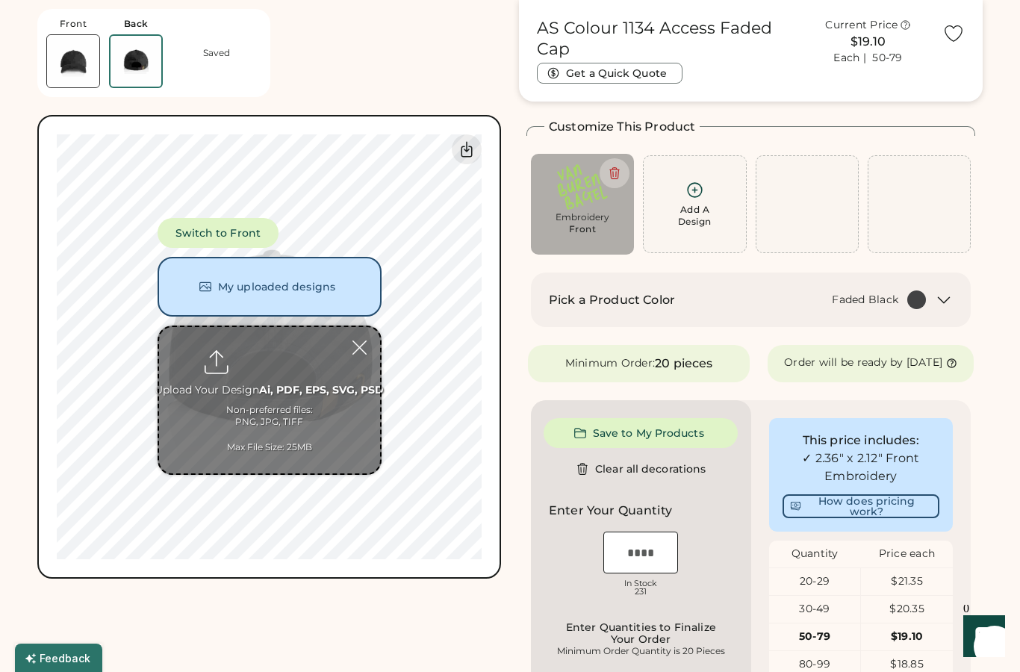
click at [359, 353] on div at bounding box center [360, 348] width 26 height 26
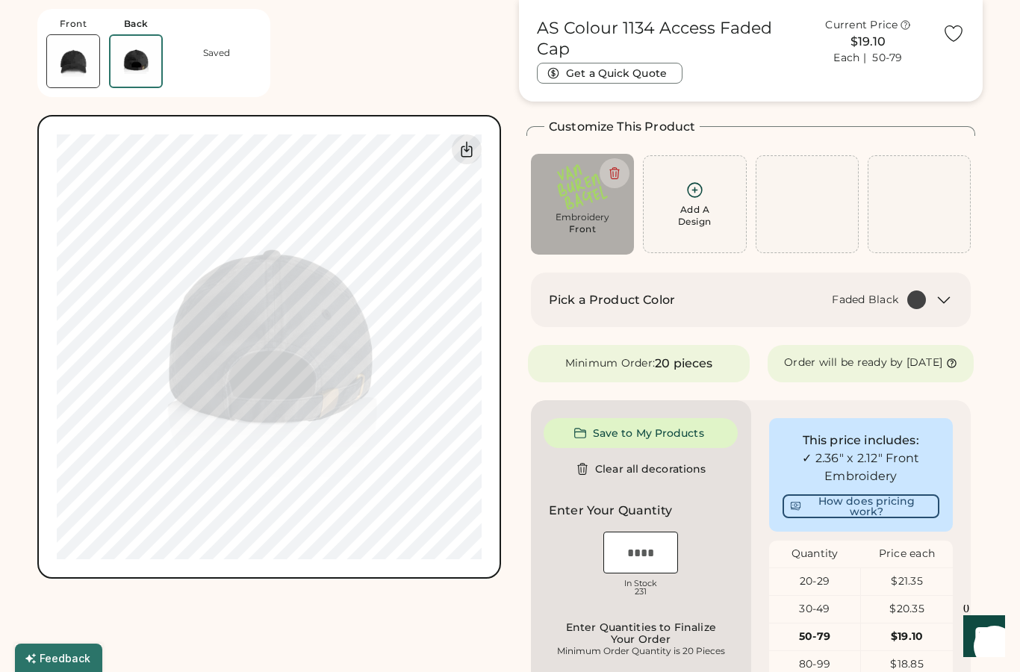
type input "****"
click at [600, 247] on div "Embroidery Front" at bounding box center [582, 204] width 103 height 101
type input "****"
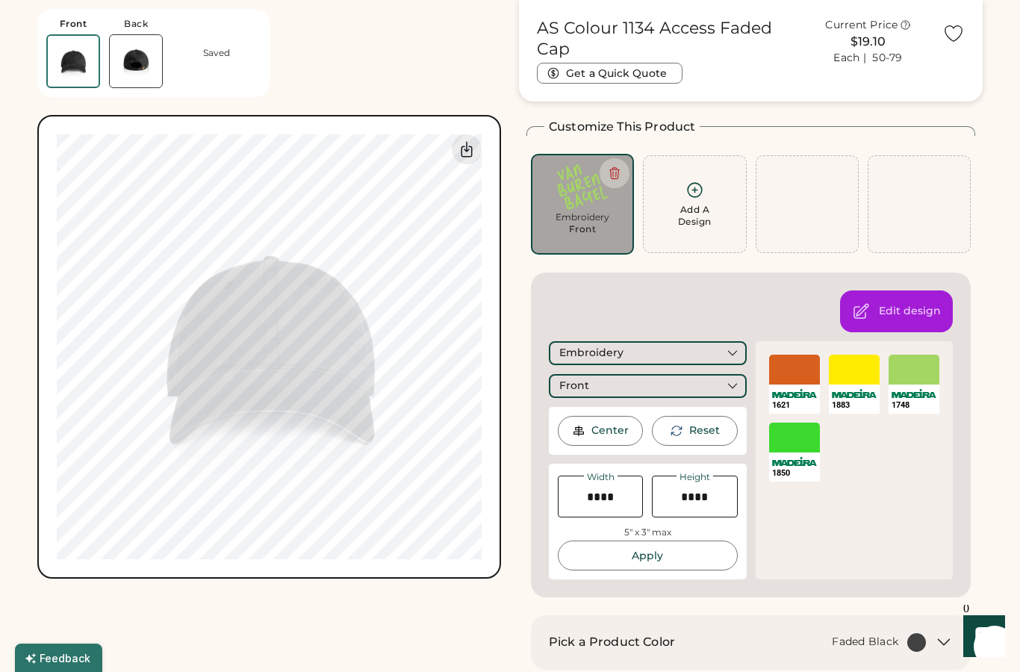
click at [537, 267] on div "Customize This Product Add A Design Embroidery Front Add A Design +$0.00 Max Si…" at bounding box center [751, 358] width 449 height 480
click at [485, 72] on div "Front Back Saved Switch to back My uploaded designs Upload new design SVG, Ai, …" at bounding box center [269, 289] width 464 height 579
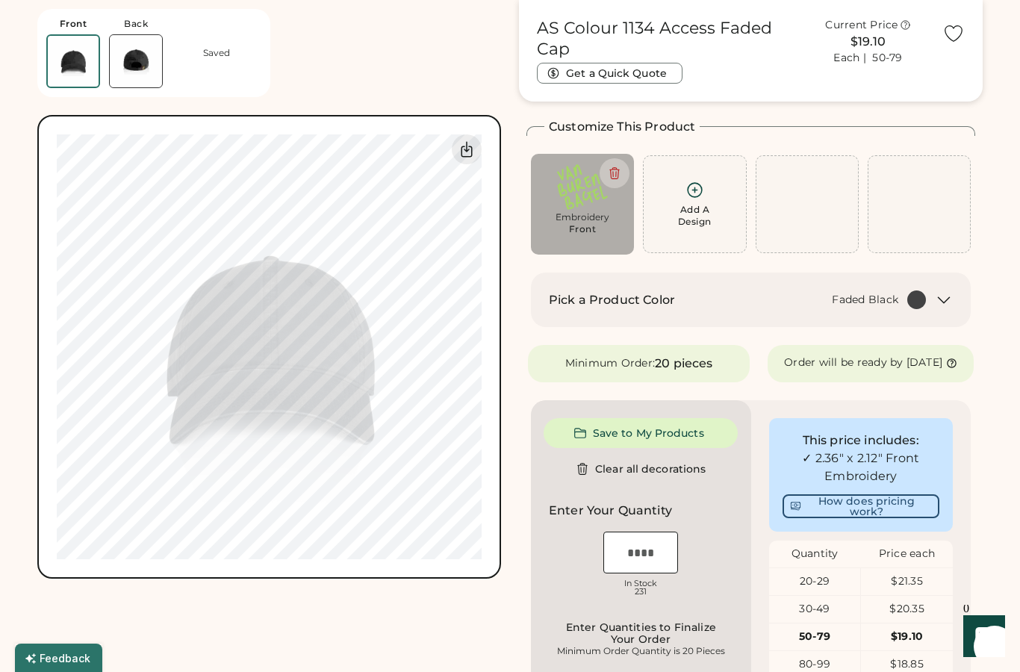
type input "****"
click at [716, 226] on div "Add A Design" at bounding box center [695, 204] width 84 height 47
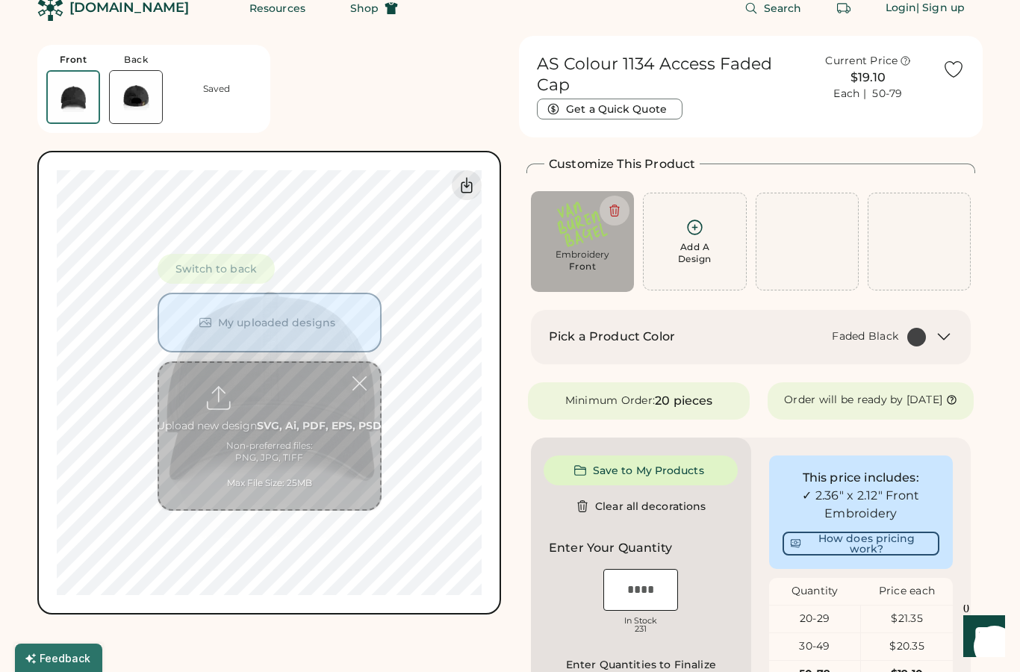
scroll to position [0, 0]
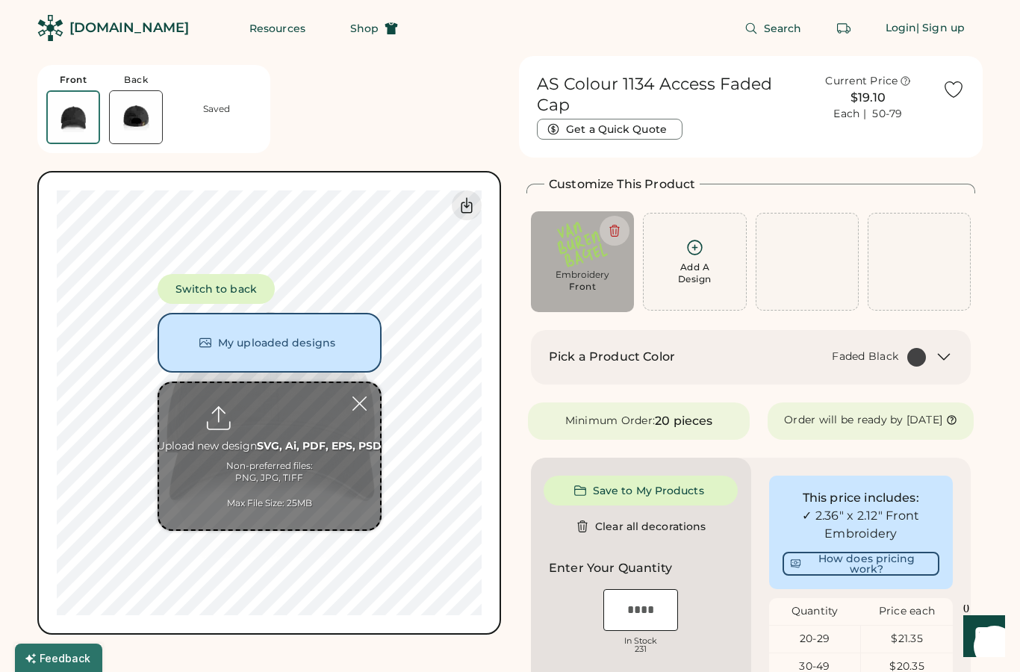
click at [262, 283] on button "Switch to back" at bounding box center [216, 289] width 117 height 30
click at [477, 123] on div "Front Back Saved Switch to back My uploaded designs Upload new design SVG, Ai, …" at bounding box center [269, 345] width 464 height 579
click at [354, 415] on div at bounding box center [360, 404] width 26 height 26
